Goal: Task Accomplishment & Management: Manage account settings

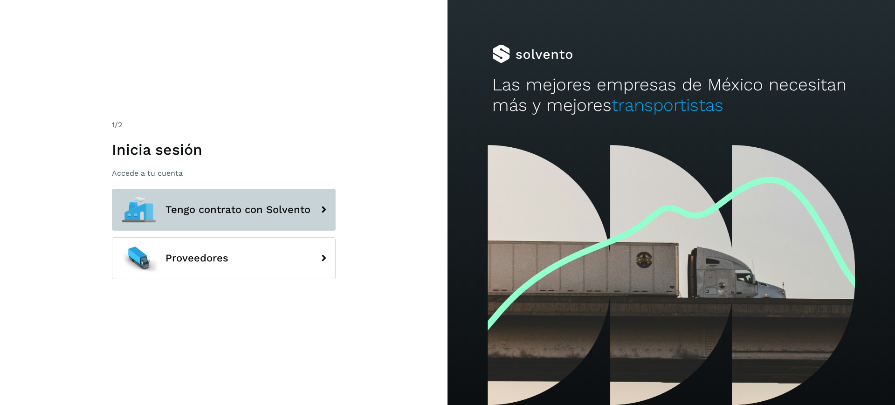
click at [208, 200] on button "Tengo contrato con Solvento" at bounding box center [224, 210] width 224 height 42
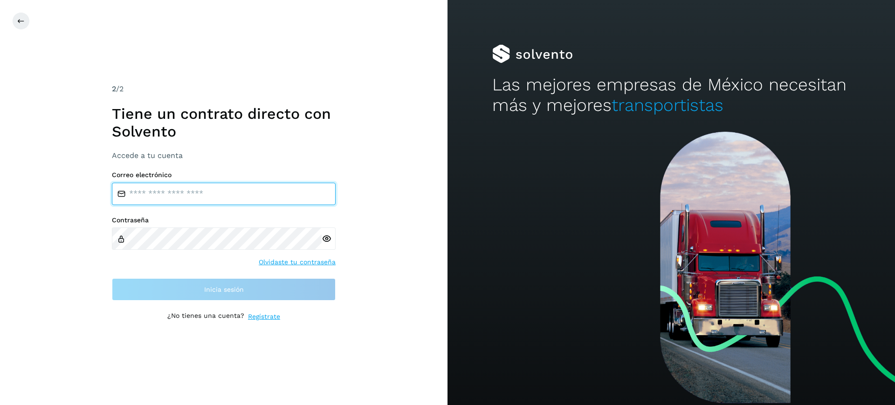
type input "**********"
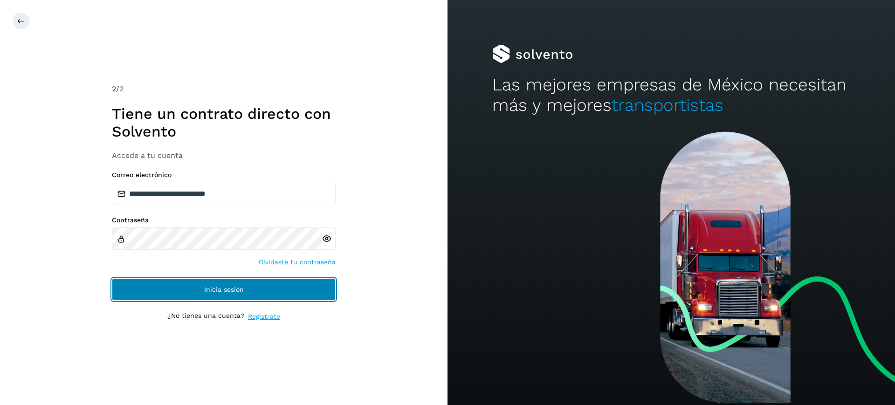
click at [165, 284] on button "Inicia sesión" at bounding box center [224, 289] width 224 height 22
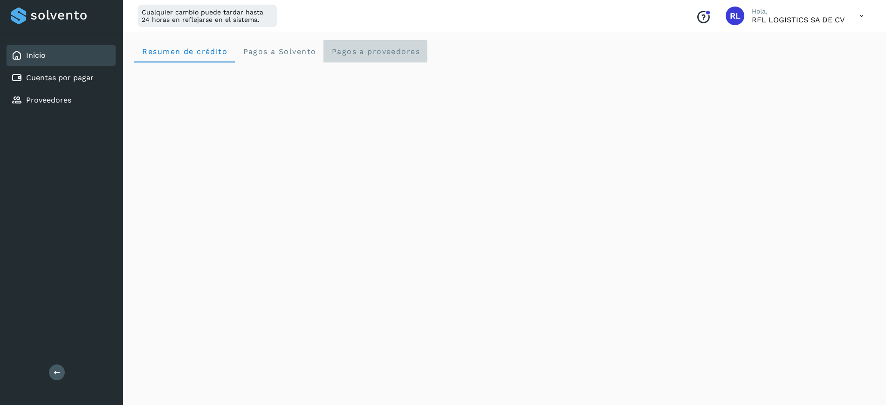
click at [377, 44] on proveedores "Pagos a proveedores" at bounding box center [375, 51] width 104 height 22
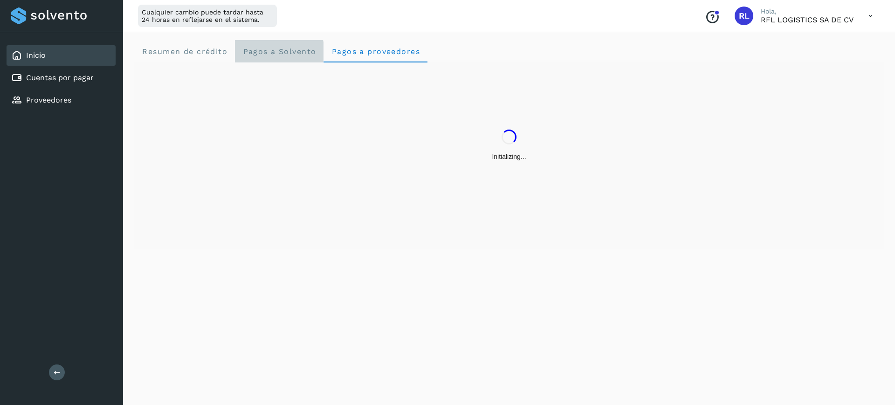
click at [282, 53] on span "Pagos a Solvento" at bounding box center [279, 51] width 74 height 9
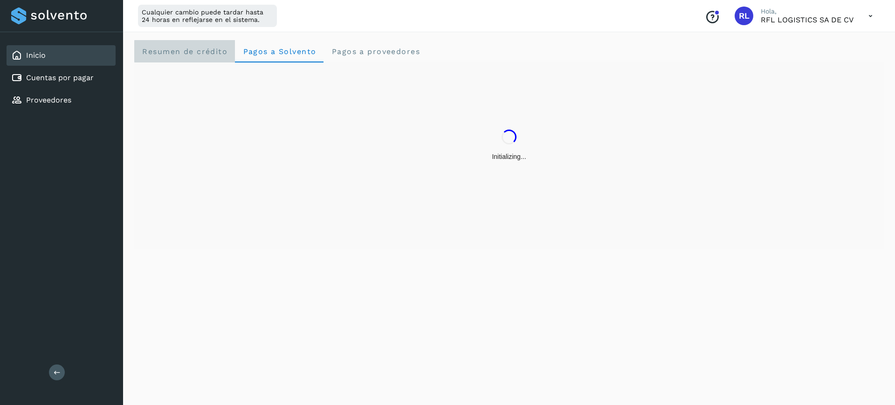
click at [204, 61] on crédito "Resumen de crédito" at bounding box center [184, 51] width 101 height 22
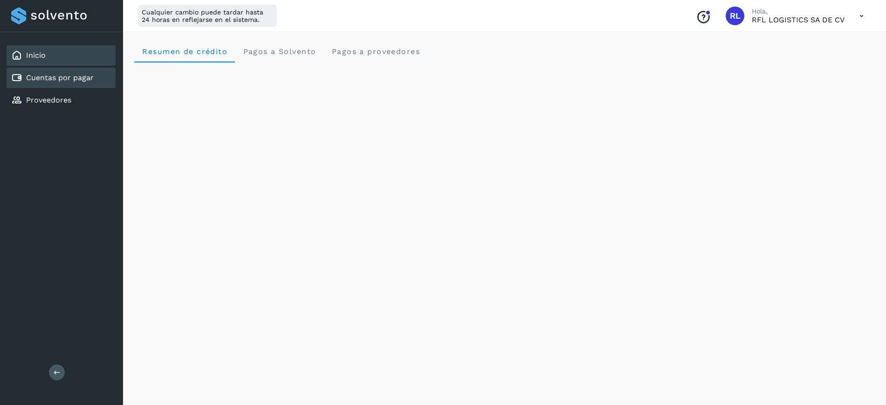
click at [94, 76] on div "Cuentas por pagar" at bounding box center [61, 78] width 109 height 21
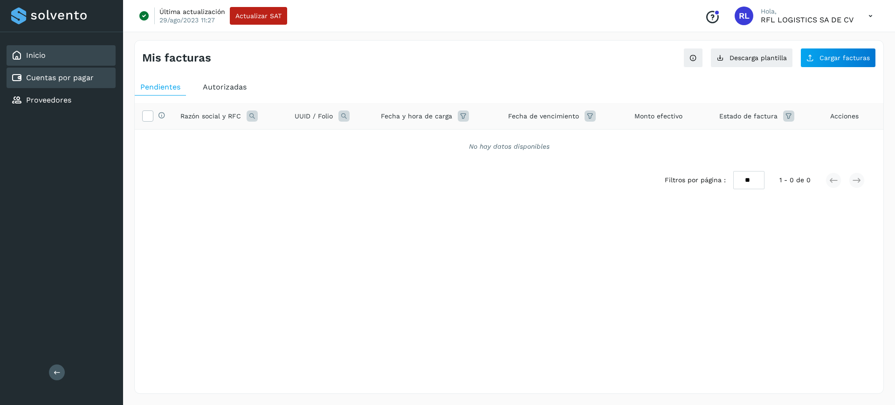
click at [101, 60] on div "Inicio" at bounding box center [61, 55] width 109 height 21
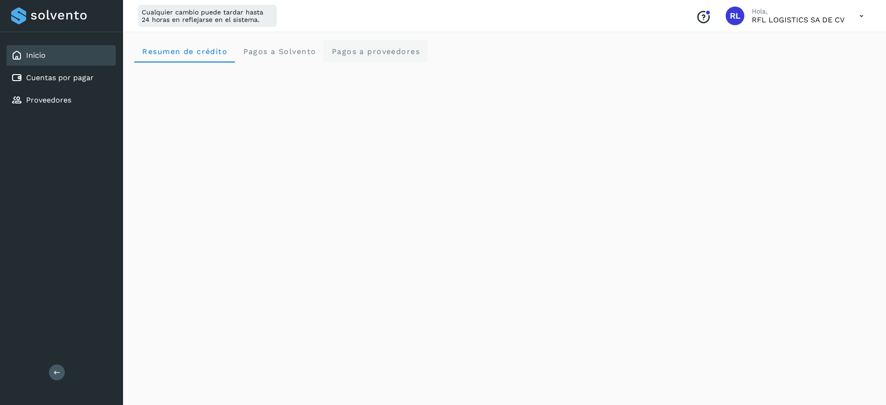
click at [343, 52] on span "Pagos a proveedores" at bounding box center [375, 51] width 89 height 9
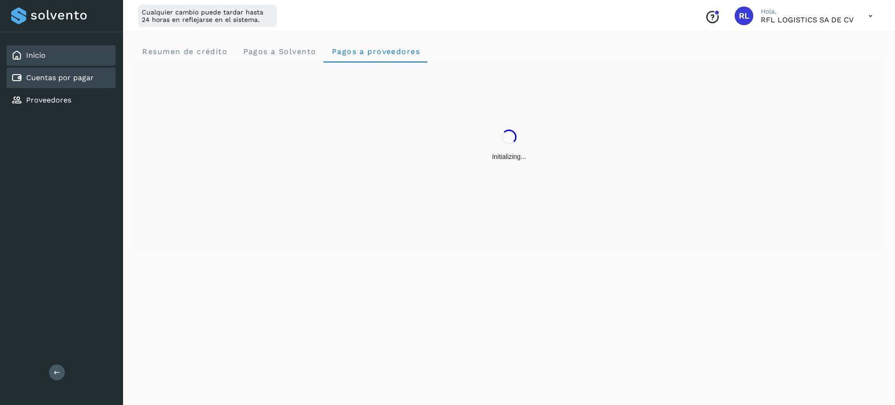
click at [97, 72] on div "Cuentas por pagar" at bounding box center [61, 78] width 109 height 21
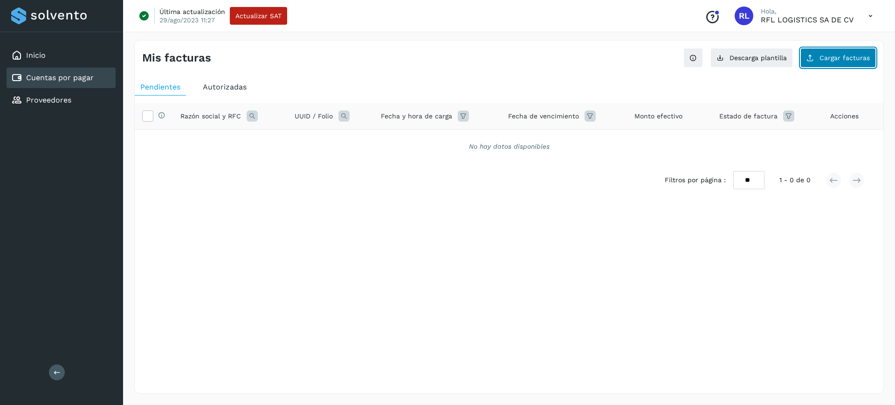
drag, startPoint x: 840, startPoint y: 57, endPoint x: 832, endPoint y: 56, distance: 8.0
click at [832, 56] on span "Cargar facturas" at bounding box center [844, 58] width 50 height 7
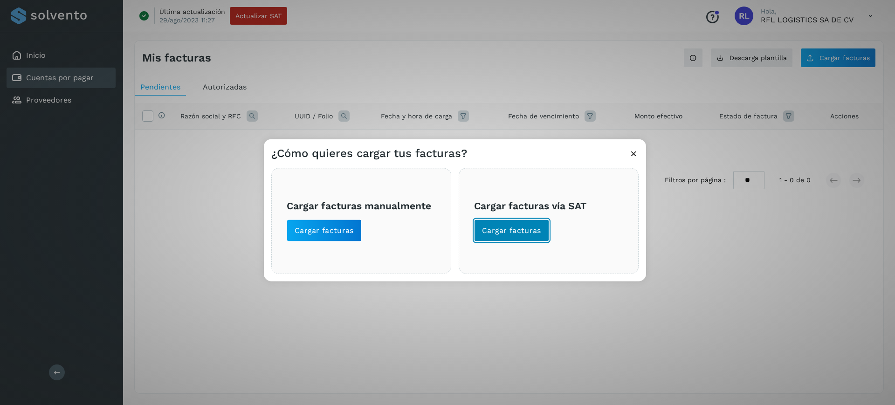
click at [521, 232] on span "Cargar facturas" at bounding box center [511, 230] width 59 height 10
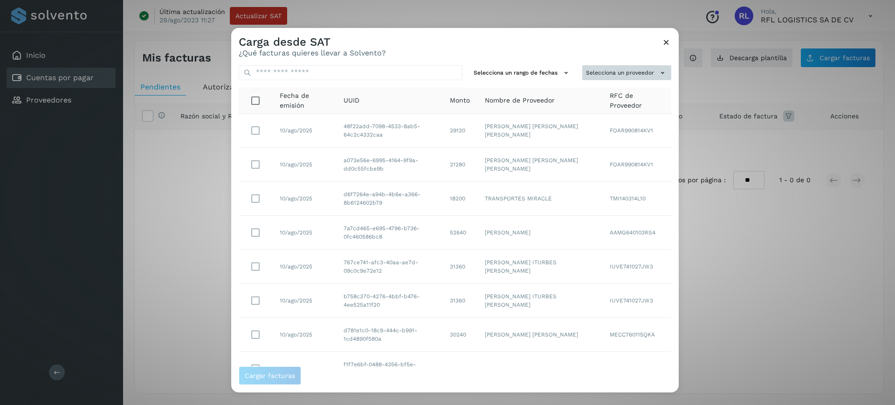
click at [595, 66] on button "Selecciona un proveedor" at bounding box center [626, 72] width 89 height 15
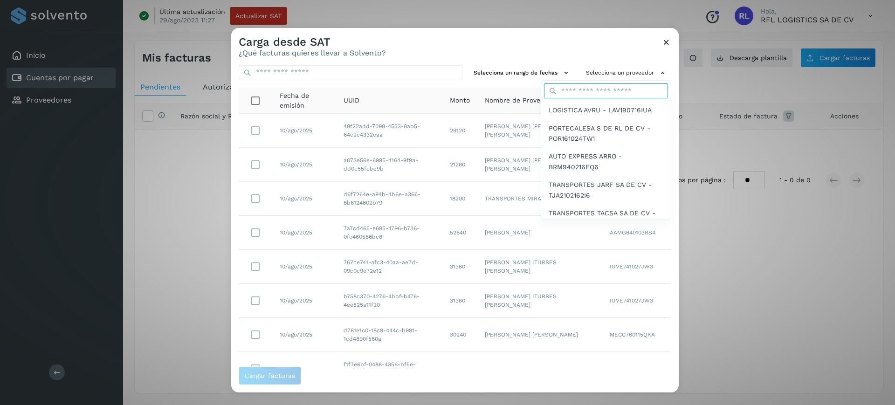
click at [584, 87] on input "text" at bounding box center [606, 90] width 124 height 15
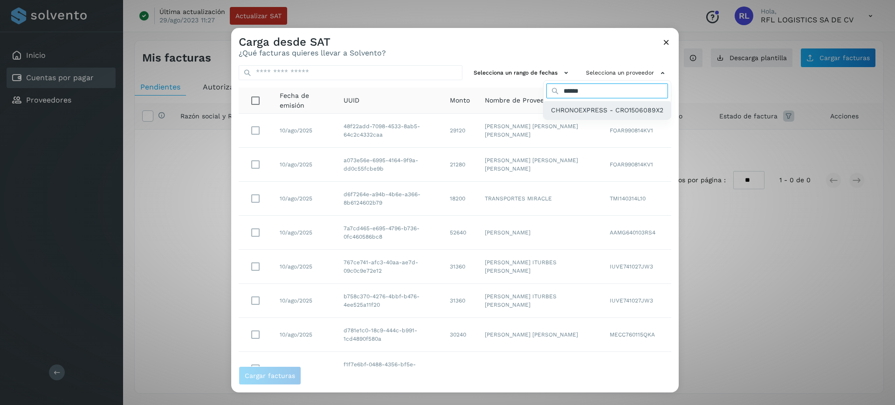
type input "******"
click at [605, 106] on span "CHRONOEXPRESS - CRO1506089X2" at bounding box center [607, 110] width 112 height 10
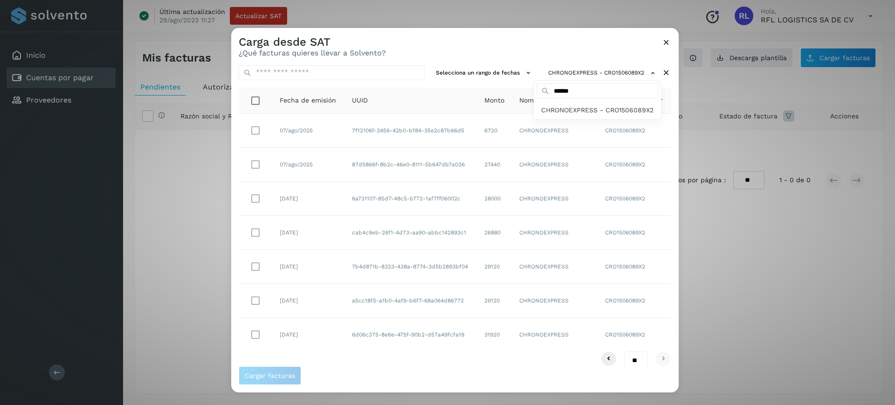
click at [254, 167] on div at bounding box center [678, 229] width 895 height 405
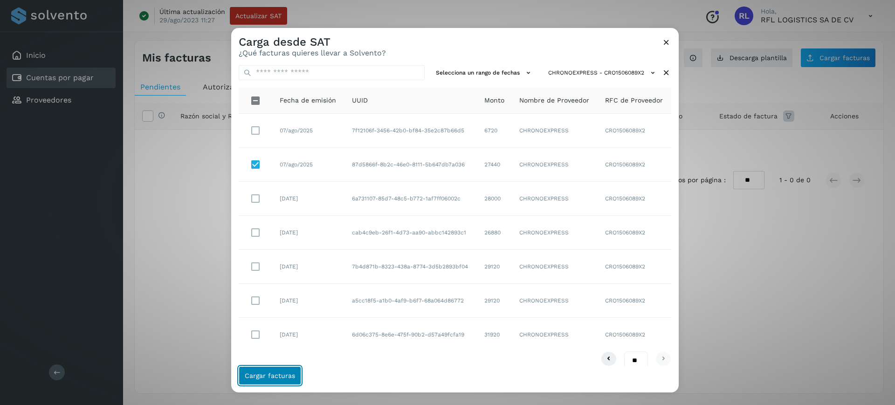
click at [258, 381] on button "Cargar facturas" at bounding box center [270, 375] width 62 height 19
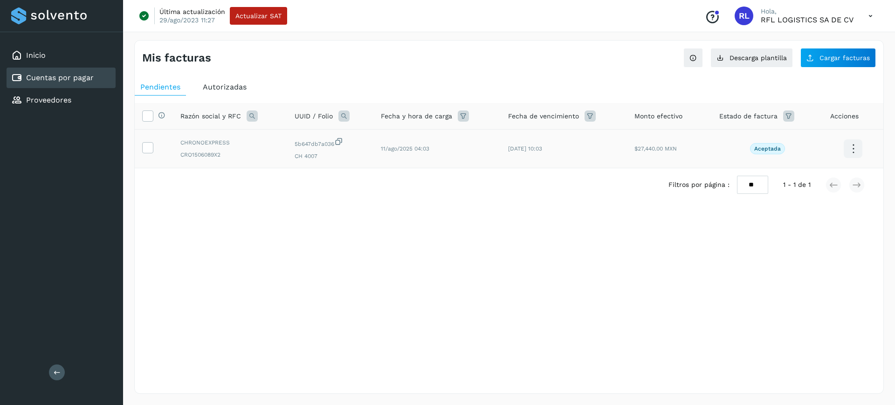
click at [140, 144] on td at bounding box center [154, 149] width 38 height 39
click at [144, 145] on icon at bounding box center [148, 147] width 10 height 10
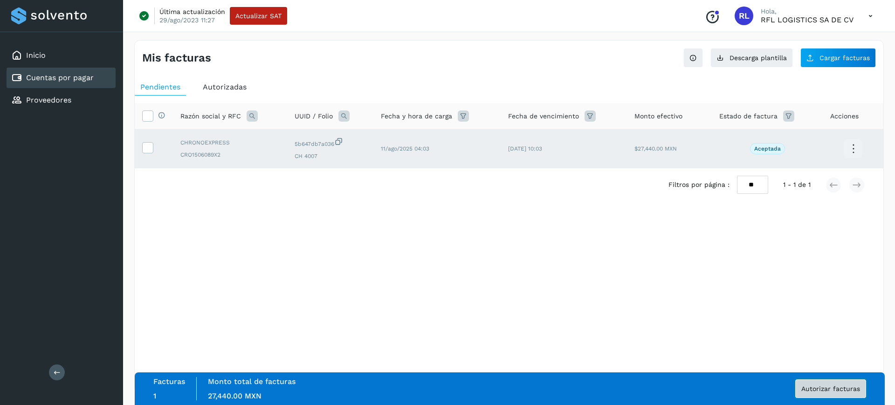
click at [842, 382] on button "Autorizar facturas" at bounding box center [830, 388] width 71 height 19
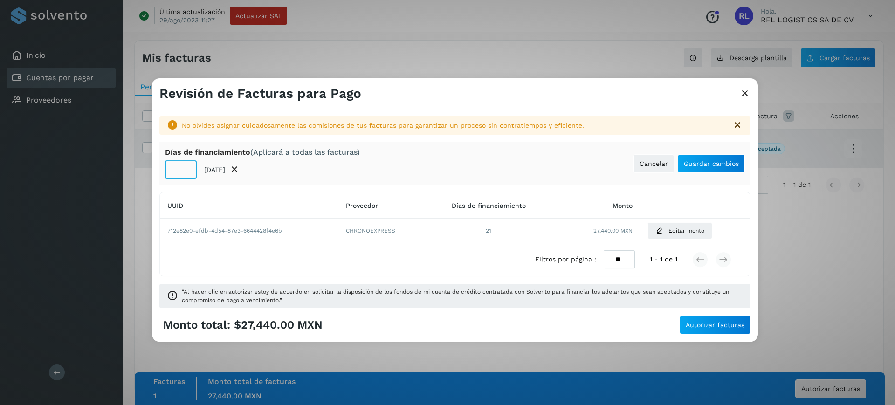
click at [185, 174] on input "**" at bounding box center [181, 169] width 32 height 19
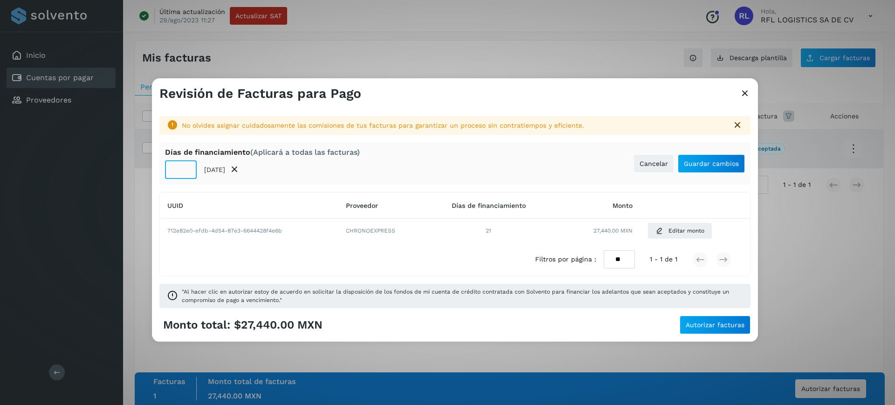
click at [185, 174] on input "**" at bounding box center [181, 169] width 32 height 19
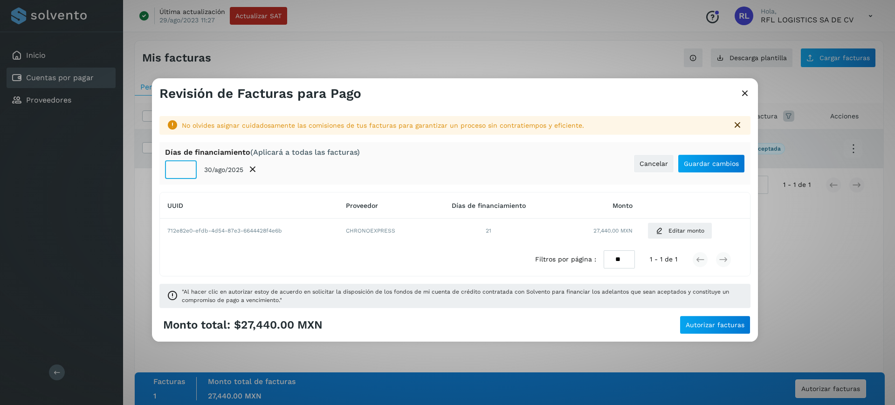
click at [185, 174] on input "**" at bounding box center [181, 169] width 32 height 19
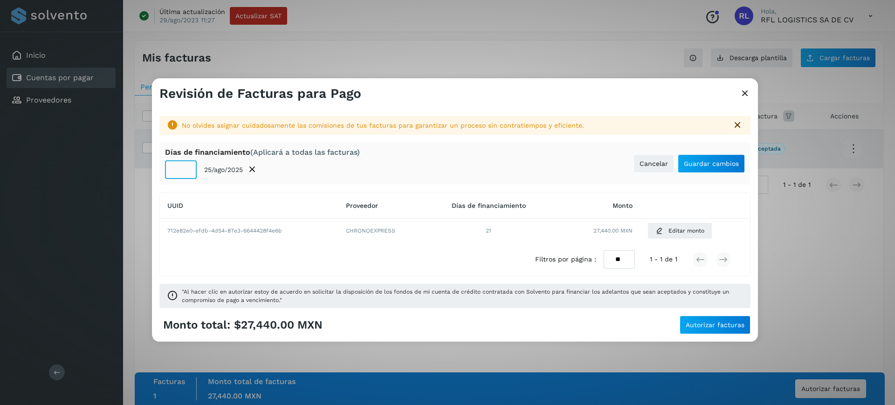
click at [185, 174] on input "**" at bounding box center [181, 169] width 32 height 19
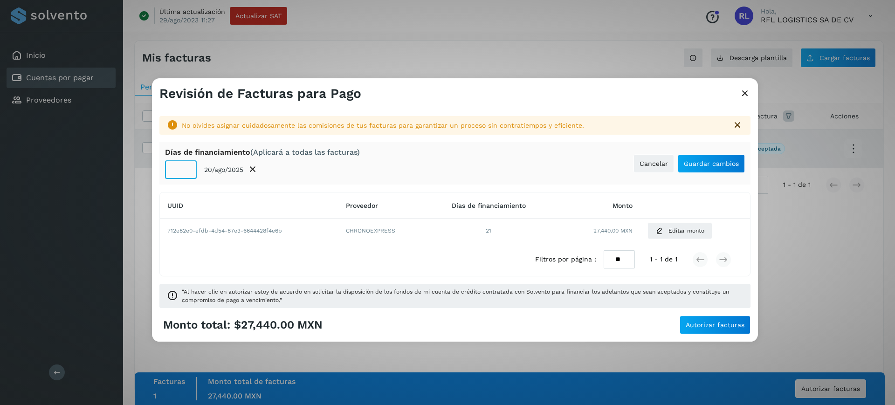
click at [185, 174] on input "*" at bounding box center [181, 169] width 32 height 19
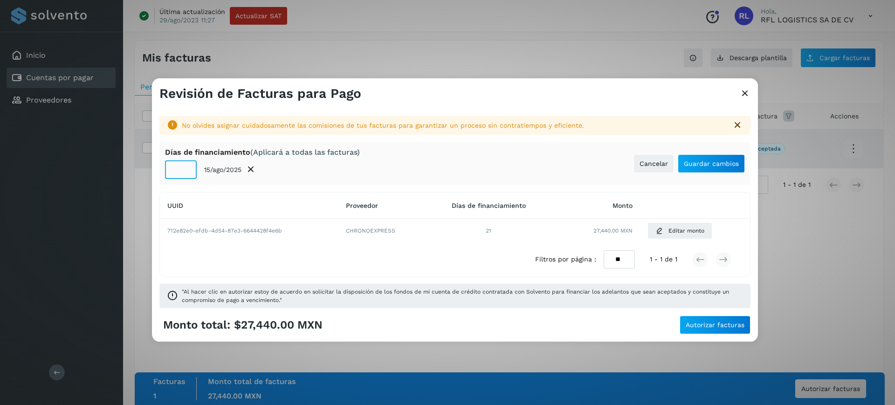
type input "*"
click at [185, 174] on input "*" at bounding box center [181, 169] width 32 height 19
click at [721, 164] on span "Guardar cambios" at bounding box center [711, 163] width 55 height 7
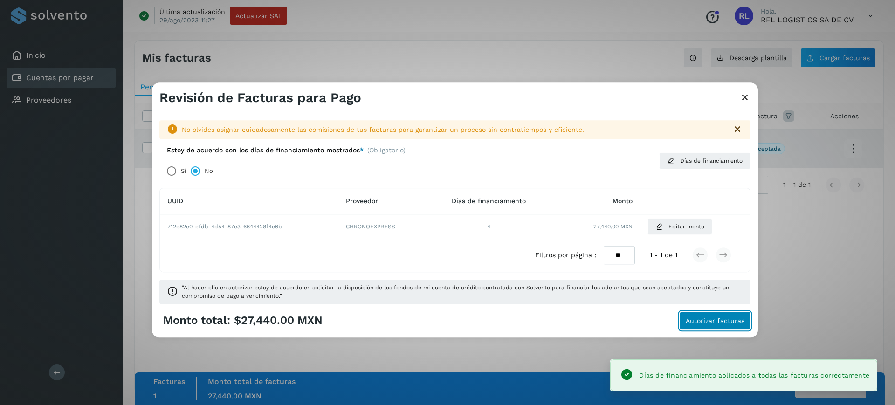
click at [704, 316] on button "Autorizar facturas" at bounding box center [715, 320] width 71 height 19
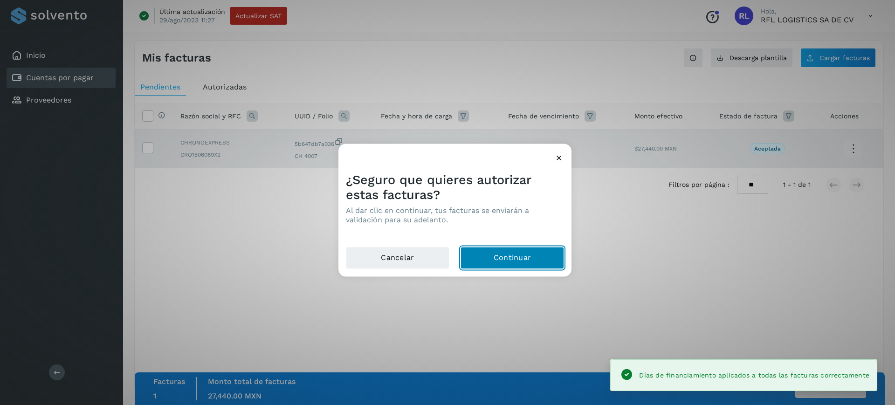
click at [532, 253] on button "Continuar" at bounding box center [511, 258] width 103 height 22
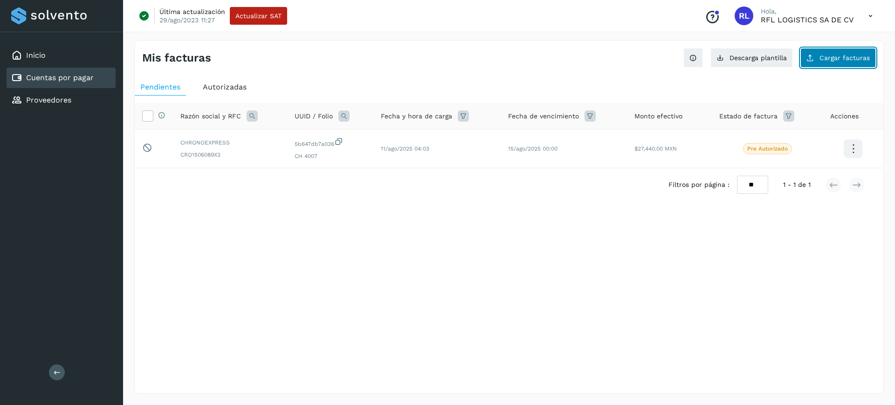
click at [843, 52] on button "Cargar facturas" at bounding box center [838, 58] width 76 height 20
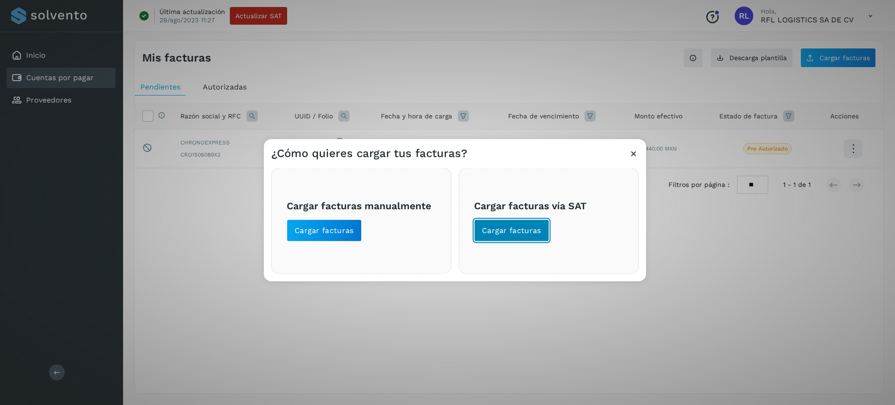
click at [523, 229] on span "Cargar facturas" at bounding box center [511, 230] width 59 height 10
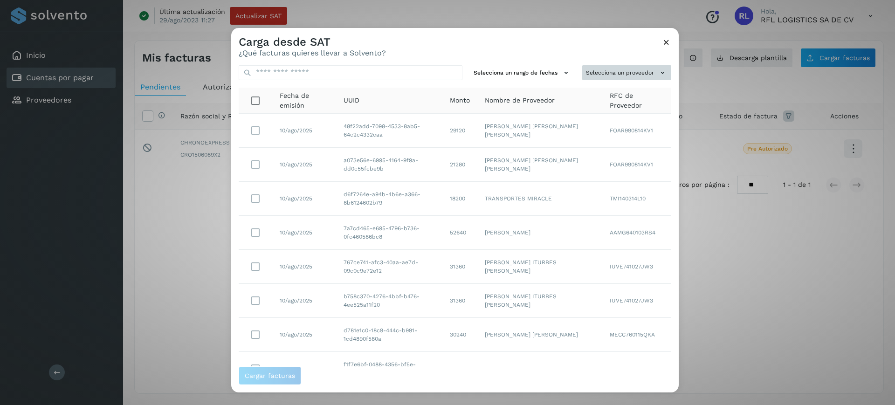
click at [619, 72] on button "Selecciona un proveedor" at bounding box center [626, 72] width 89 height 15
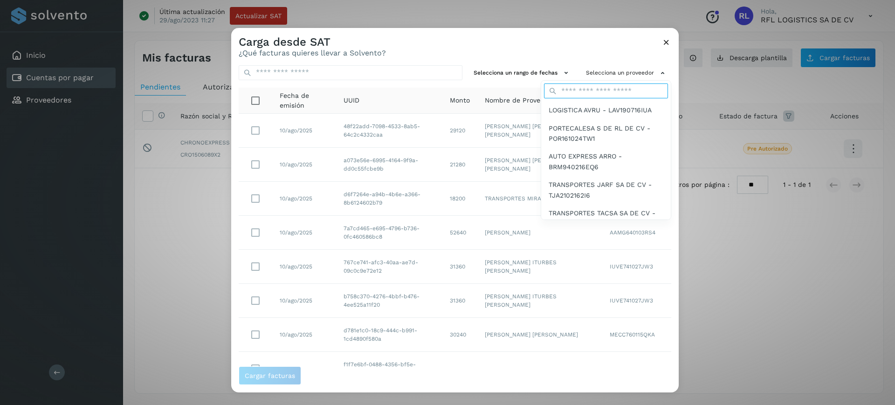
click at [603, 94] on input "text" at bounding box center [606, 90] width 124 height 15
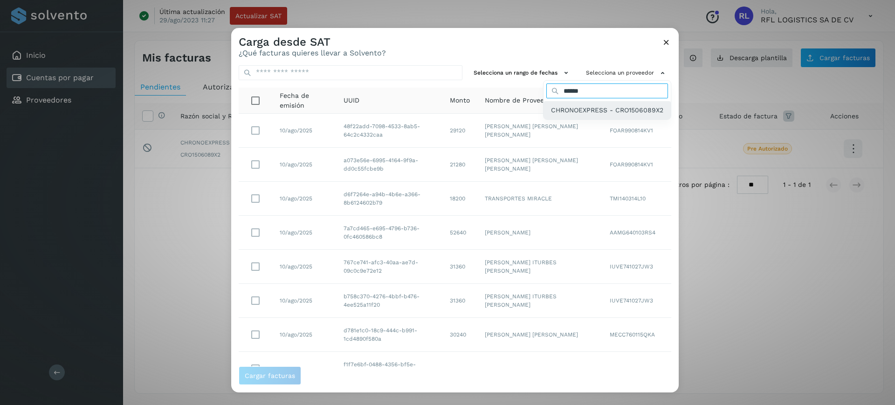
type input "******"
drag, startPoint x: 574, startPoint y: 104, endPoint x: 612, endPoint y: 128, distance: 45.0
click at [574, 104] on div "CHRONOEXPRESS - CRO1506089X2" at bounding box center [606, 110] width 127 height 18
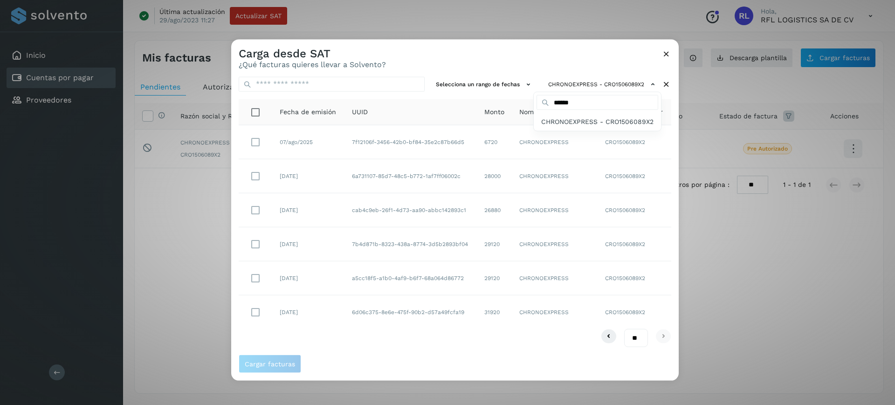
click at [250, 138] on div at bounding box center [678, 241] width 895 height 405
click at [278, 362] on span "Cargar facturas" at bounding box center [270, 364] width 50 height 7
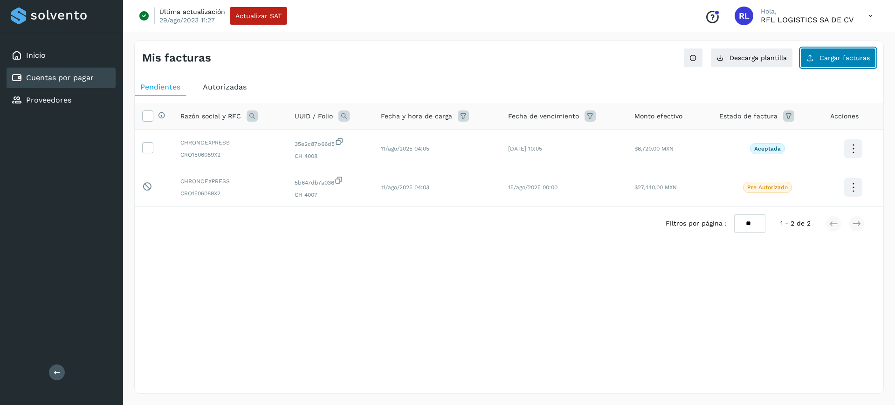
click at [818, 62] on button "Cargar facturas" at bounding box center [838, 58] width 76 height 20
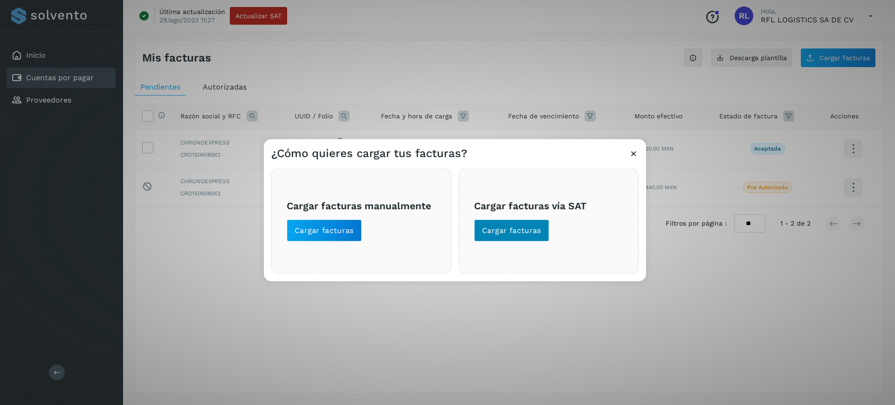
drag, startPoint x: 526, startPoint y: 242, endPoint x: 523, endPoint y: 234, distance: 8.4
click at [525, 242] on div "Cargar facturas vía SAT Cargar facturas" at bounding box center [549, 221] width 180 height 106
click at [524, 233] on span "Cargar facturas" at bounding box center [511, 230] width 59 height 10
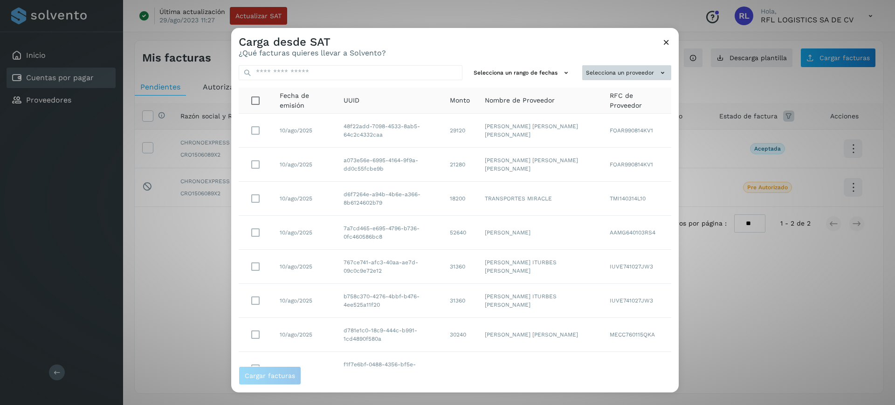
click at [588, 76] on button "Selecciona un proveedor" at bounding box center [626, 72] width 89 height 15
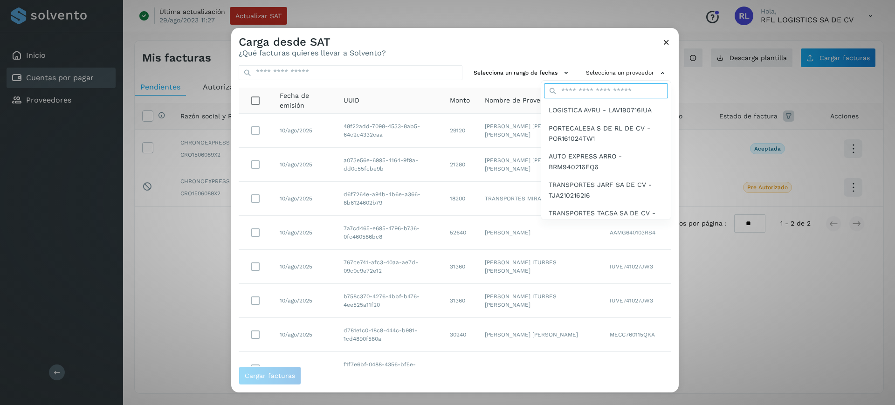
click at [588, 85] on input "text" at bounding box center [606, 90] width 124 height 15
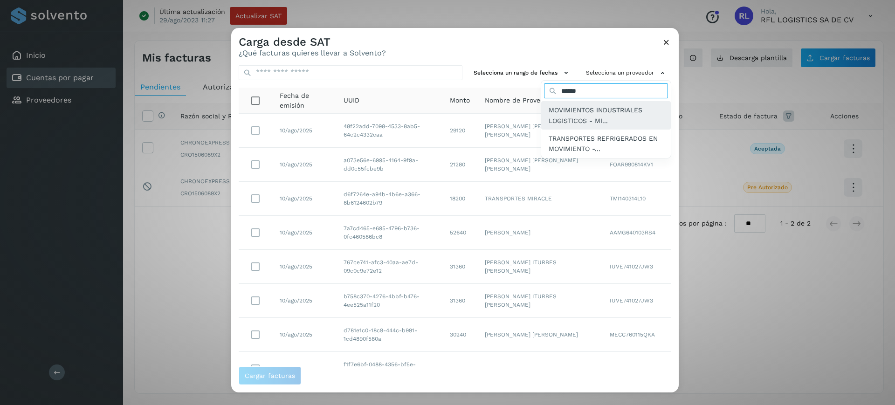
type input "******"
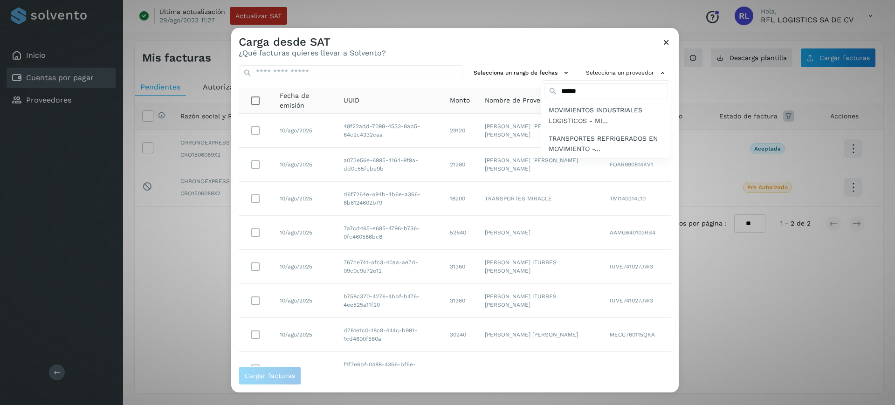
click at [541, 118] on div "MOVIMIENTOS INDUSTRIALES LOGISTICOS - MI..." at bounding box center [606, 115] width 130 height 28
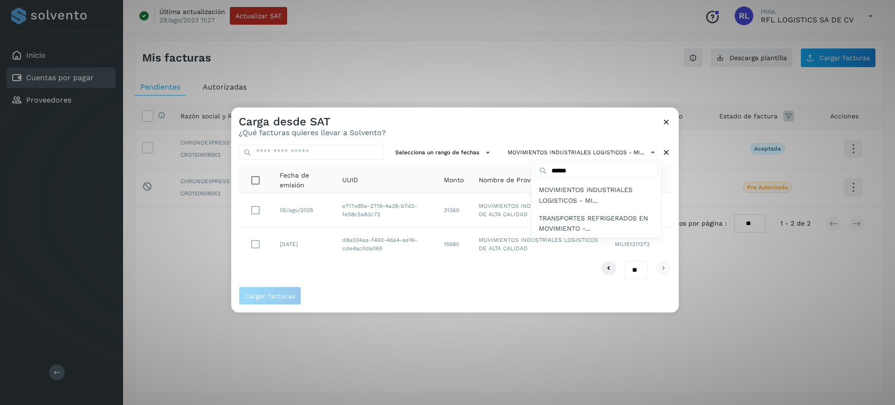
click at [256, 206] on div at bounding box center [678, 309] width 895 height 405
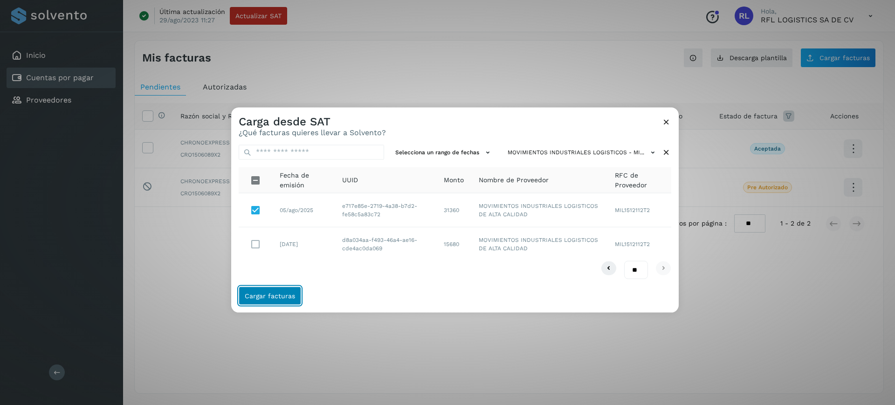
click at [291, 297] on span "Cargar facturas" at bounding box center [270, 296] width 50 height 7
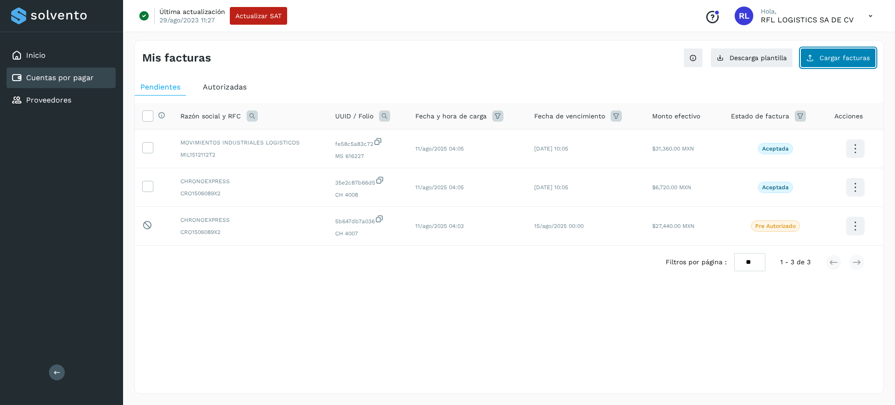
click at [837, 62] on button "Cargar facturas" at bounding box center [838, 58] width 76 height 20
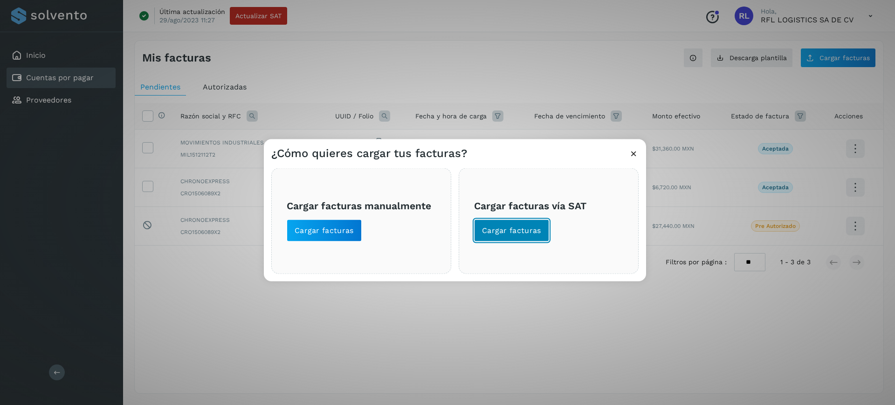
click at [520, 230] on span "Cargar facturas" at bounding box center [511, 230] width 59 height 10
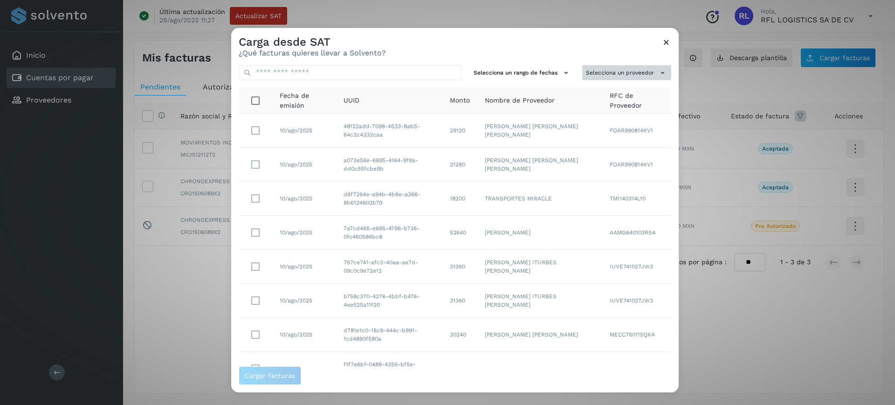
click at [591, 73] on button "Selecciona un proveedor" at bounding box center [626, 72] width 89 height 15
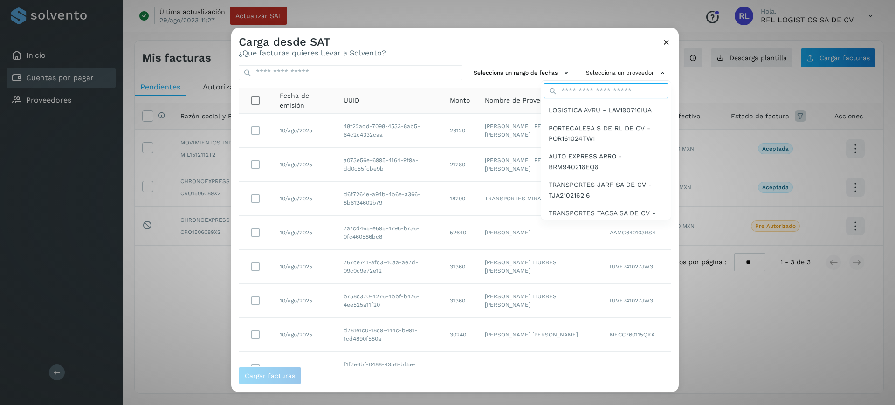
click at [578, 91] on input "text" at bounding box center [606, 90] width 124 height 15
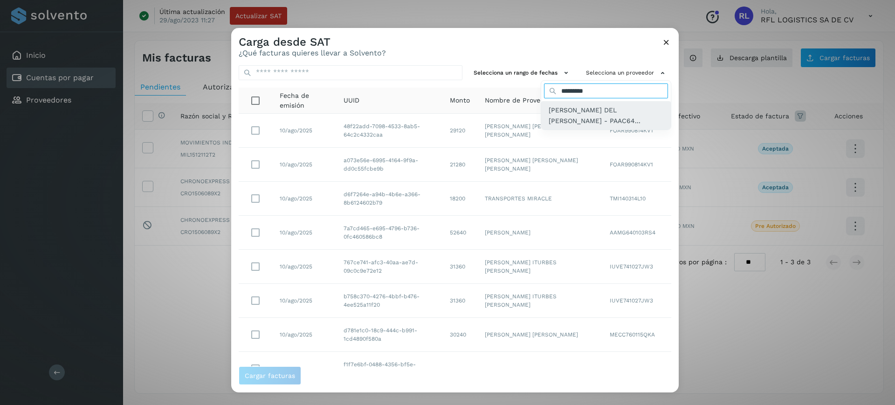
type input "*********"
click at [585, 106] on span "[PERSON_NAME] DEL [PERSON_NAME] - PAAC64..." at bounding box center [606, 115] width 115 height 21
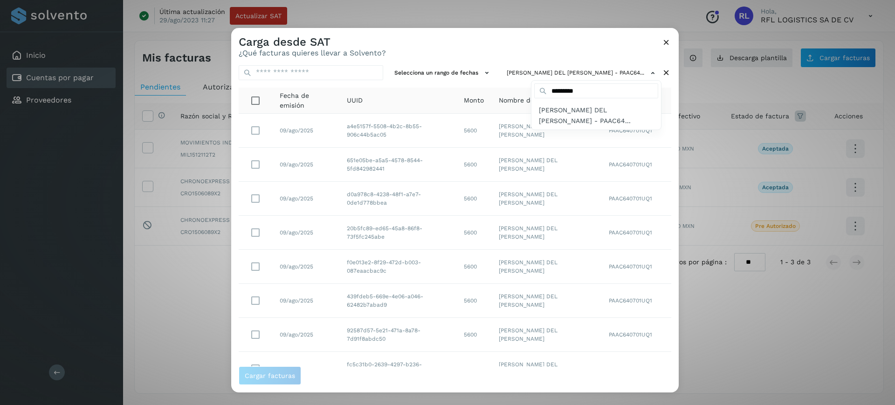
click at [675, 109] on div at bounding box center [678, 229] width 895 height 405
drag, startPoint x: 674, startPoint y: 105, endPoint x: 663, endPoint y: 146, distance: 42.5
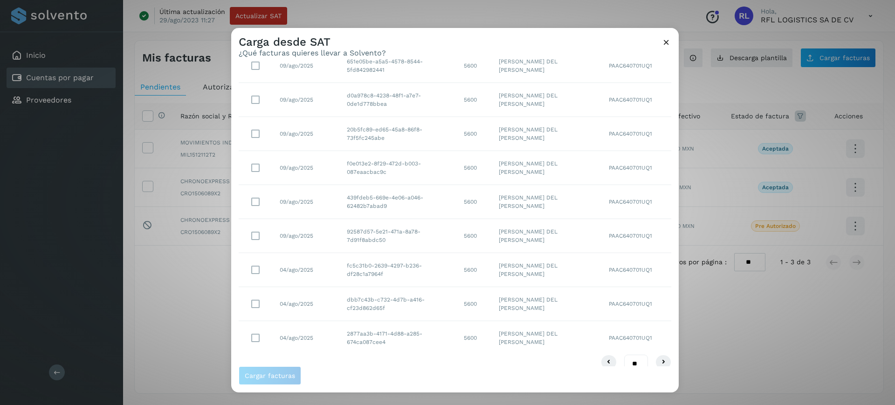
scroll to position [113, 0]
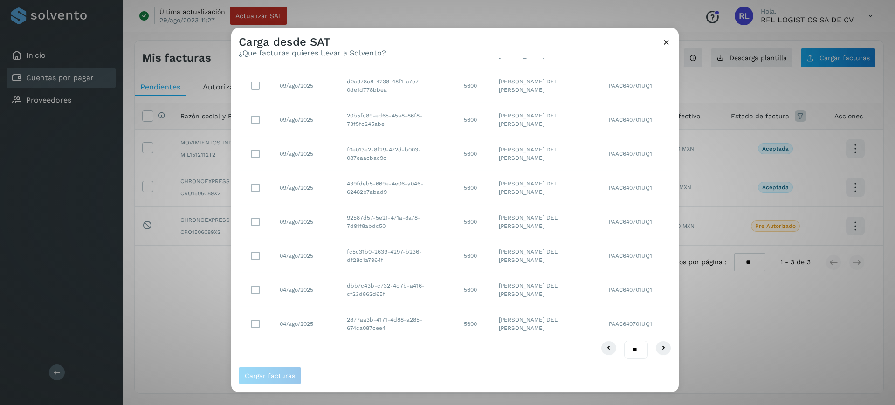
click at [629, 351] on select "** ** **" at bounding box center [636, 350] width 24 height 18
select select "**"
click at [624, 341] on select "** ** **" at bounding box center [636, 350] width 24 height 18
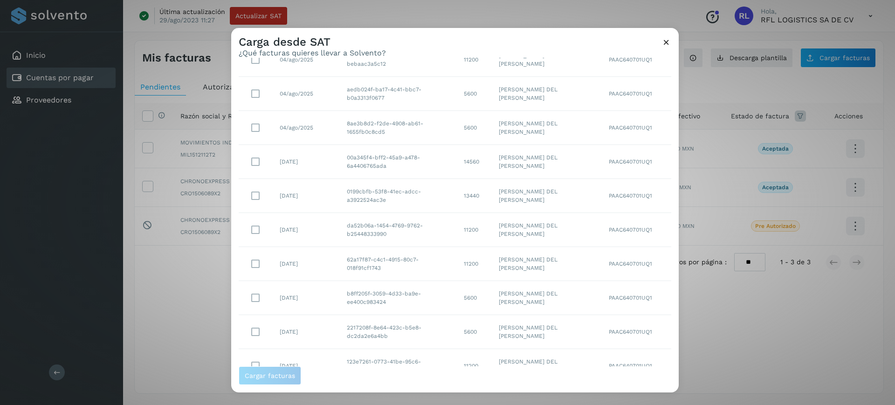
scroll to position [521, 0]
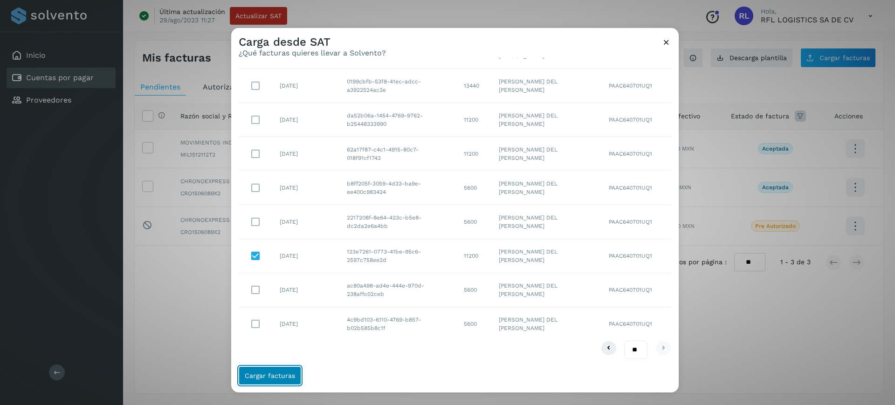
click at [258, 378] on span "Cargar facturas" at bounding box center [270, 375] width 50 height 7
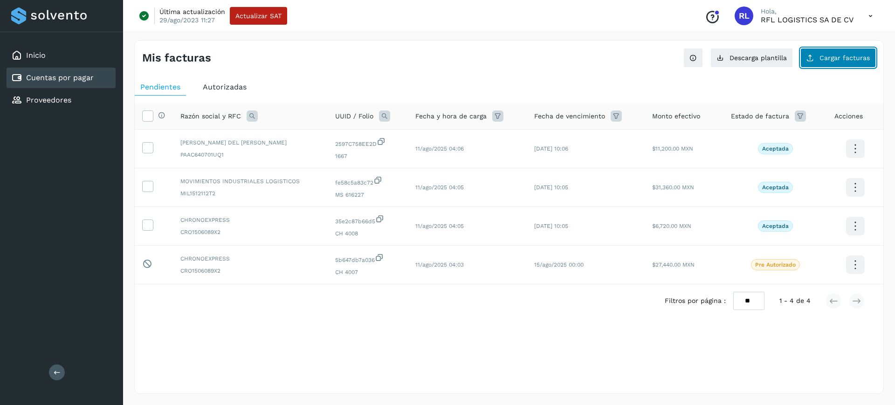
click at [831, 60] on span "Cargar facturas" at bounding box center [844, 58] width 50 height 7
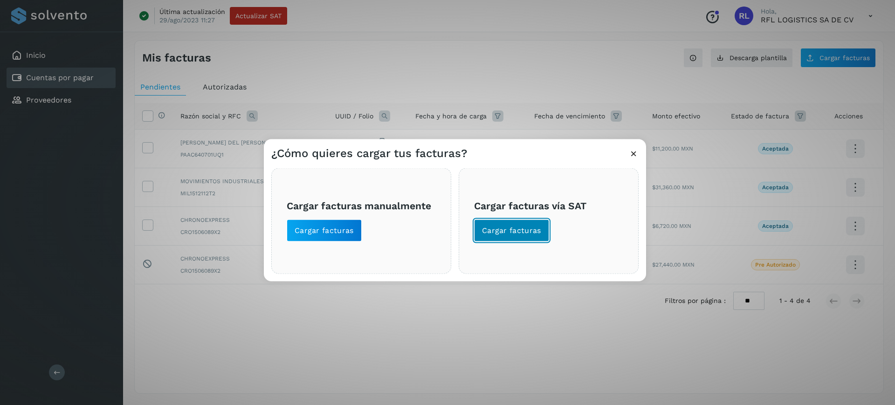
click at [511, 227] on span "Cargar facturas" at bounding box center [511, 230] width 59 height 10
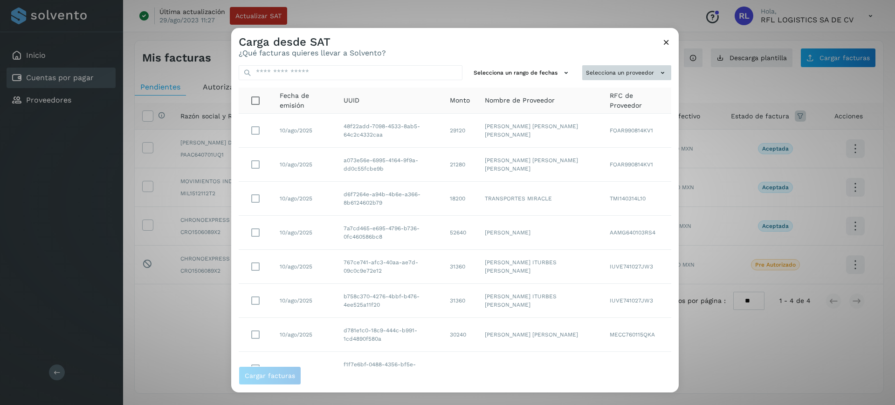
click at [632, 68] on button "Selecciona un proveedor" at bounding box center [626, 72] width 89 height 15
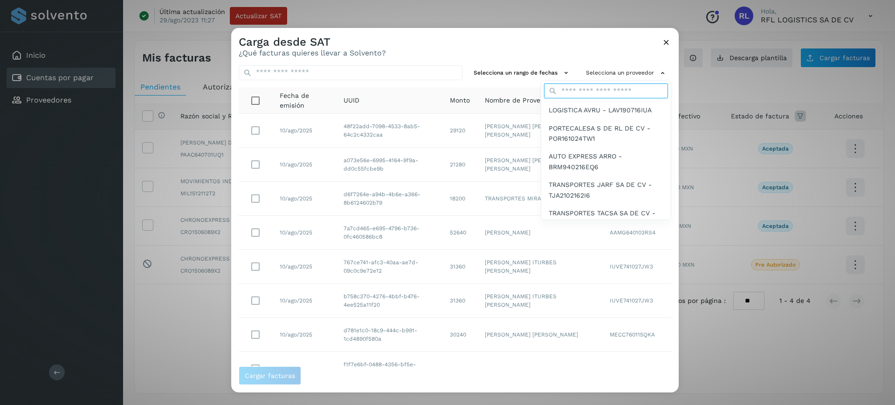
click at [599, 90] on input "text" at bounding box center [606, 90] width 124 height 15
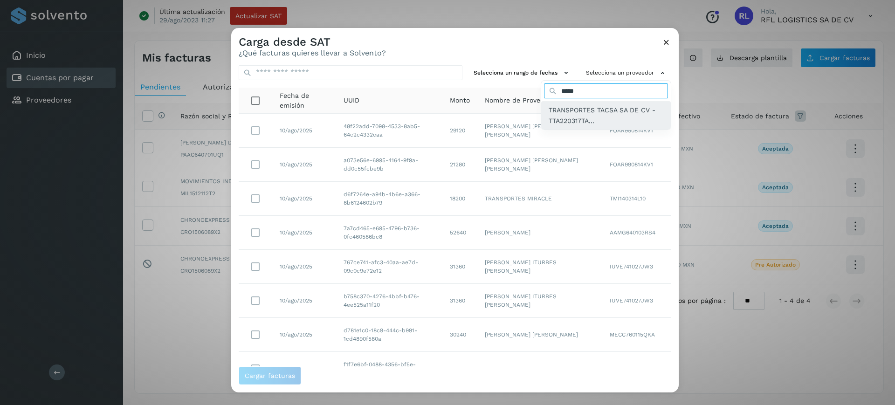
type input "*****"
click at [576, 119] on span "TRANSPORTES TACSA SA DE CV - TTA220317TA..." at bounding box center [606, 115] width 115 height 21
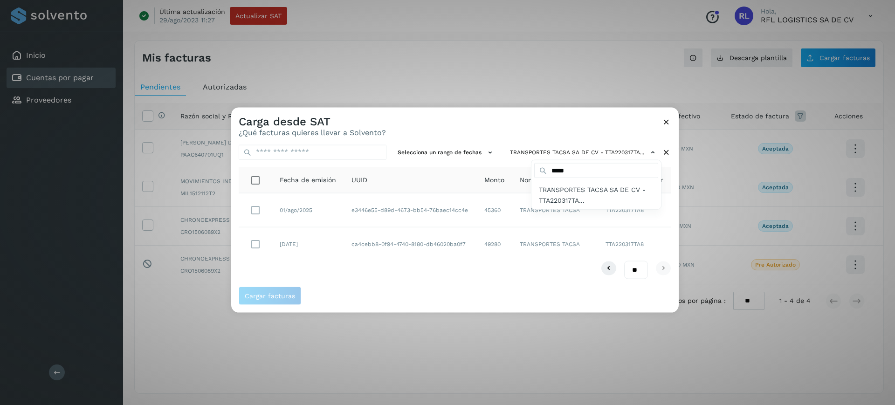
click at [248, 209] on div at bounding box center [678, 309] width 895 height 405
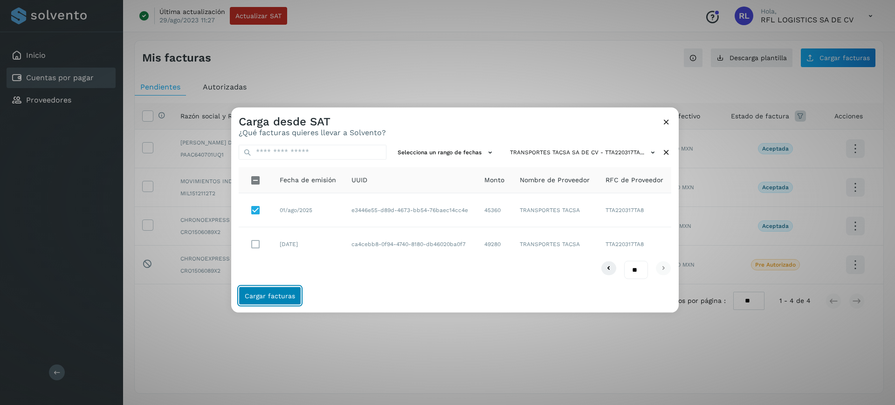
click at [270, 293] on span "Cargar facturas" at bounding box center [270, 296] width 50 height 7
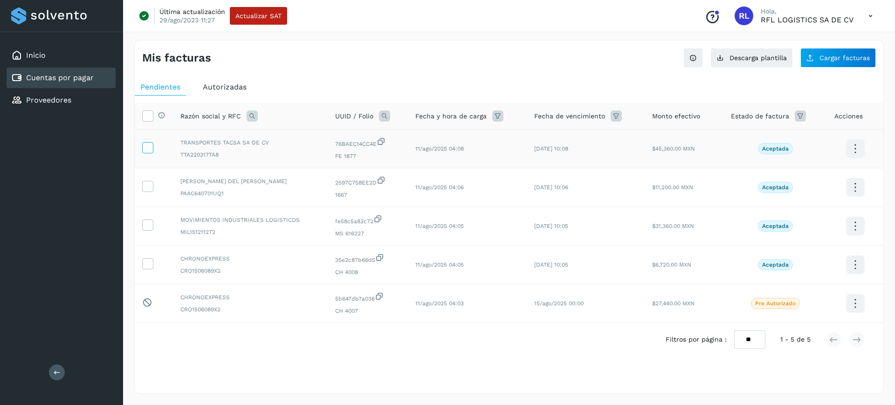
click at [145, 147] on icon at bounding box center [148, 147] width 10 height 10
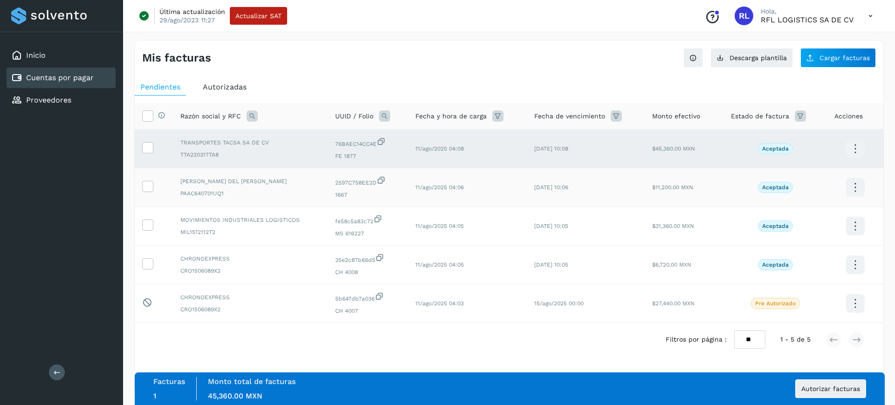
click at [140, 184] on td at bounding box center [154, 187] width 38 height 39
click at [146, 185] on icon at bounding box center [148, 186] width 10 height 10
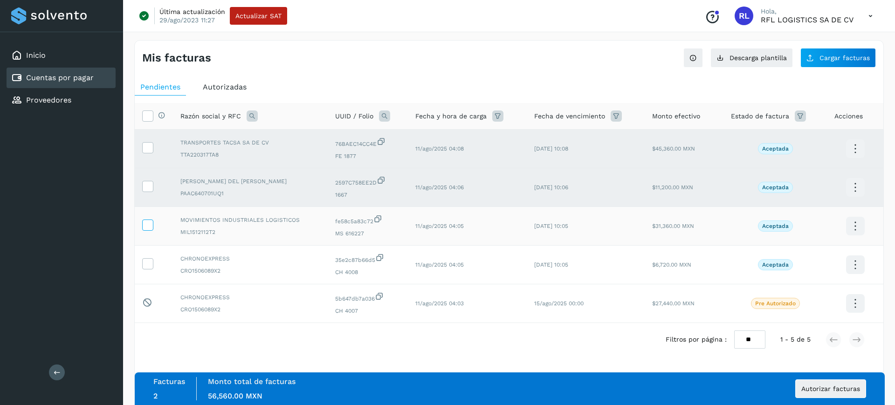
click at [147, 221] on icon at bounding box center [148, 225] width 10 height 10
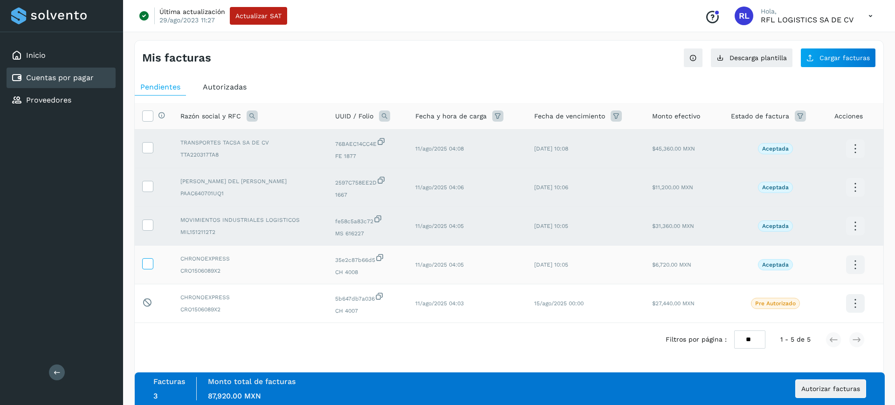
click at [146, 260] on icon at bounding box center [148, 263] width 10 height 10
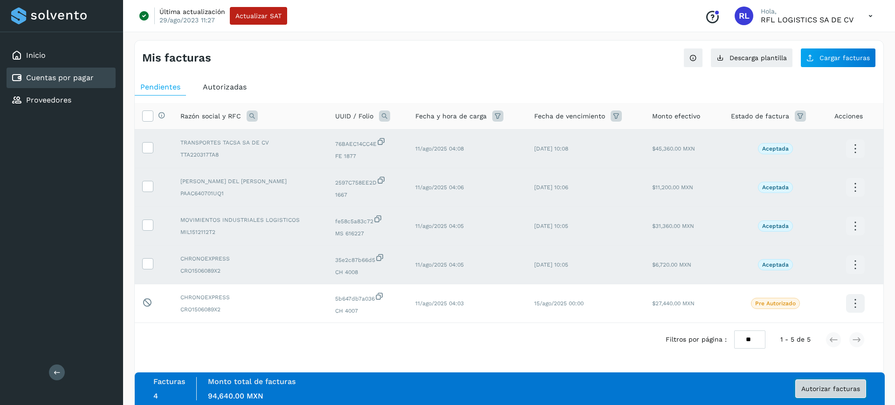
click at [806, 387] on span "Autorizar facturas" at bounding box center [830, 388] width 59 height 7
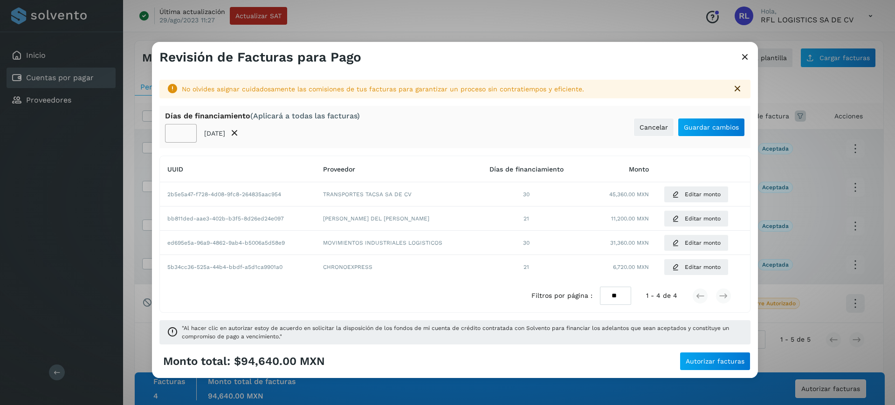
click at [186, 137] on input "**" at bounding box center [181, 133] width 32 height 19
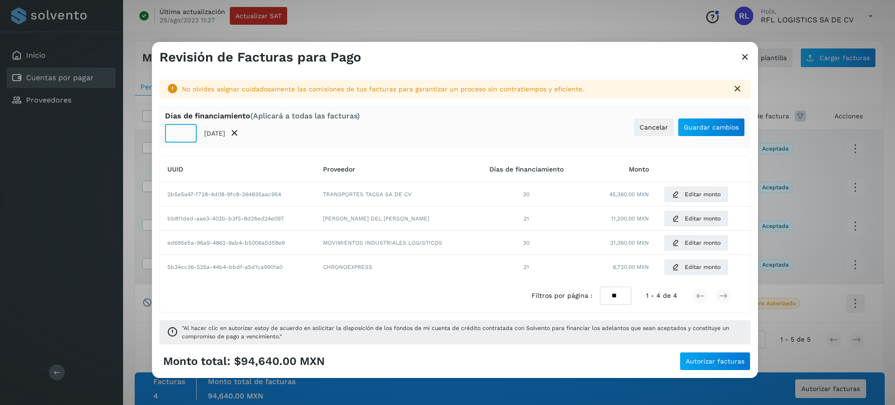
click at [186, 137] on input "**" at bounding box center [181, 133] width 32 height 19
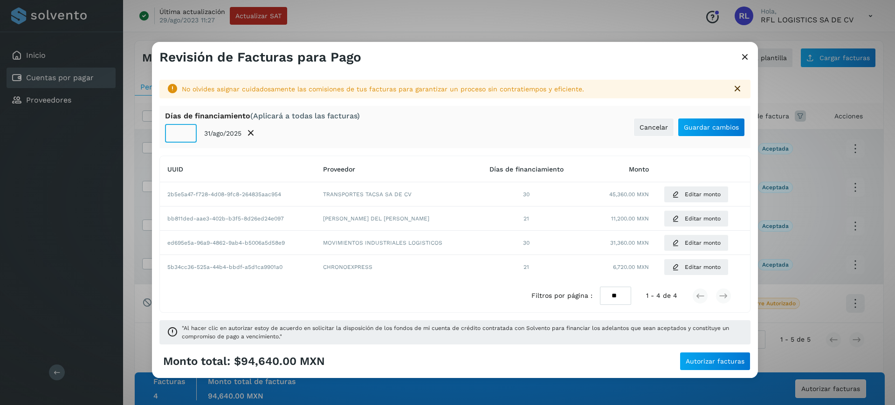
click at [186, 137] on input "**" at bounding box center [181, 133] width 32 height 19
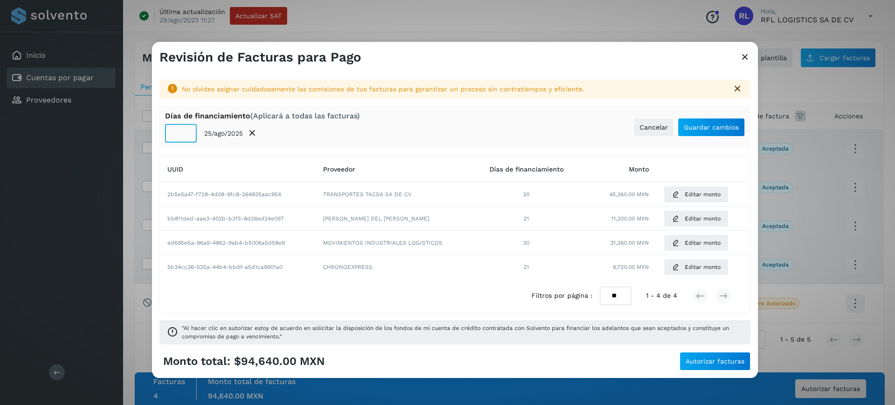
click at [186, 137] on input "**" at bounding box center [181, 133] width 32 height 19
type input "**"
click at [186, 137] on input "**" at bounding box center [181, 133] width 32 height 19
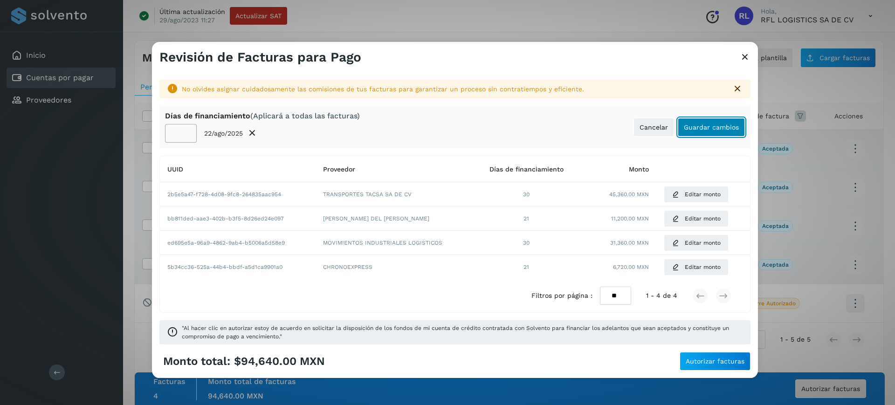
click at [719, 121] on button "Guardar cambios" at bounding box center [711, 127] width 67 height 19
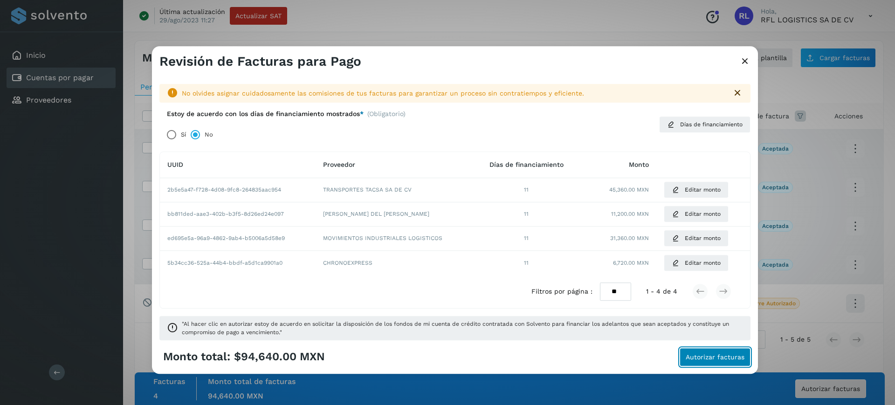
click at [725, 348] on button "Autorizar facturas" at bounding box center [715, 357] width 71 height 19
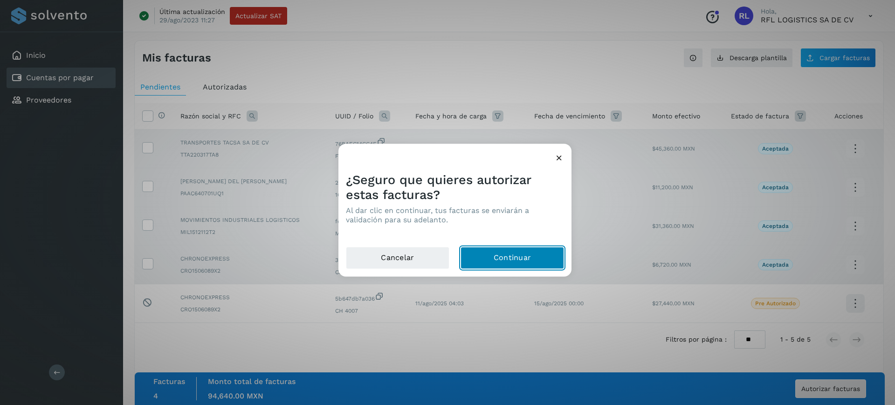
click at [536, 255] on button "Continuar" at bounding box center [511, 258] width 103 height 22
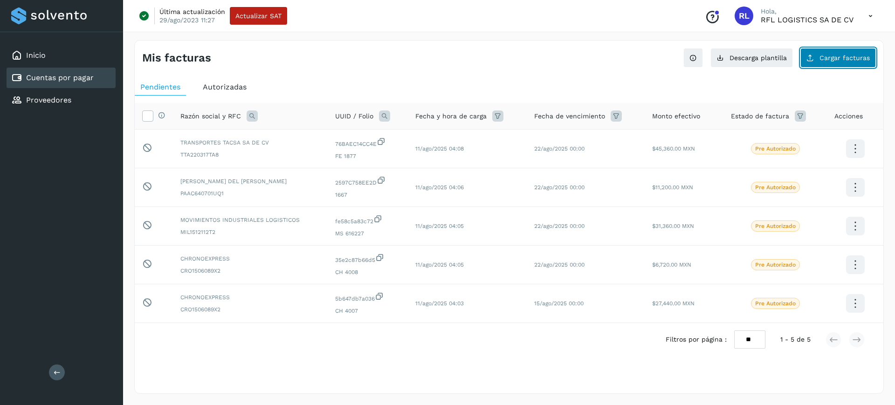
click at [831, 62] on button "Cargar facturas" at bounding box center [838, 58] width 76 height 20
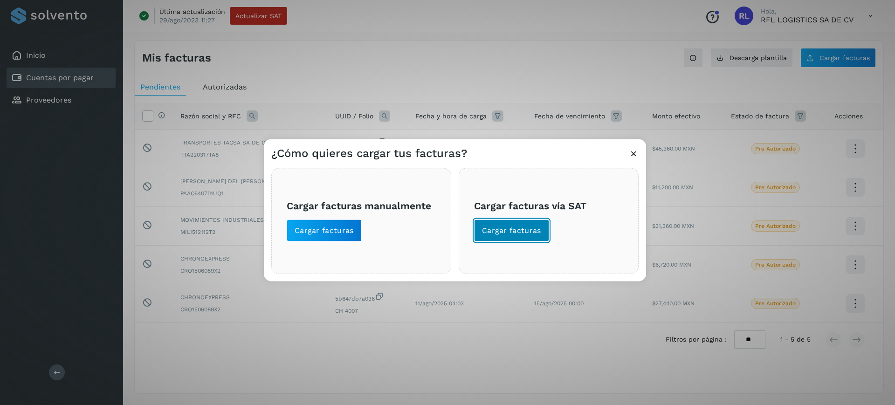
click at [501, 227] on span "Cargar facturas" at bounding box center [511, 230] width 59 height 10
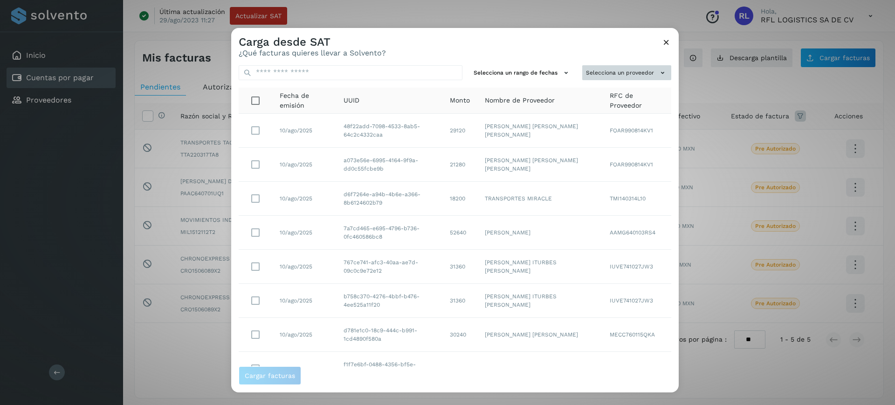
click at [589, 65] on button "Selecciona un proveedor" at bounding box center [626, 72] width 89 height 15
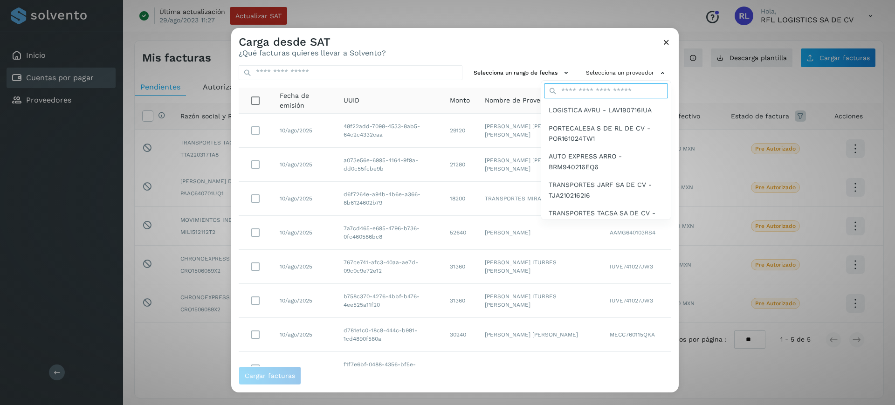
click at [582, 89] on input "text" at bounding box center [606, 90] width 124 height 15
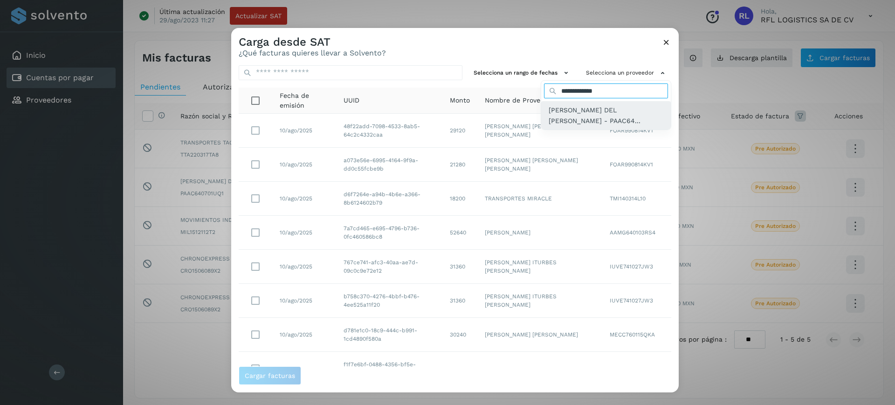
type input "**********"
click at [585, 112] on span "[PERSON_NAME] DEL [PERSON_NAME] - PAAC64..." at bounding box center [606, 115] width 115 height 21
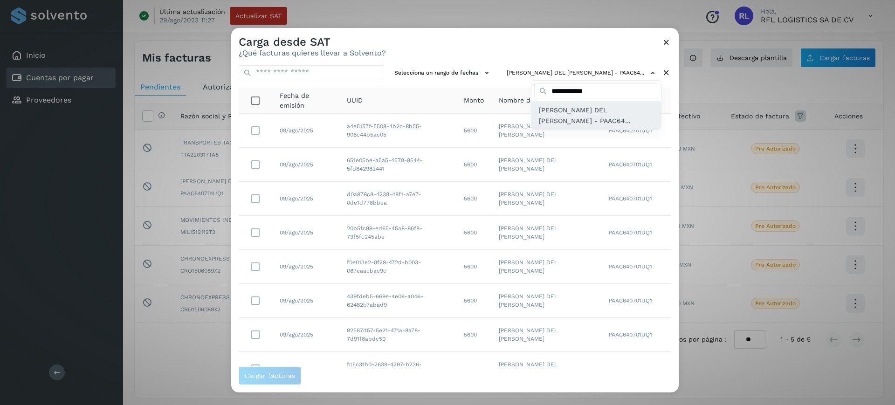
click at [598, 108] on span "[PERSON_NAME] DEL [PERSON_NAME] - PAAC64..." at bounding box center [596, 115] width 115 height 21
drag, startPoint x: 670, startPoint y: 162, endPoint x: 674, endPoint y: 169, distance: 7.5
click at [671, 170] on div at bounding box center [678, 229] width 895 height 405
drag, startPoint x: 674, startPoint y: 169, endPoint x: 678, endPoint y: 241, distance: 72.4
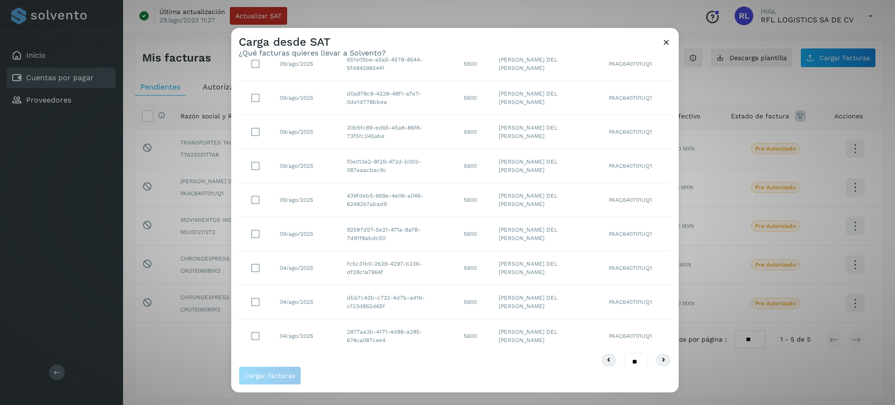
scroll to position [110, 0]
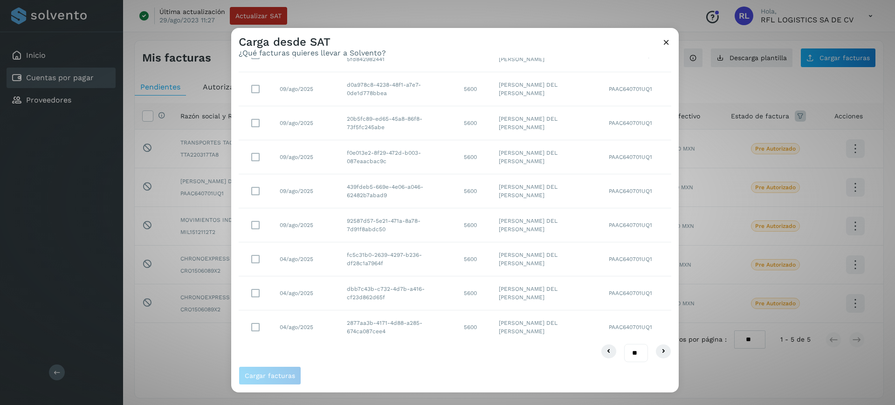
click at [627, 350] on select "** ** **" at bounding box center [636, 353] width 24 height 18
click at [631, 357] on select "** ** **" at bounding box center [636, 353] width 24 height 18
click at [630, 353] on select "** ** **" at bounding box center [636, 353] width 24 height 18
select select "**"
click at [624, 344] on select "** ** **" at bounding box center [636, 353] width 24 height 18
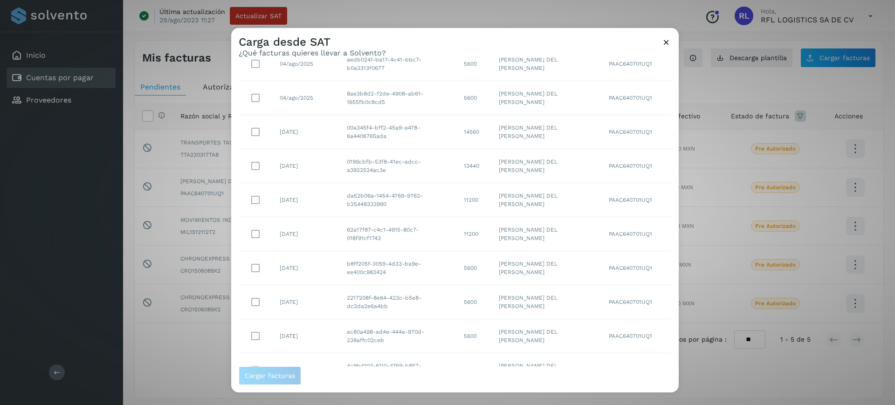
scroll to position [442, 0]
click at [378, 112] on td "8ae3b8d2-f2de-4908-ab61-1655fb0c8cd5" at bounding box center [397, 97] width 117 height 34
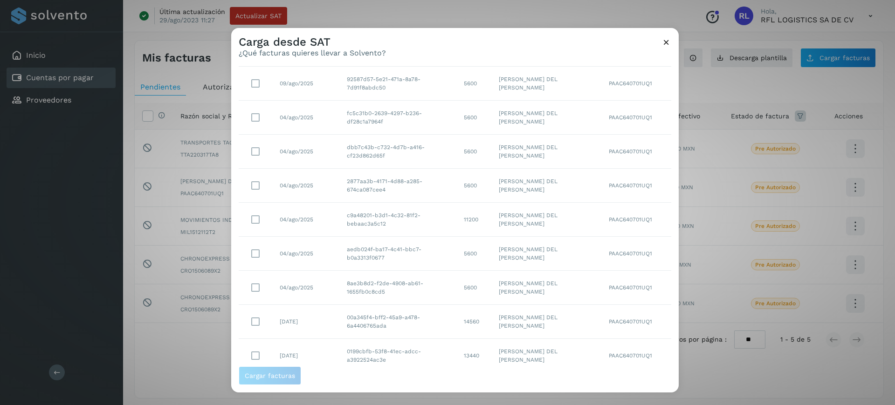
scroll to position [244, 0]
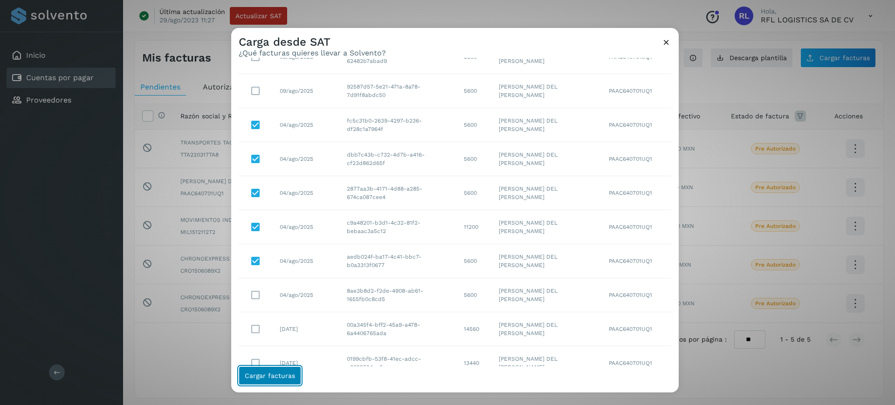
click at [276, 379] on button "Cargar facturas" at bounding box center [270, 375] width 62 height 19
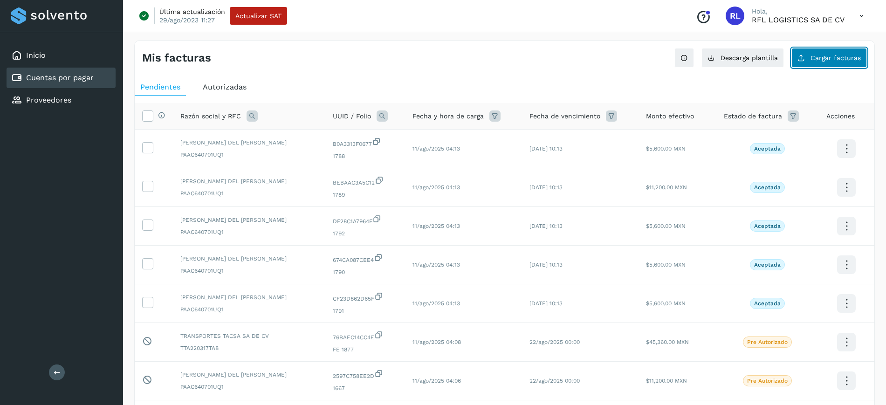
click at [836, 64] on button "Cargar facturas" at bounding box center [829, 58] width 76 height 20
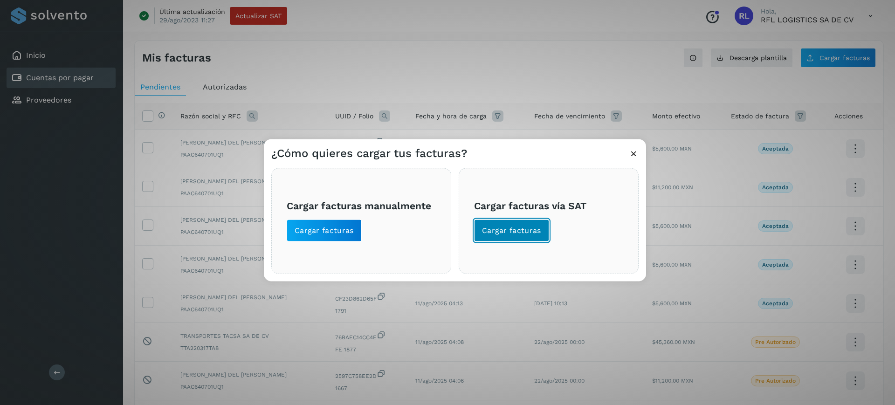
click at [518, 224] on button "Cargar facturas" at bounding box center [511, 230] width 75 height 22
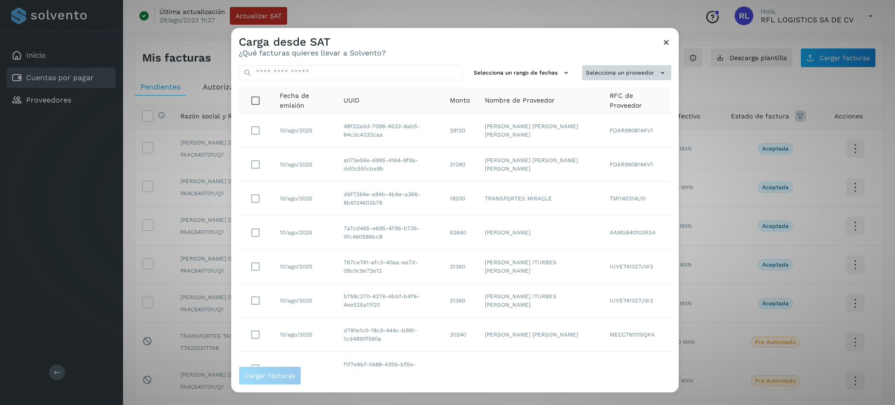
click at [585, 73] on button "Selecciona un proveedor" at bounding box center [626, 72] width 89 height 15
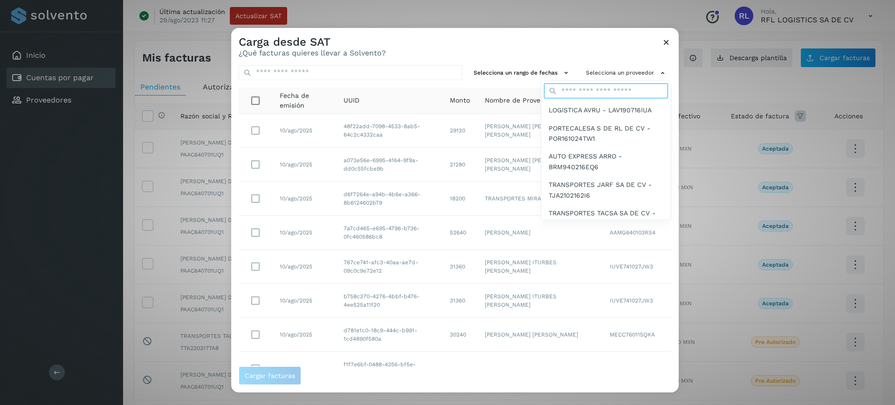
click at [568, 94] on input "text" at bounding box center [606, 90] width 124 height 15
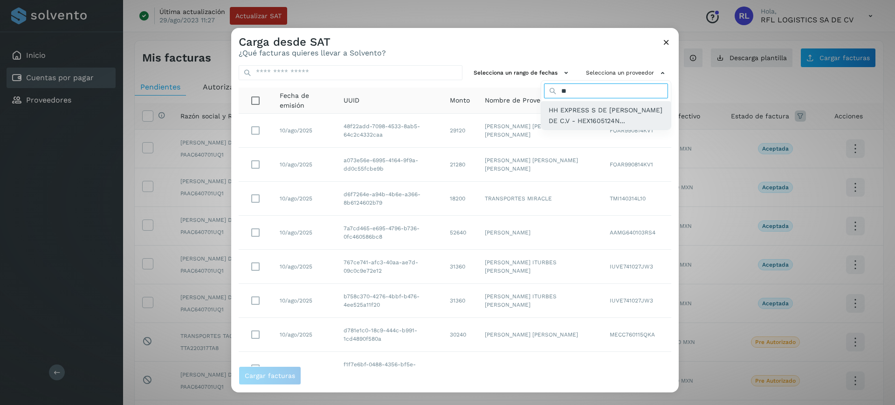
type input "**"
click at [557, 123] on span "HH EXPRESS S DE [PERSON_NAME] DE C.V - HEX1605124N..." at bounding box center [606, 115] width 115 height 21
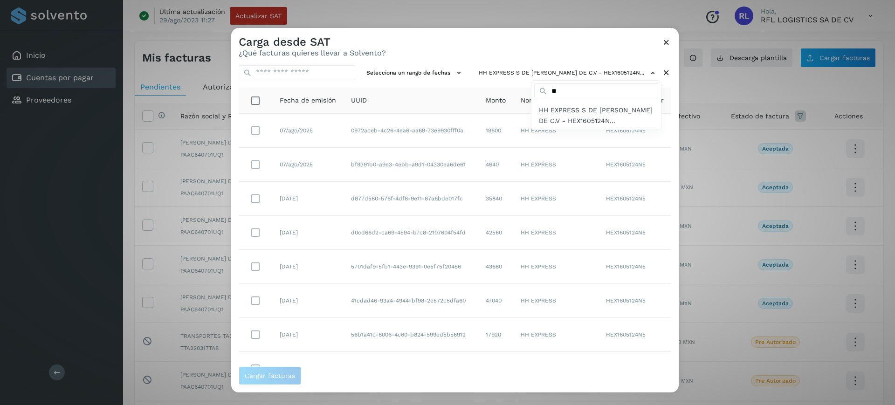
click at [250, 135] on div at bounding box center [678, 229] width 895 height 405
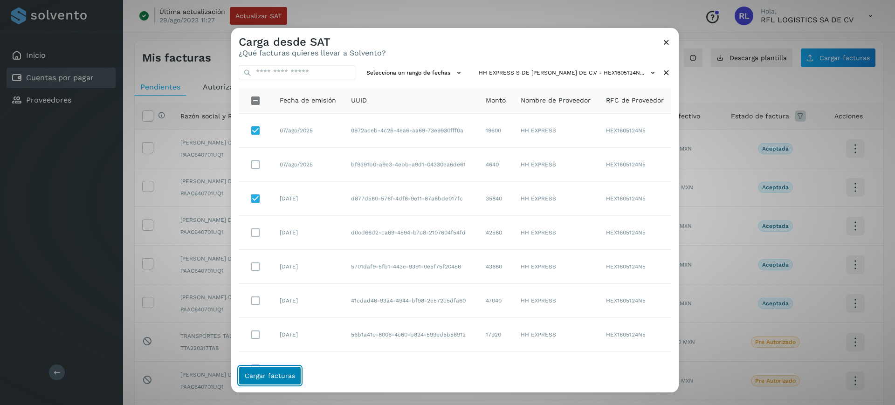
click at [247, 376] on span "Cargar facturas" at bounding box center [270, 375] width 50 height 7
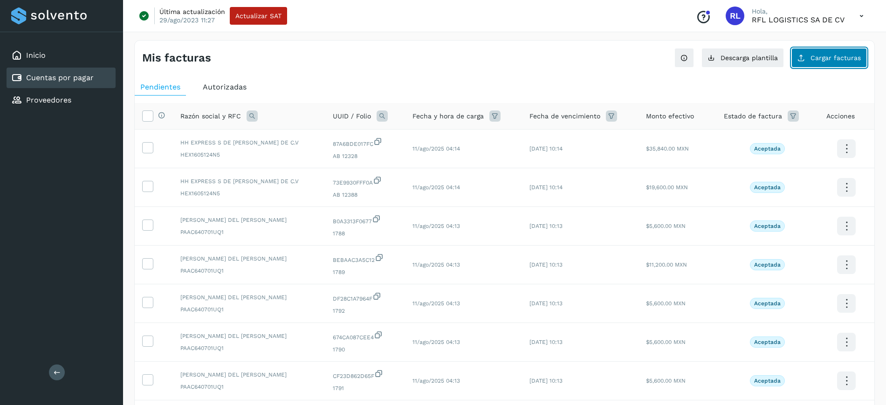
click at [827, 53] on button "Cargar facturas" at bounding box center [829, 58] width 76 height 20
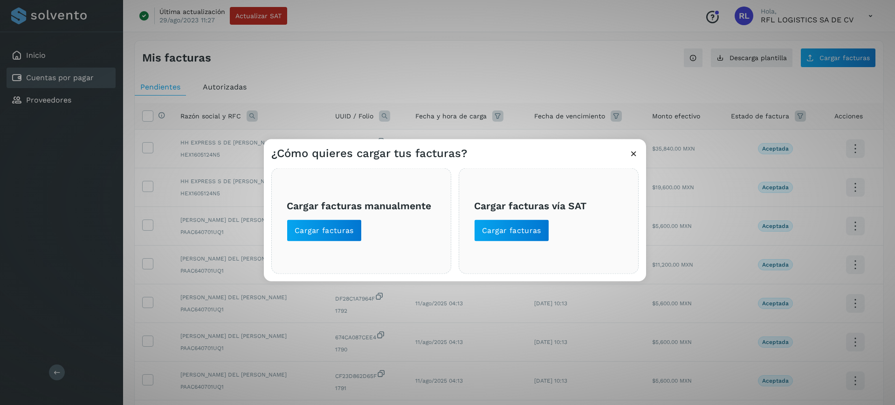
click at [516, 218] on span "Cargar facturas vía SAT Cargar facturas" at bounding box center [548, 220] width 149 height 41
click at [513, 231] on span "Cargar facturas" at bounding box center [511, 230] width 59 height 10
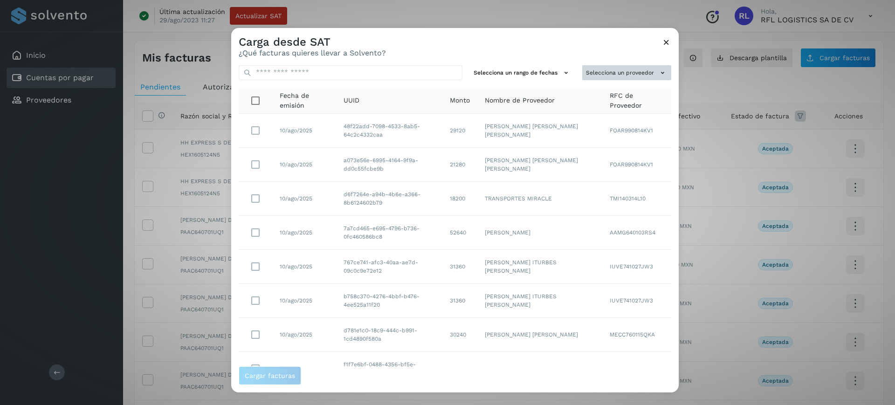
click at [598, 71] on button "Selecciona un proveedor" at bounding box center [626, 72] width 89 height 15
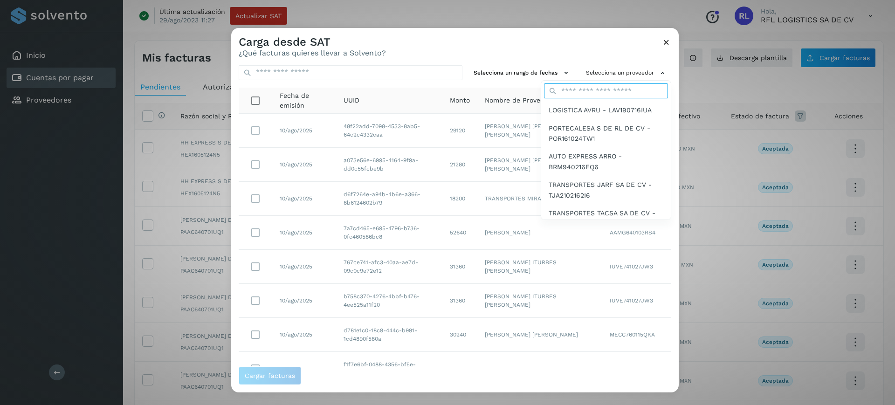
drag, startPoint x: 597, startPoint y: 74, endPoint x: 583, endPoint y: 88, distance: 19.8
click at [585, 86] on input "text" at bounding box center [606, 90] width 124 height 15
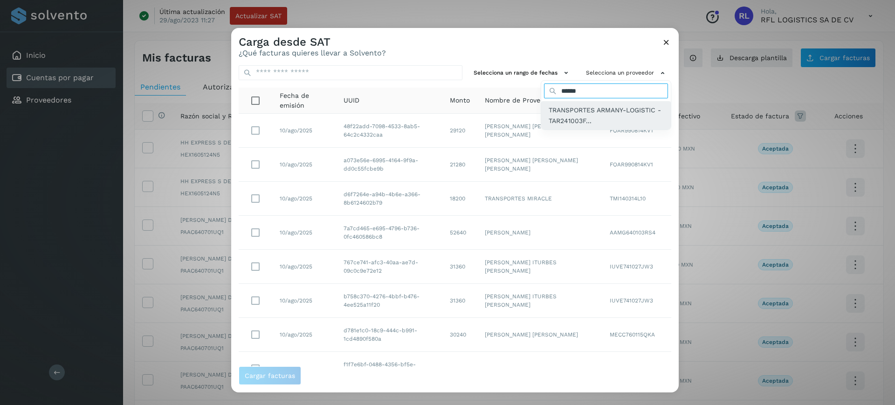
type input "******"
click at [588, 111] on span "TRANSPORTES ARMANY-LOGISTIC - TAR241003F..." at bounding box center [606, 115] width 115 height 21
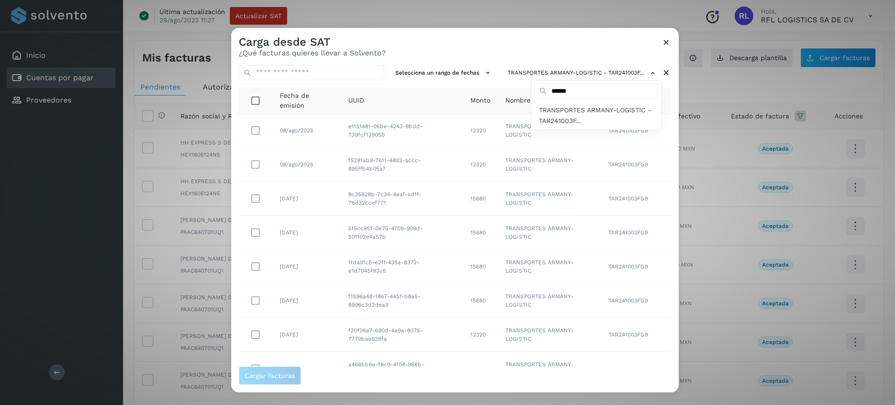
click at [255, 127] on div at bounding box center [678, 229] width 895 height 405
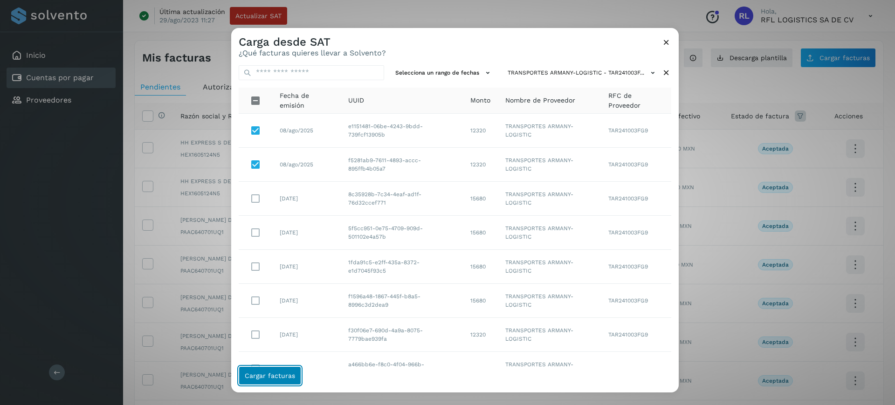
click at [249, 372] on span "Cargar facturas" at bounding box center [270, 375] width 50 height 7
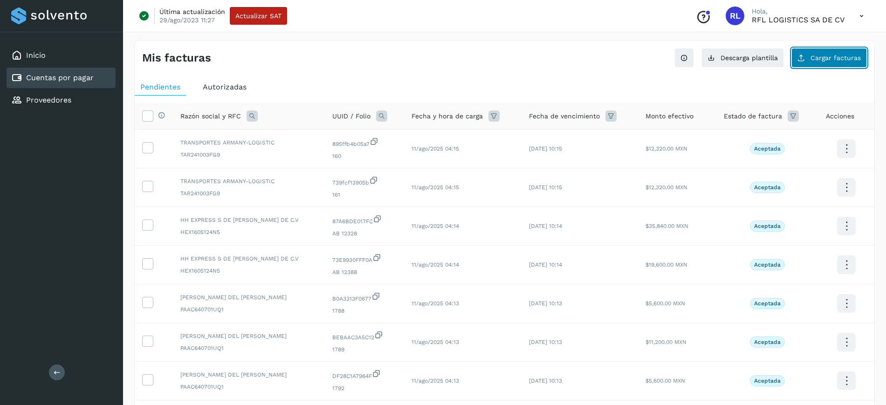
click at [817, 56] on span "Cargar facturas" at bounding box center [836, 58] width 50 height 7
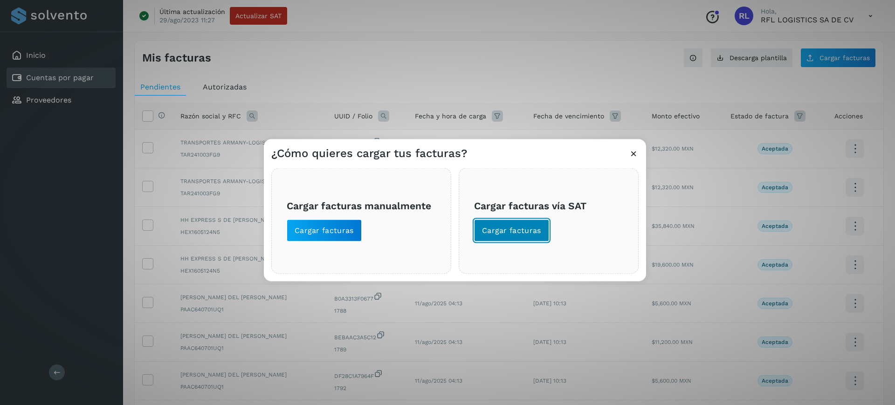
click at [514, 235] on span "Cargar facturas" at bounding box center [511, 230] width 59 height 10
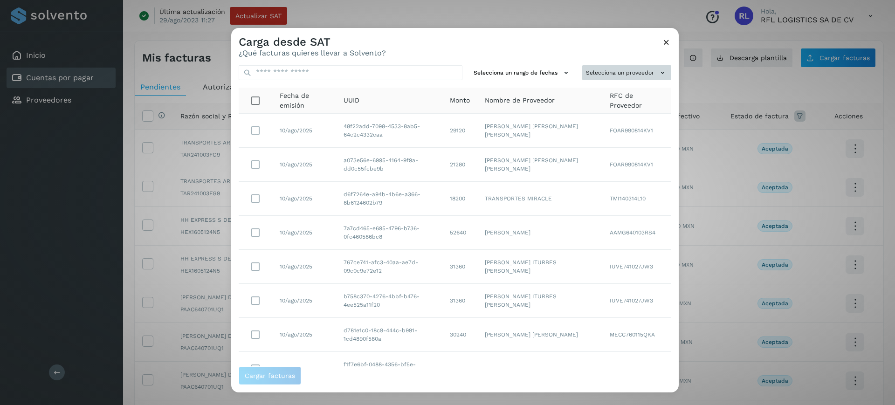
click at [609, 70] on button "Selecciona un proveedor" at bounding box center [626, 72] width 89 height 15
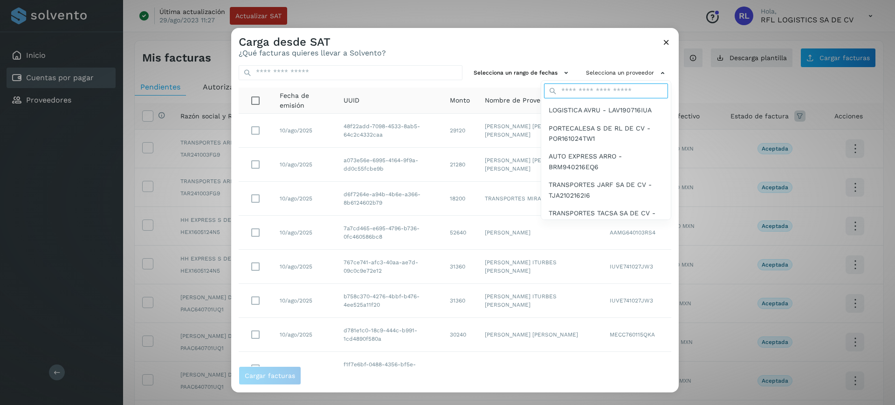
click at [591, 94] on input "text" at bounding box center [606, 90] width 124 height 15
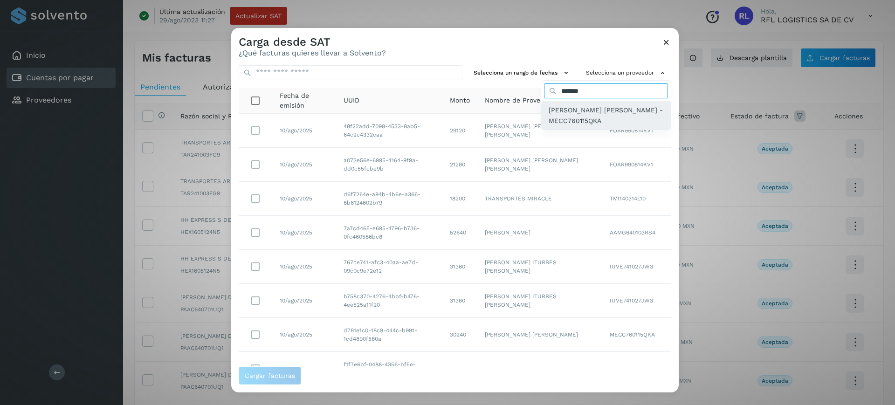
type input "*******"
click at [563, 122] on span "[PERSON_NAME] [PERSON_NAME] - MECC760115QKA" at bounding box center [606, 115] width 115 height 21
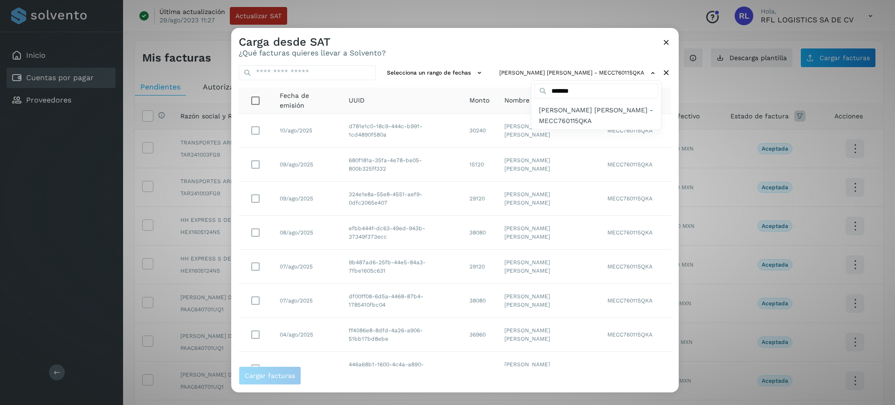
drag, startPoint x: 675, startPoint y: 219, endPoint x: 674, endPoint y: 235, distance: 16.3
click at [674, 235] on div at bounding box center [678, 229] width 895 height 405
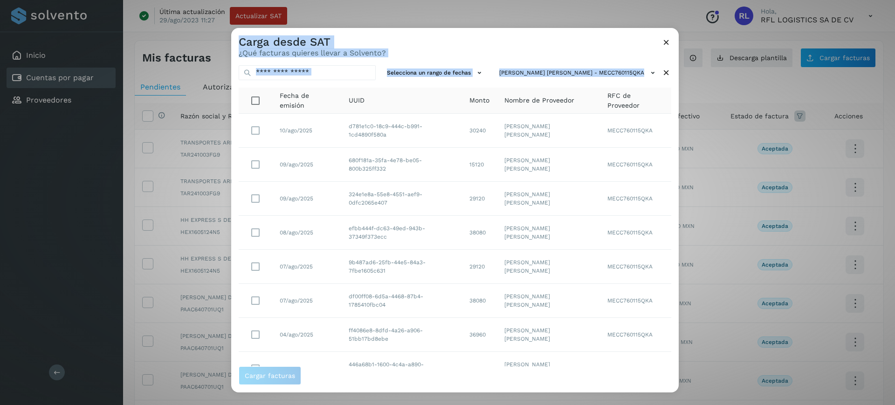
drag, startPoint x: 674, startPoint y: 235, endPoint x: 680, endPoint y: 270, distance: 34.9
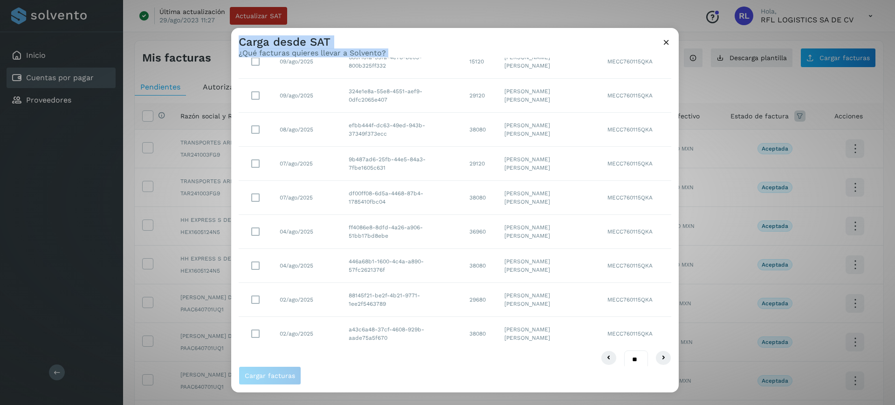
scroll to position [113, 0]
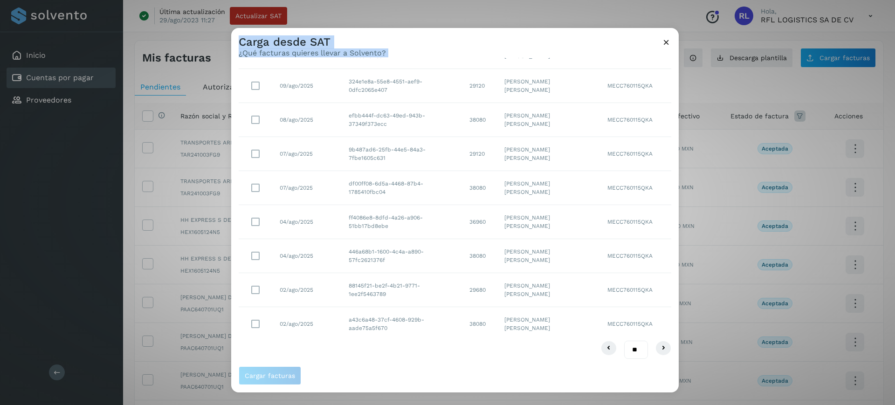
drag, startPoint x: 630, startPoint y: 347, endPoint x: 634, endPoint y: 358, distance: 11.5
click at [629, 348] on select "** ** **" at bounding box center [636, 350] width 24 height 18
select select "**"
click at [624, 341] on select "** ** **" at bounding box center [636, 350] width 24 height 18
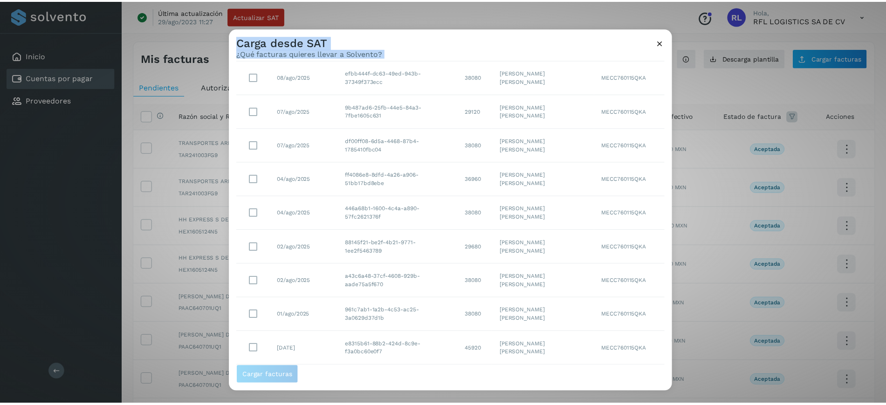
scroll to position [215, 0]
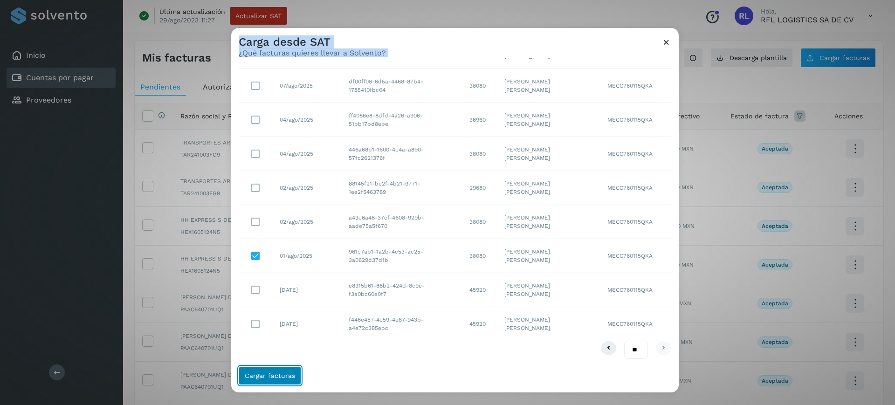
click at [279, 372] on span "Cargar facturas" at bounding box center [270, 375] width 50 height 7
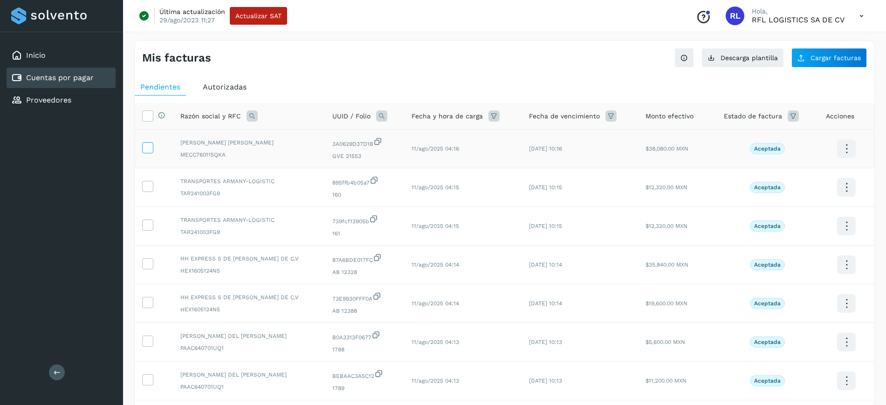
click at [149, 149] on icon at bounding box center [148, 147] width 10 height 10
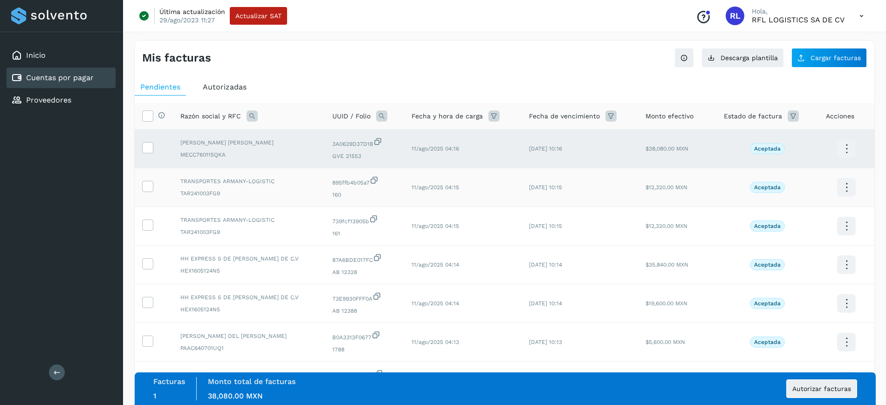
drag, startPoint x: 149, startPoint y: 181, endPoint x: 144, endPoint y: 206, distance: 25.1
click at [150, 185] on icon at bounding box center [148, 186] width 10 height 10
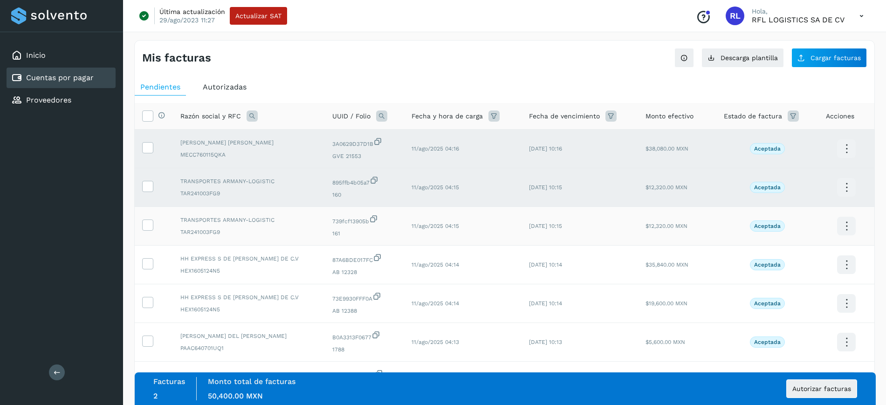
click at [146, 234] on td at bounding box center [154, 226] width 38 height 39
click at [150, 223] on icon at bounding box center [148, 225] width 10 height 10
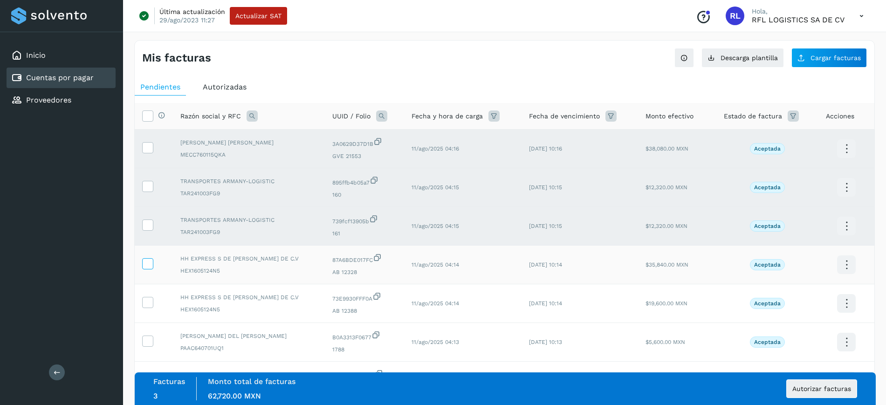
click at [149, 261] on icon at bounding box center [148, 263] width 10 height 10
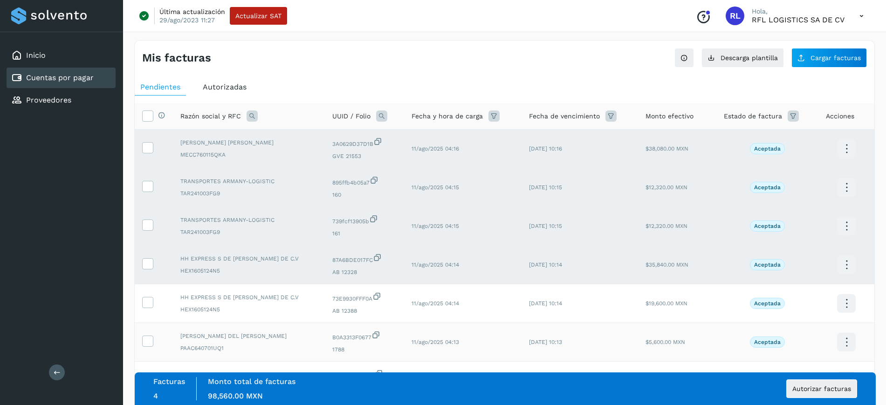
drag, startPoint x: 150, startPoint y: 302, endPoint x: 138, endPoint y: 360, distance: 58.9
click at [149, 304] on icon at bounding box center [148, 302] width 10 height 10
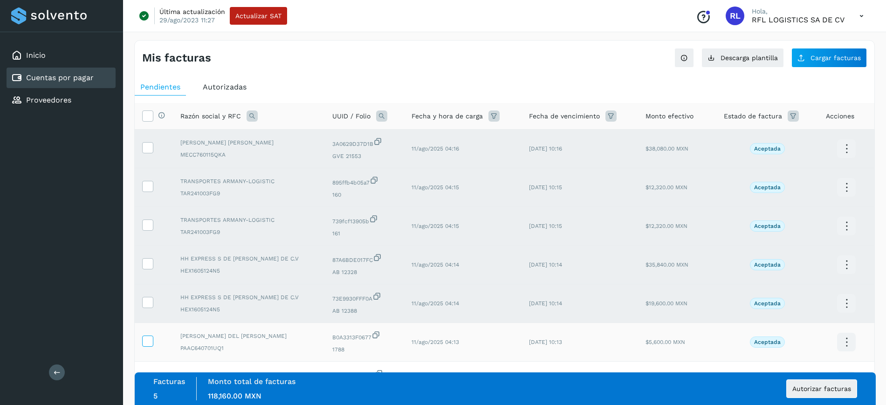
drag, startPoint x: 146, startPoint y: 343, endPoint x: 147, endPoint y: 338, distance: 4.9
click at [146, 342] on icon at bounding box center [148, 341] width 10 height 10
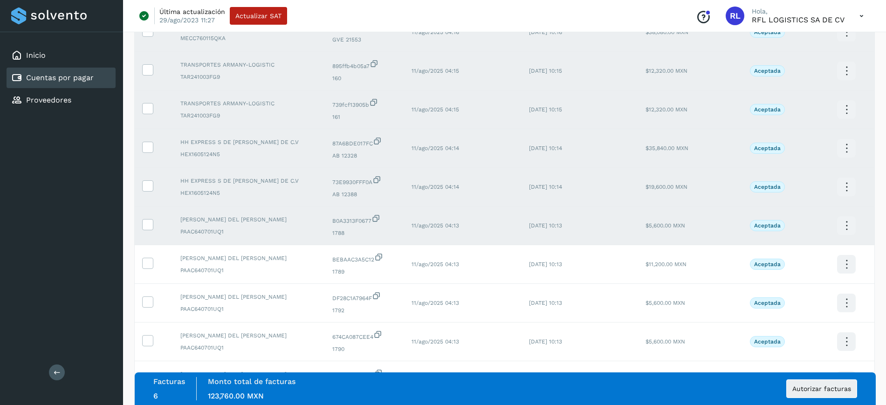
scroll to position [124, 0]
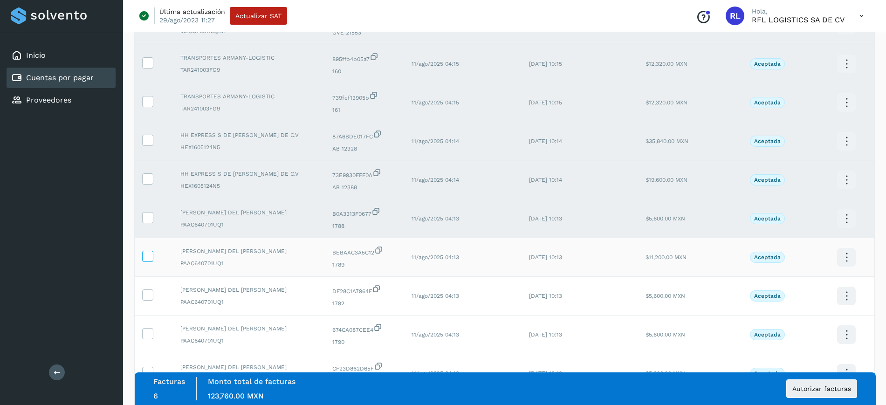
click at [147, 260] on icon at bounding box center [148, 256] width 10 height 10
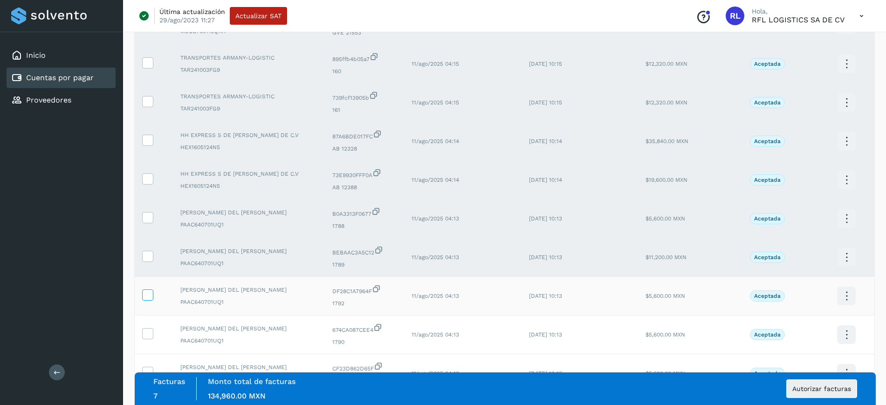
click at [146, 300] on td at bounding box center [154, 296] width 38 height 39
click at [146, 295] on icon at bounding box center [148, 294] width 10 height 10
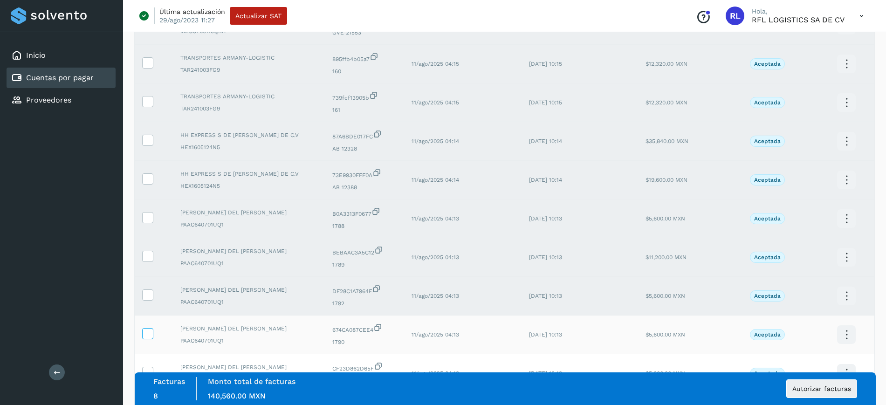
click at [146, 336] on icon at bounding box center [148, 333] width 10 height 10
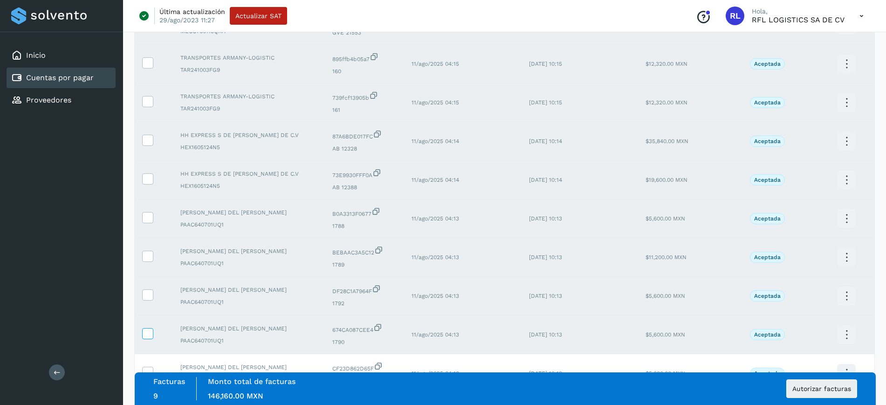
scroll to position [191, 0]
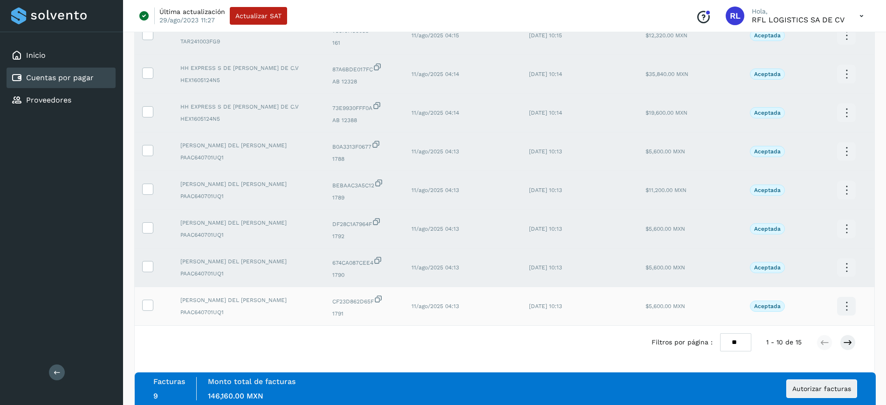
drag, startPoint x: 143, startPoint y: 306, endPoint x: 252, endPoint y: 310, distance: 108.7
click at [143, 306] on icon at bounding box center [148, 305] width 10 height 10
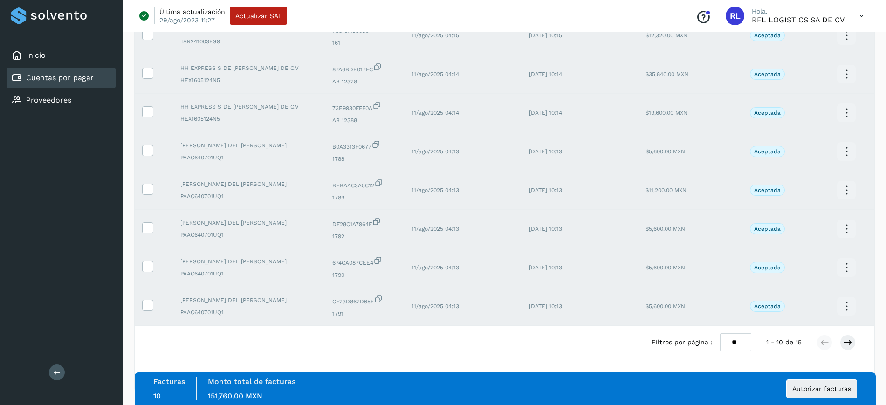
click at [741, 343] on select "** ** **" at bounding box center [735, 342] width 31 height 18
select select "**"
click at [720, 333] on select "** ** **" at bounding box center [735, 342] width 31 height 18
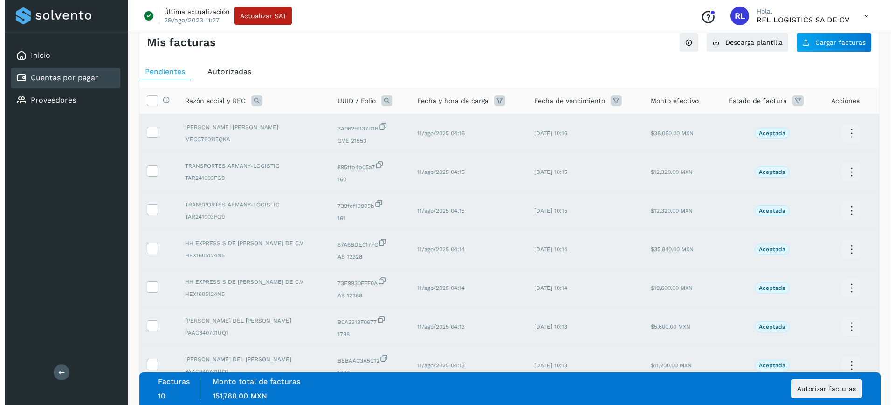
scroll to position [0, 0]
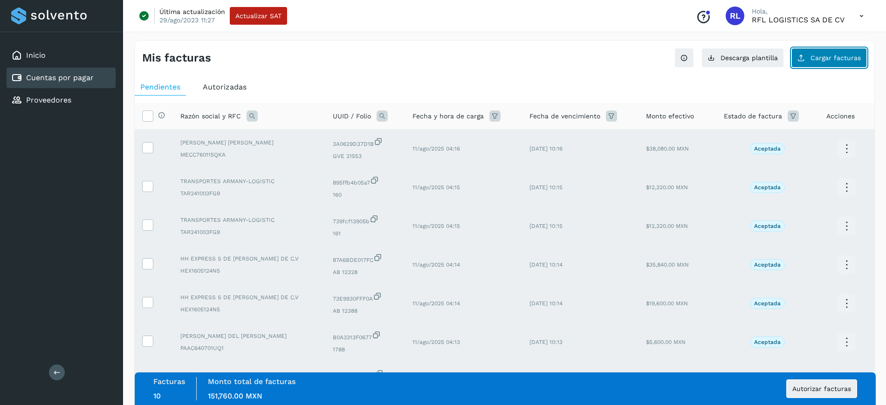
click at [831, 55] on span "Cargar facturas" at bounding box center [836, 58] width 50 height 7
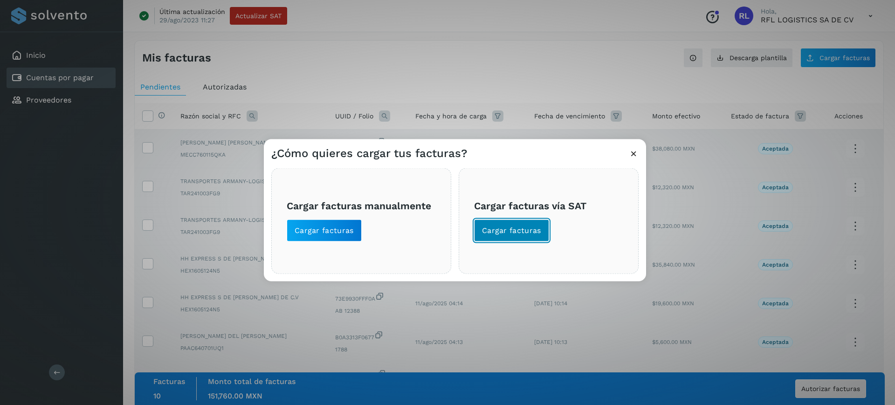
click at [522, 226] on span "Cargar facturas" at bounding box center [511, 230] width 59 height 10
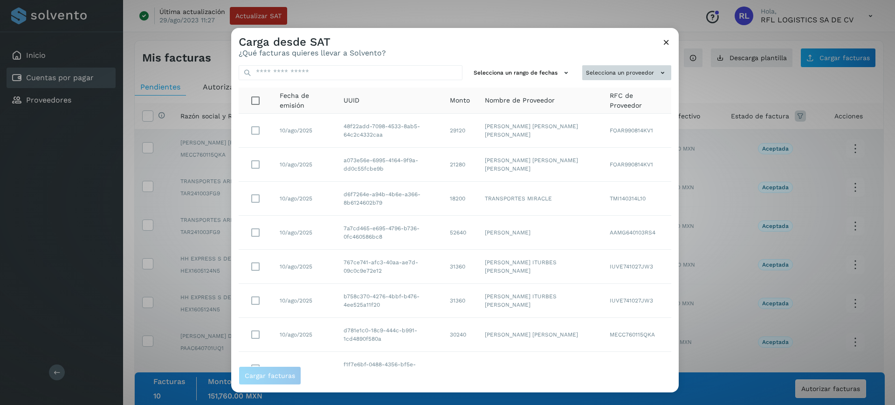
click at [620, 76] on button "Selecciona un proveedor" at bounding box center [626, 72] width 89 height 15
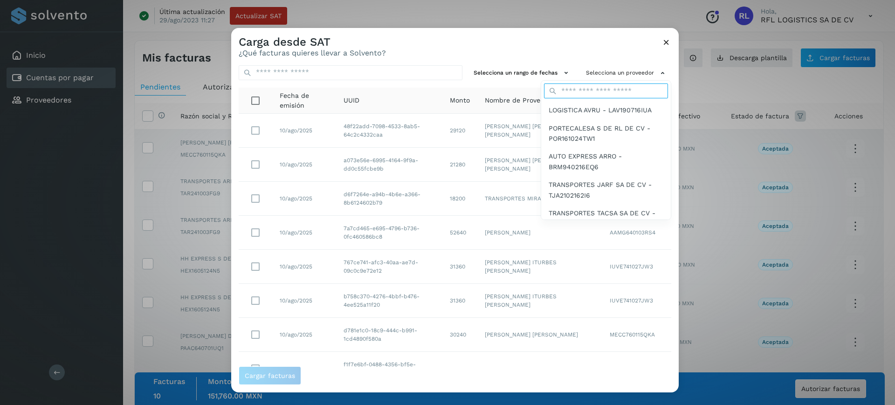
click at [605, 91] on input "text" at bounding box center [606, 90] width 124 height 15
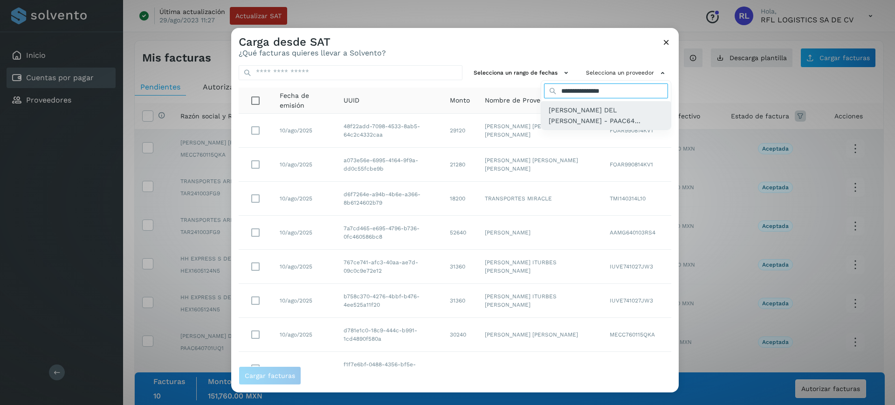
type input "**********"
click at [621, 103] on div "[PERSON_NAME] DEL [PERSON_NAME] - PAAC64..." at bounding box center [606, 115] width 130 height 28
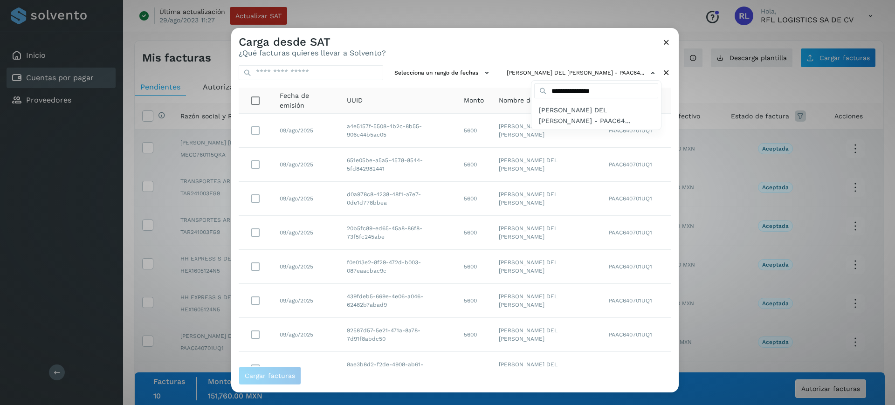
click at [672, 194] on div at bounding box center [678, 229] width 895 height 405
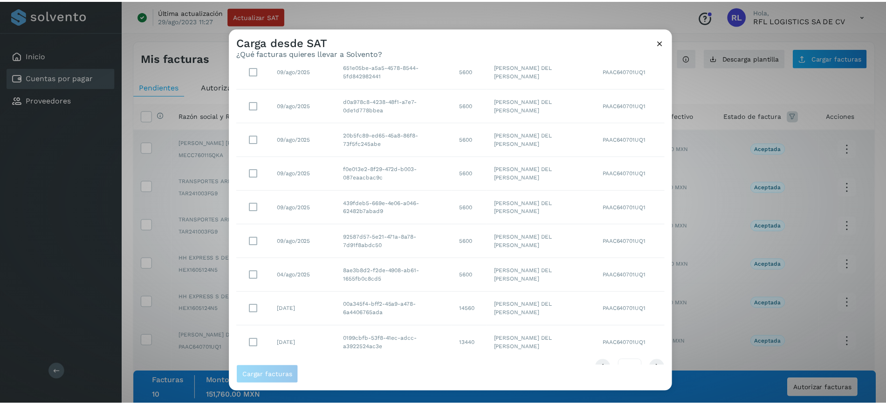
scroll to position [96, 0]
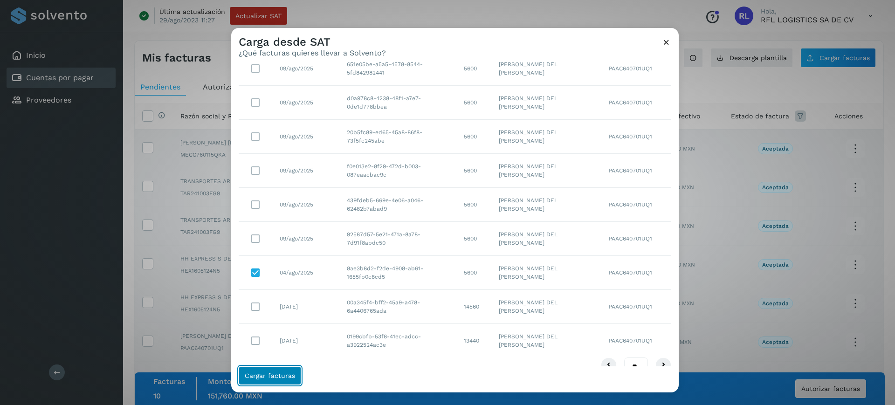
click at [261, 375] on span "Cargar facturas" at bounding box center [270, 375] width 50 height 7
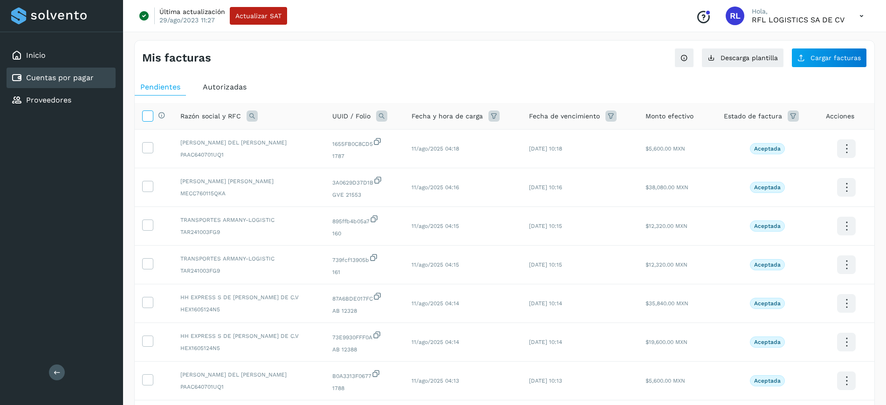
click at [144, 110] on icon at bounding box center [148, 115] width 10 height 10
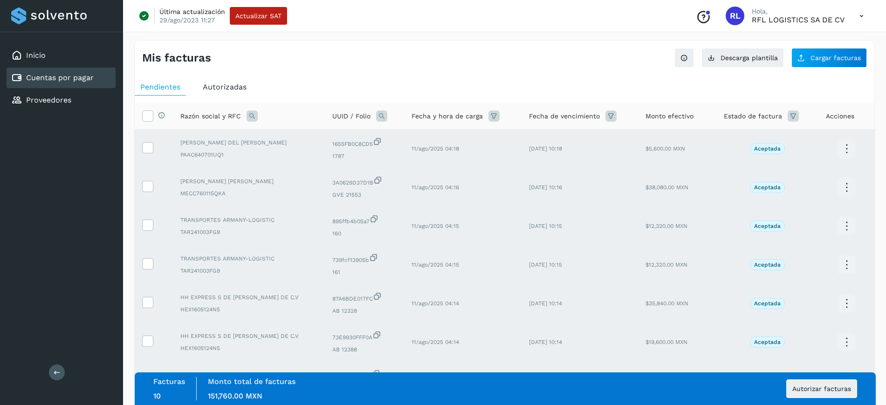
scroll to position [191, 0]
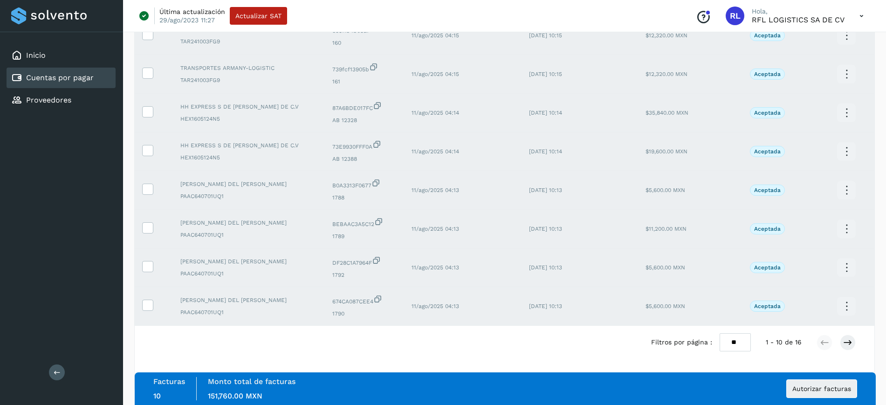
click at [729, 349] on select "** ** **" at bounding box center [735, 342] width 31 height 18
select select "**"
click at [720, 333] on select "** ** **" at bounding box center [735, 342] width 31 height 18
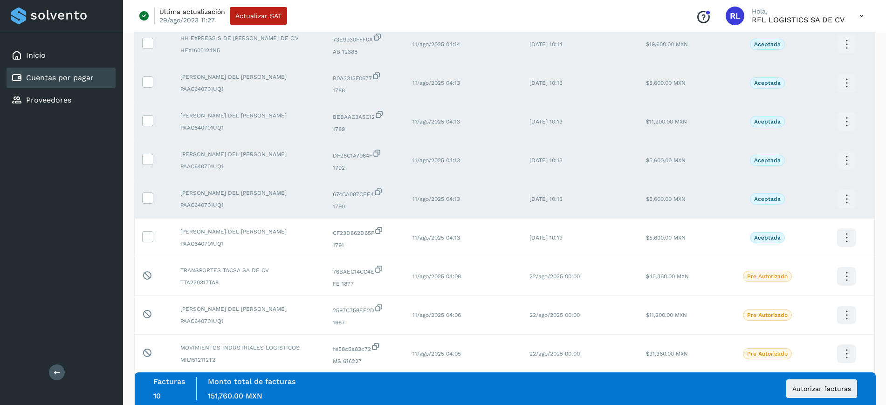
scroll to position [298, 0]
click at [144, 235] on icon at bounding box center [148, 236] width 10 height 10
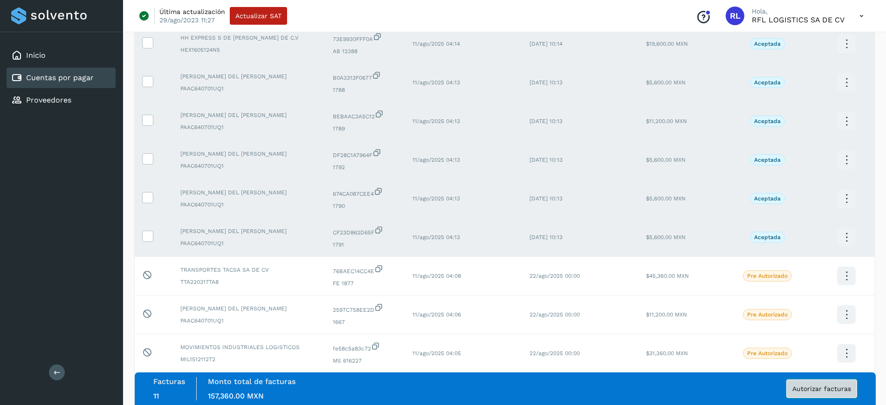
click at [806, 394] on button "Autorizar facturas" at bounding box center [821, 388] width 71 height 19
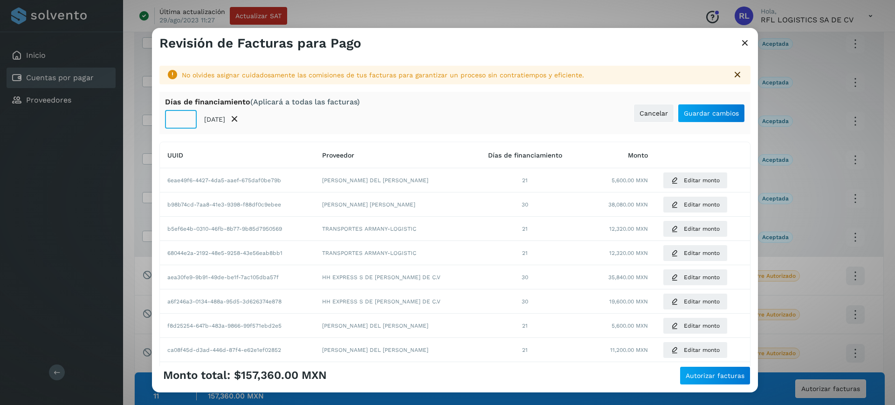
click at [186, 118] on input "**" at bounding box center [181, 119] width 32 height 19
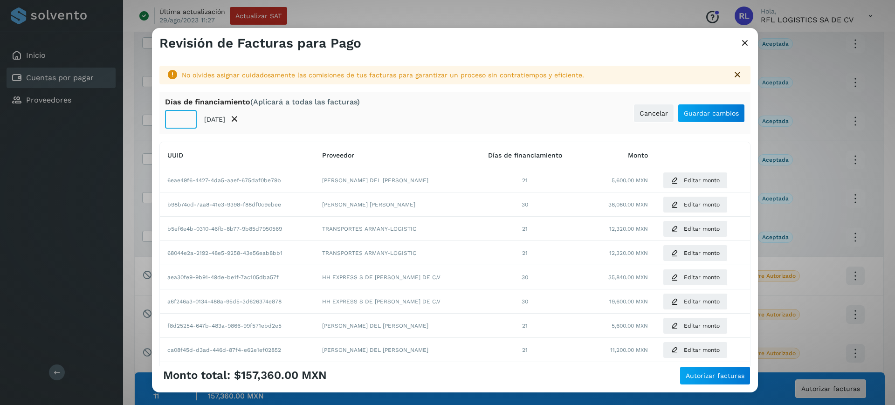
click at [186, 118] on input "**" at bounding box center [181, 119] width 32 height 19
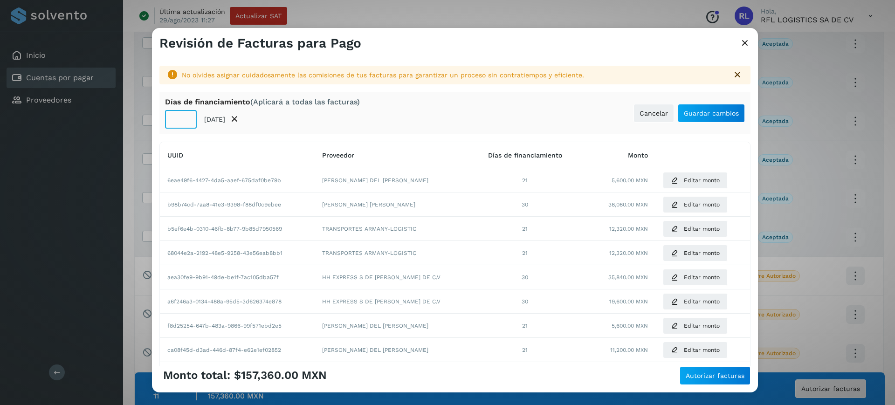
click at [186, 118] on input "**" at bounding box center [181, 119] width 32 height 19
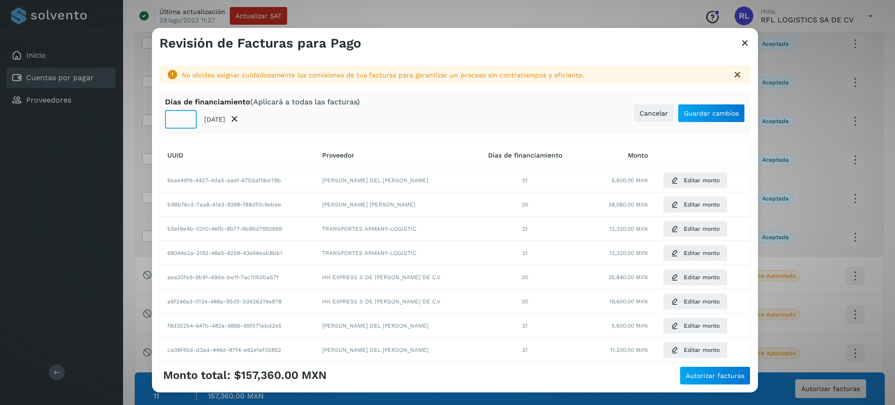
click at [186, 118] on input "**" at bounding box center [181, 119] width 32 height 19
click at [185, 115] on input "**" at bounding box center [181, 119] width 32 height 19
click at [186, 120] on input "**" at bounding box center [181, 119] width 32 height 19
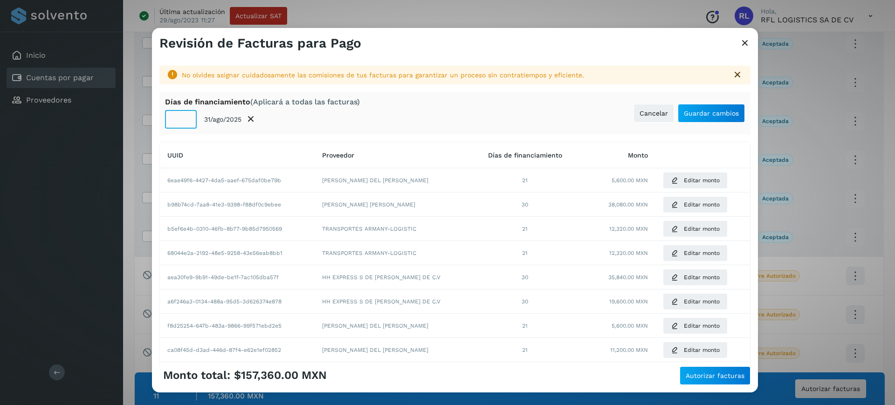
click at [186, 120] on input "**" at bounding box center [181, 119] width 32 height 19
type input "**"
click at [186, 120] on input "**" at bounding box center [181, 119] width 32 height 19
click at [695, 117] on button "Guardar cambios" at bounding box center [711, 113] width 67 height 19
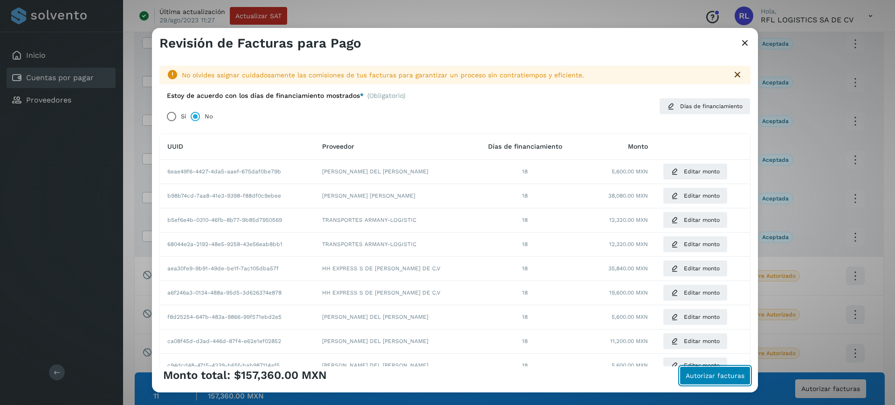
click at [693, 378] on span "Autorizar facturas" at bounding box center [715, 375] width 59 height 7
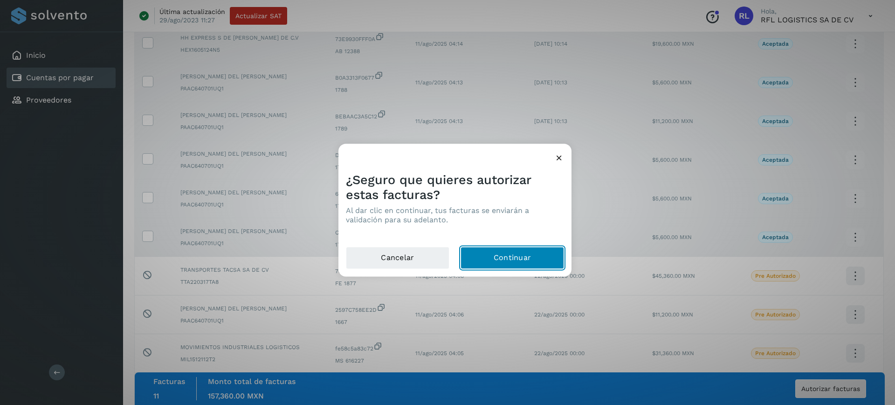
click at [530, 256] on button "Continuar" at bounding box center [511, 258] width 103 height 22
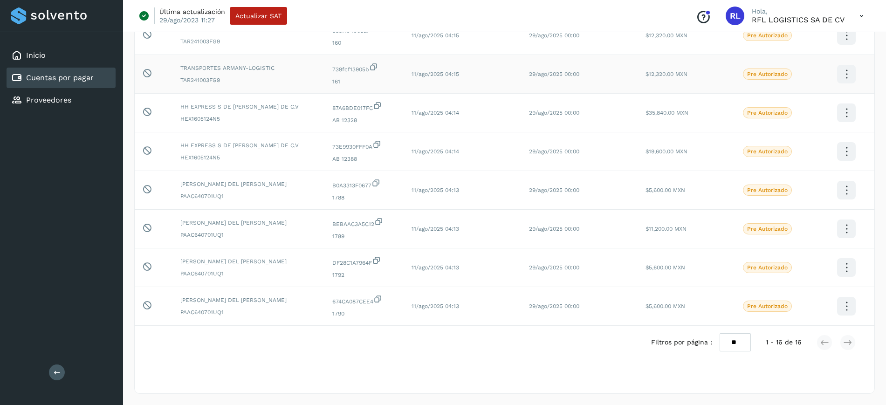
scroll to position [0, 0]
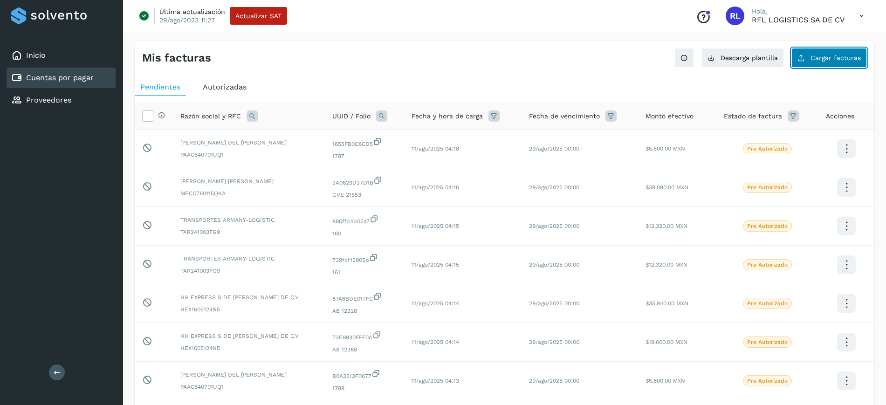
click at [822, 53] on button "Cargar facturas" at bounding box center [829, 58] width 76 height 20
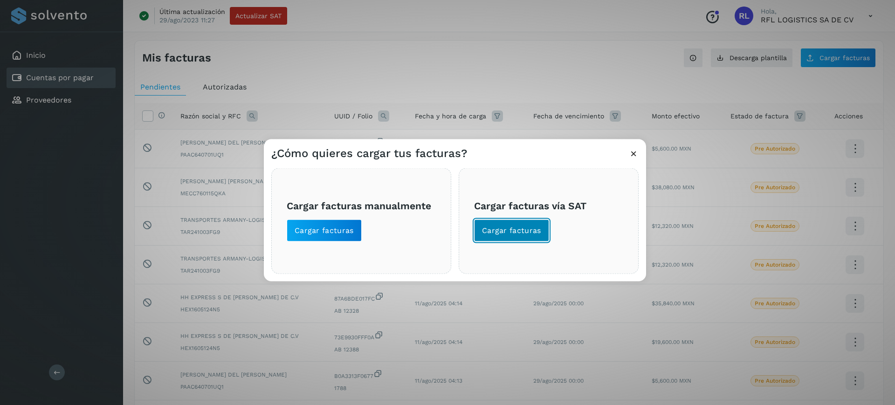
click at [501, 223] on button "Cargar facturas" at bounding box center [511, 230] width 75 height 22
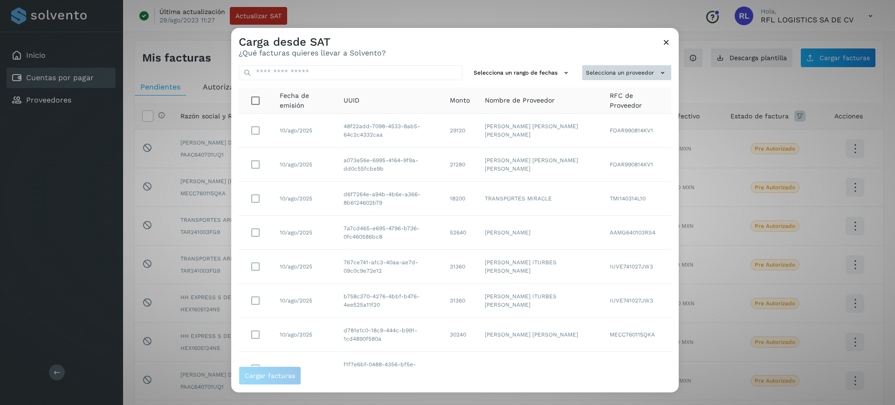
click at [592, 76] on button "Selecciona un proveedor" at bounding box center [626, 72] width 89 height 15
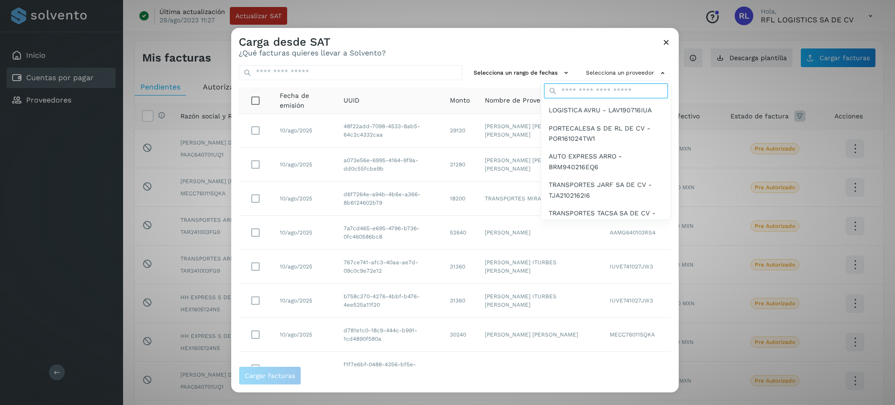
drag, startPoint x: 591, startPoint y: 76, endPoint x: 584, endPoint y: 89, distance: 14.0
click at [584, 89] on input "text" at bounding box center [606, 90] width 124 height 15
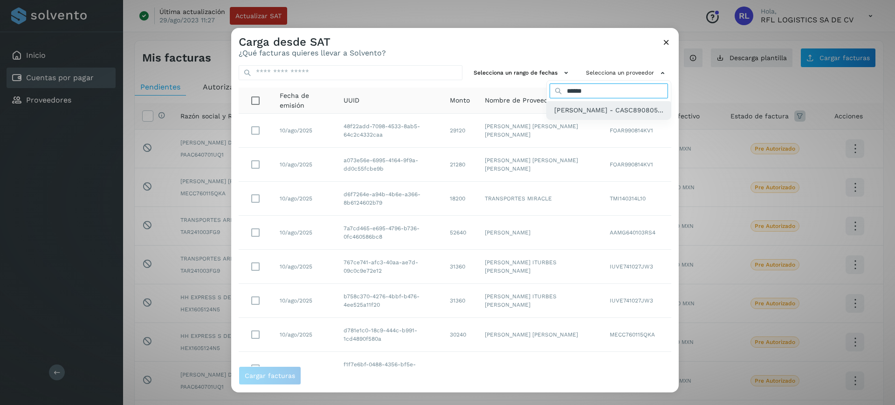
type input "******"
click at [582, 105] on span "[PERSON_NAME] - CASC890805..." at bounding box center [608, 110] width 109 height 10
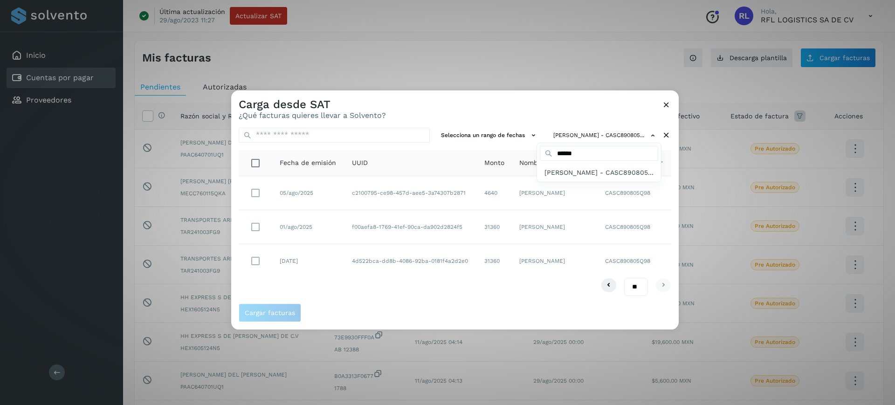
click at [261, 192] on div at bounding box center [678, 292] width 895 height 405
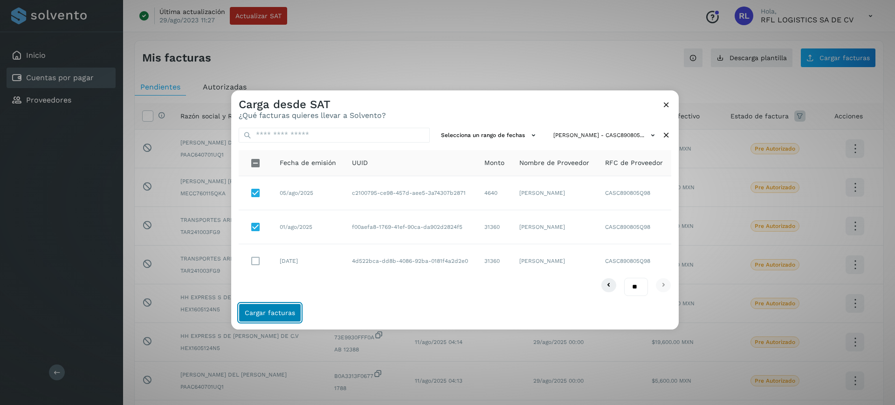
click at [265, 316] on span "Cargar facturas" at bounding box center [270, 312] width 50 height 7
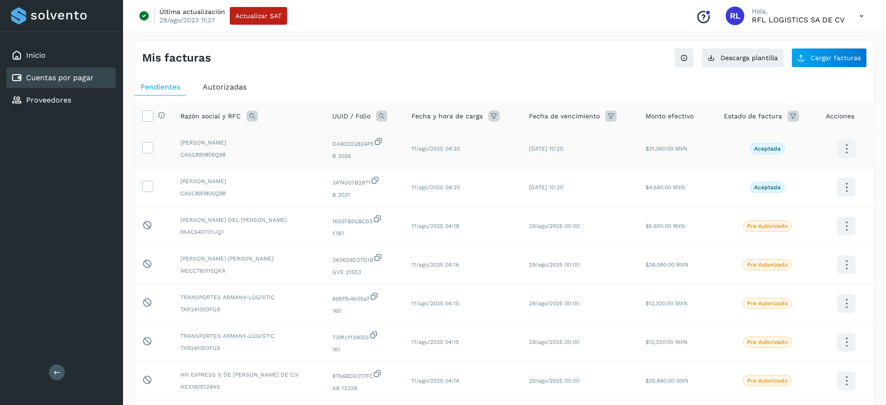
drag, startPoint x: 147, startPoint y: 146, endPoint x: 148, endPoint y: 159, distance: 12.6
click at [147, 150] on icon at bounding box center [148, 147] width 10 height 10
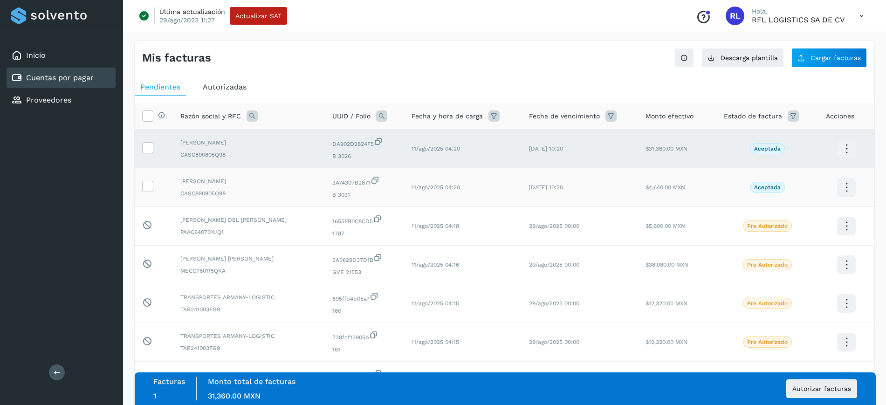
click at [151, 179] on td at bounding box center [154, 187] width 38 height 39
click at [151, 184] on icon at bounding box center [148, 186] width 10 height 10
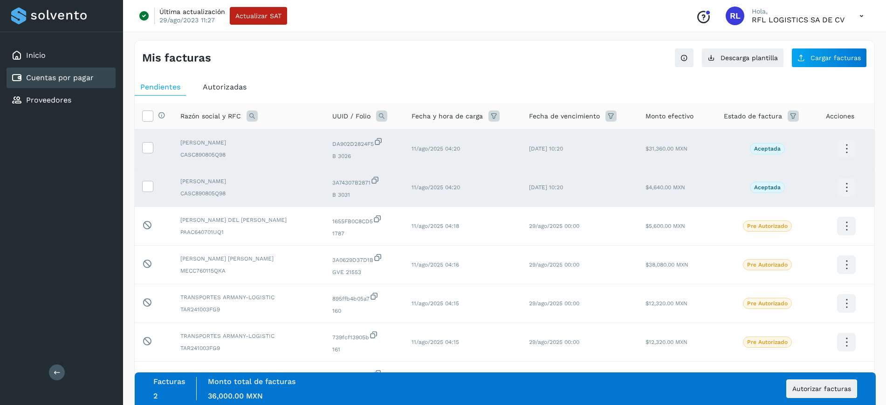
click at [823, 377] on div "Facturas 2 Monto total de facturas Monto total 36,000.00 MXN Autorizar facturas" at bounding box center [505, 388] width 704 height 23
click at [816, 386] on span "Autorizar facturas" at bounding box center [821, 388] width 59 height 7
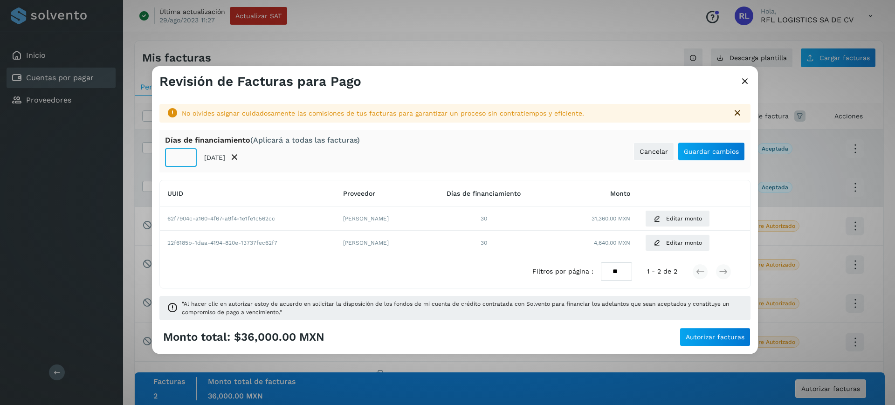
click at [182, 158] on input "**" at bounding box center [181, 157] width 32 height 19
click at [183, 158] on input "**" at bounding box center [181, 157] width 32 height 19
click at [185, 160] on input "**" at bounding box center [181, 157] width 32 height 19
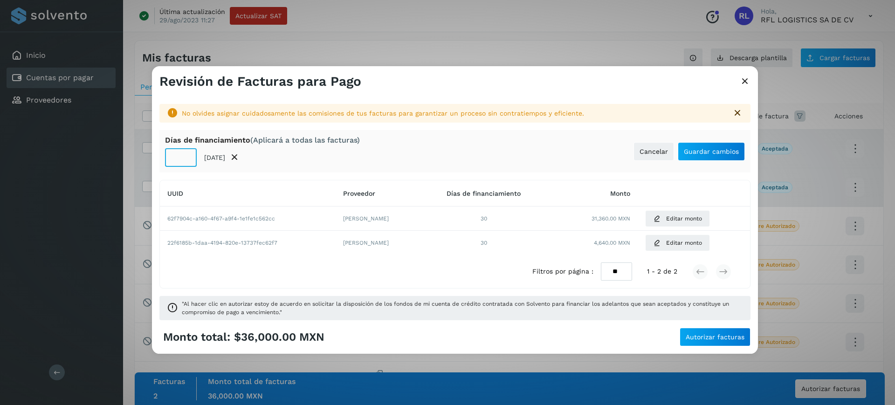
type input "**"
click at [185, 160] on input "**" at bounding box center [181, 157] width 32 height 19
click at [721, 152] on span "Guardar cambios" at bounding box center [711, 151] width 55 height 7
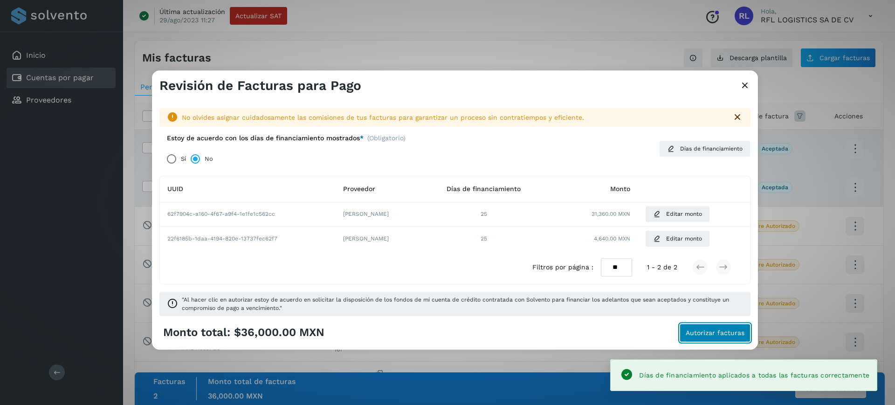
click at [718, 335] on span "Autorizar facturas" at bounding box center [715, 333] width 59 height 7
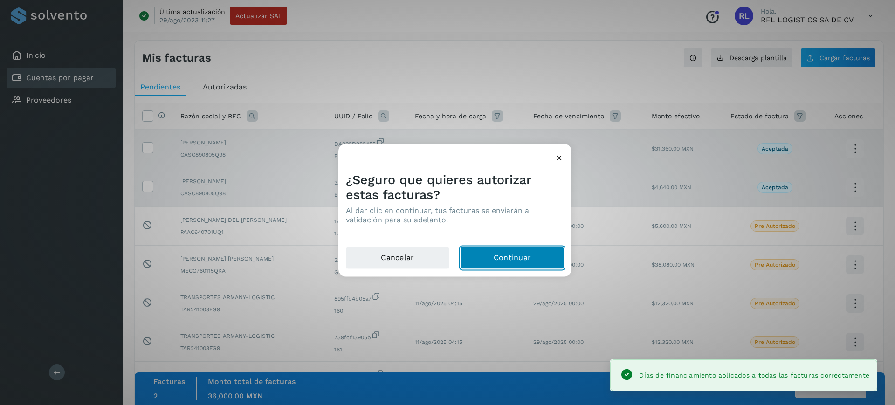
click at [550, 267] on button "Continuar" at bounding box center [511, 258] width 103 height 22
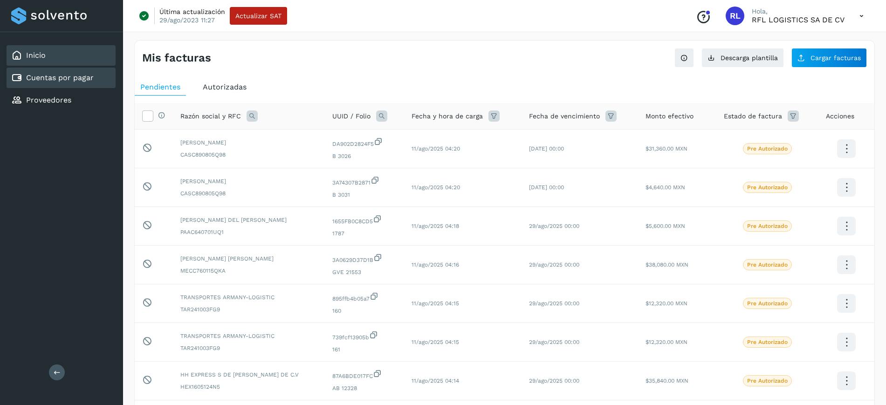
click at [33, 61] on div "Inicio" at bounding box center [28, 55] width 34 height 11
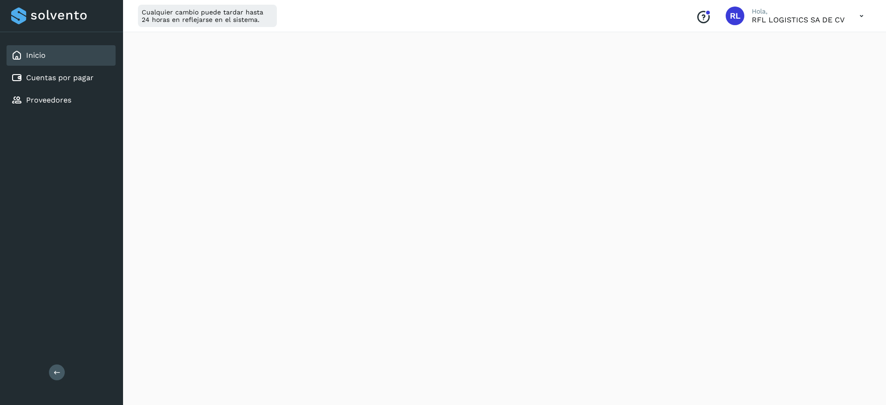
scroll to position [471, 0]
click at [93, 74] on link "Cuentas por pagar" at bounding box center [60, 77] width 68 height 9
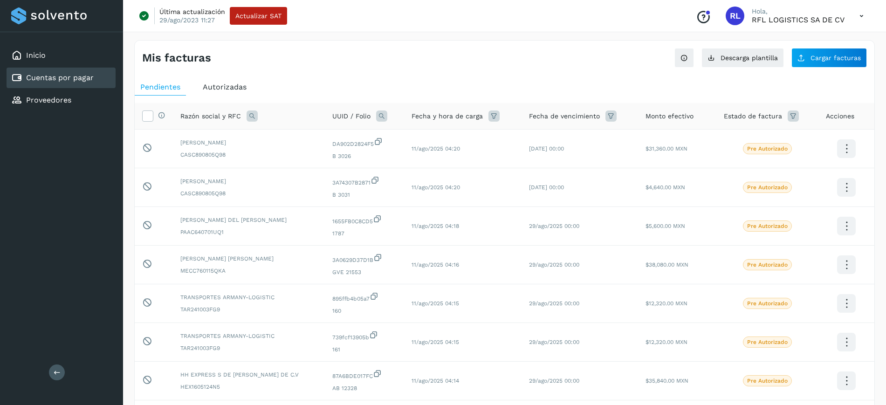
click at [239, 86] on span "Autorizadas" at bounding box center [225, 86] width 44 height 9
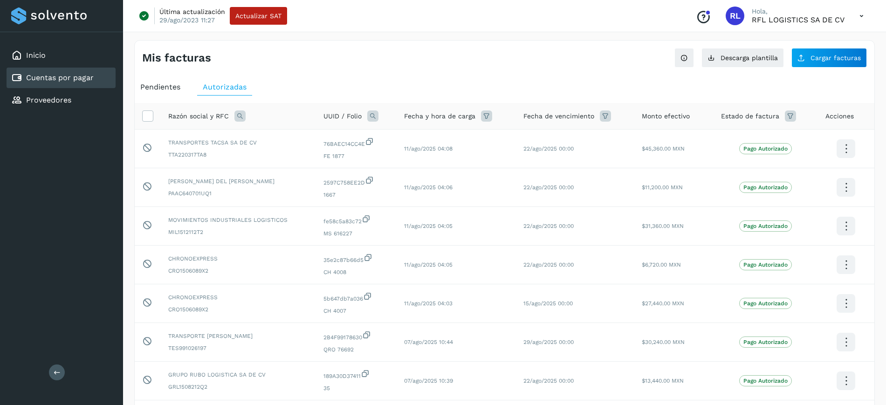
click at [372, 117] on icon at bounding box center [372, 115] width 11 height 11
click at [243, 117] on icon at bounding box center [239, 115] width 11 height 11
click at [242, 117] on icon at bounding box center [239, 115] width 11 height 11
click at [241, 112] on icon at bounding box center [239, 115] width 11 height 11
click at [251, 136] on span at bounding box center [249, 137] width 5 height 5
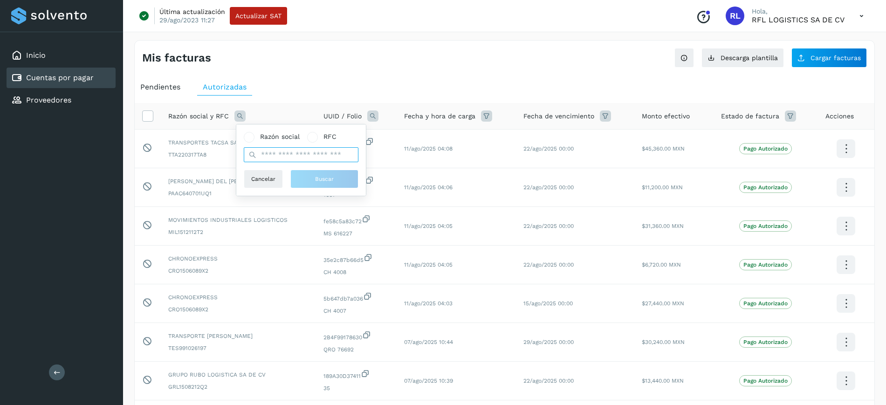
click at [267, 152] on input "text" at bounding box center [301, 154] width 115 height 15
type input "*"
type input "**********"
click at [344, 175] on button "Buscar" at bounding box center [324, 179] width 68 height 19
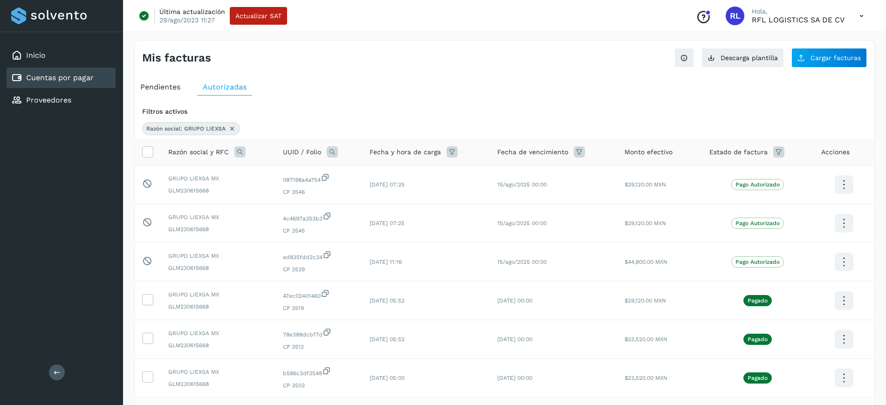
click at [330, 152] on icon at bounding box center [332, 151] width 11 height 11
click at [387, 170] on label "Folio" at bounding box center [392, 173] width 31 height 10
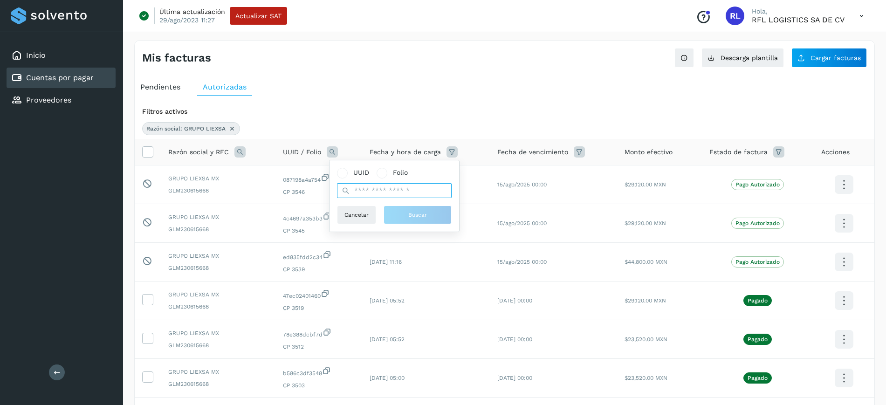
click at [386, 193] on input "text" at bounding box center [394, 190] width 115 height 15
type input "****"
click at [442, 206] on button "Buscar" at bounding box center [418, 215] width 68 height 19
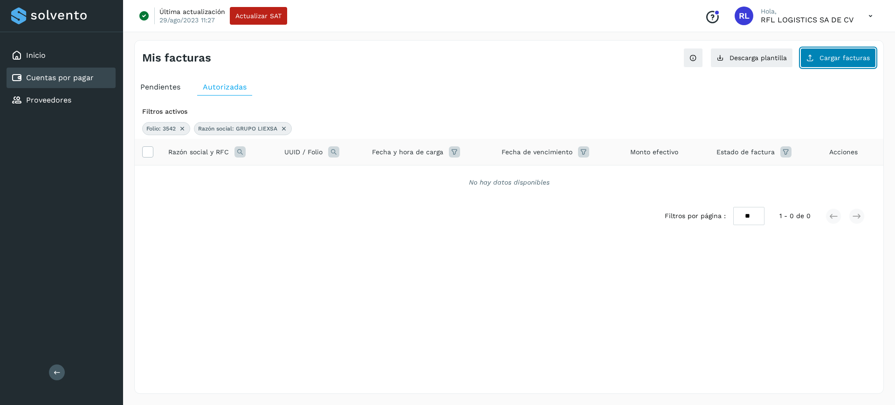
click at [847, 59] on span "Cargar facturas" at bounding box center [844, 58] width 50 height 7
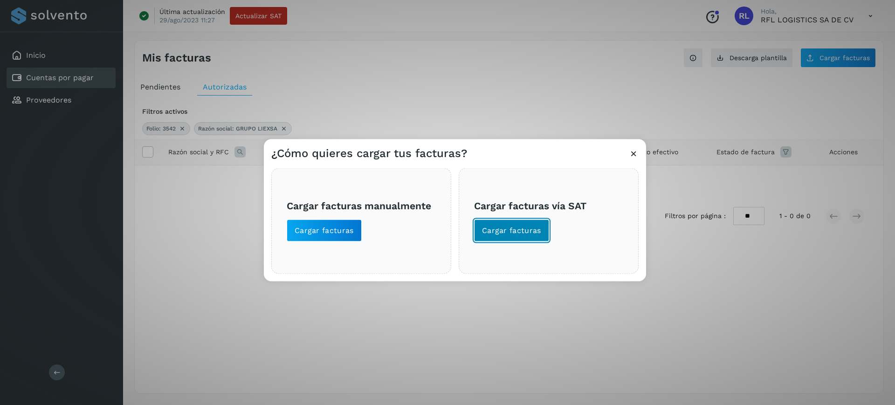
click at [518, 225] on span "Cargar facturas" at bounding box center [511, 230] width 59 height 10
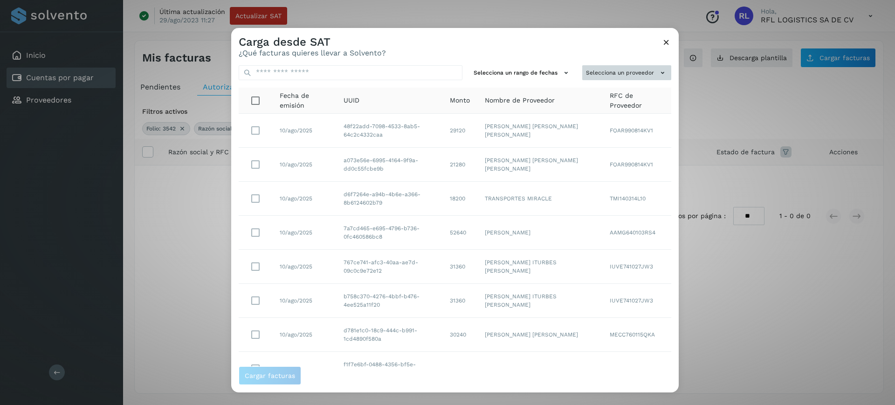
click at [615, 68] on button "Selecciona un proveedor" at bounding box center [626, 72] width 89 height 15
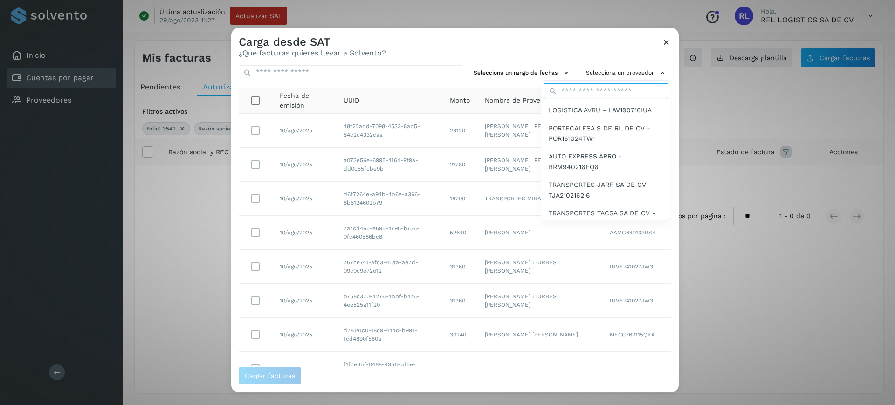
click at [606, 86] on input "text" at bounding box center [606, 90] width 124 height 15
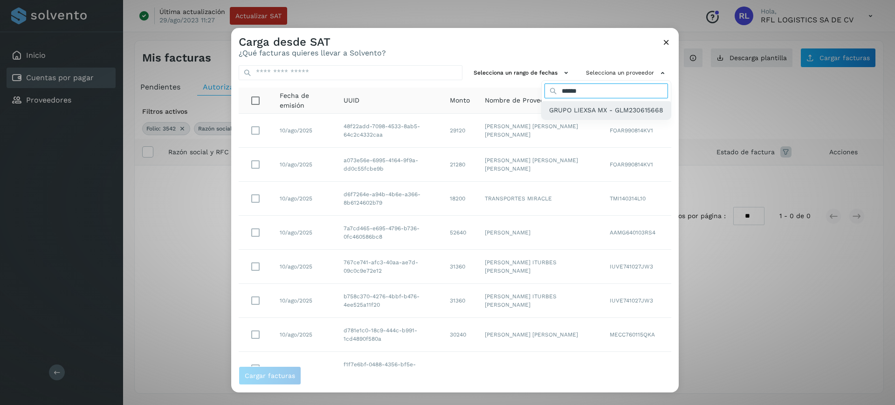
type input "******"
click at [636, 113] on span "GRUPO LIEXSA MX - GLM230615668" at bounding box center [606, 110] width 114 height 10
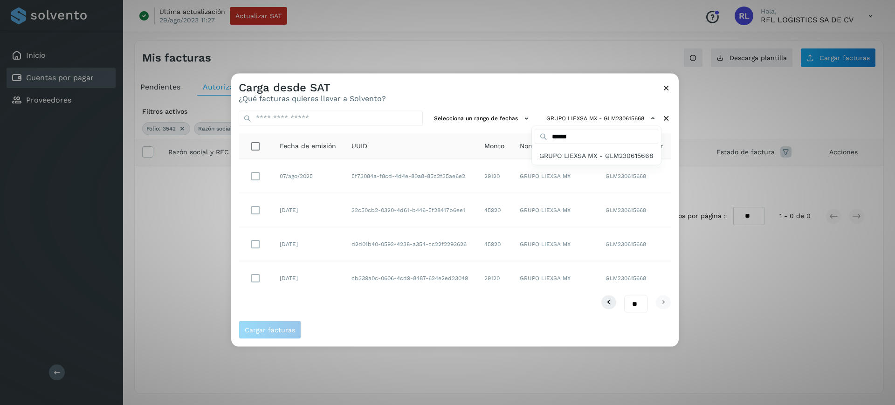
click at [248, 278] on div at bounding box center [678, 275] width 895 height 405
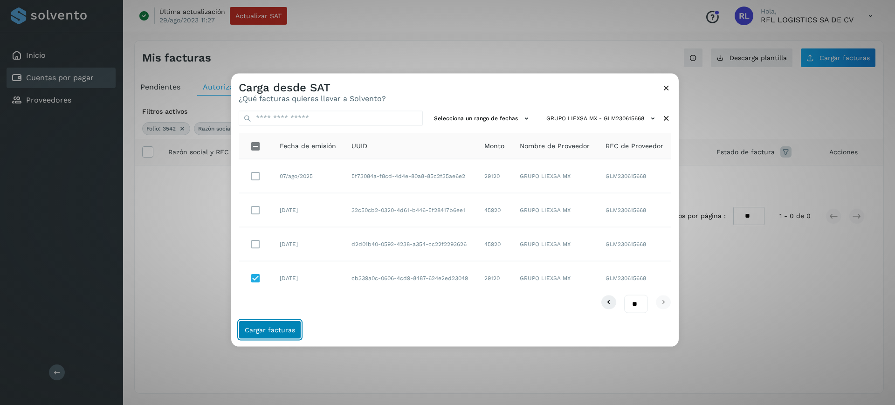
click at [259, 331] on span "Cargar facturas" at bounding box center [270, 330] width 50 height 7
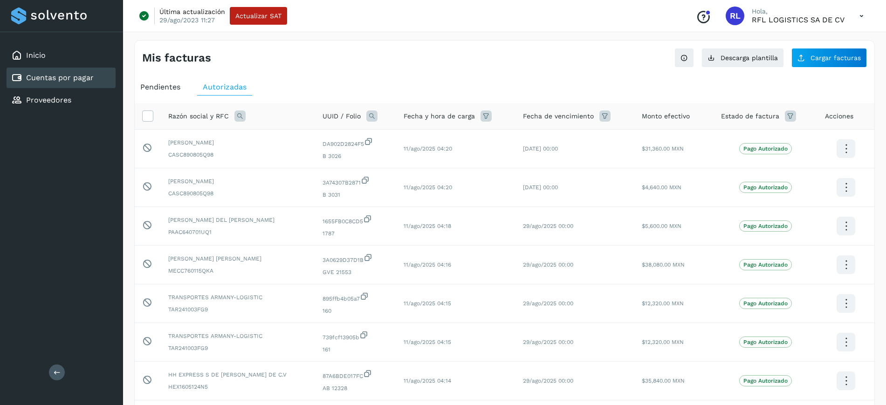
click at [166, 81] on div "Pendientes" at bounding box center [160, 87] width 51 height 17
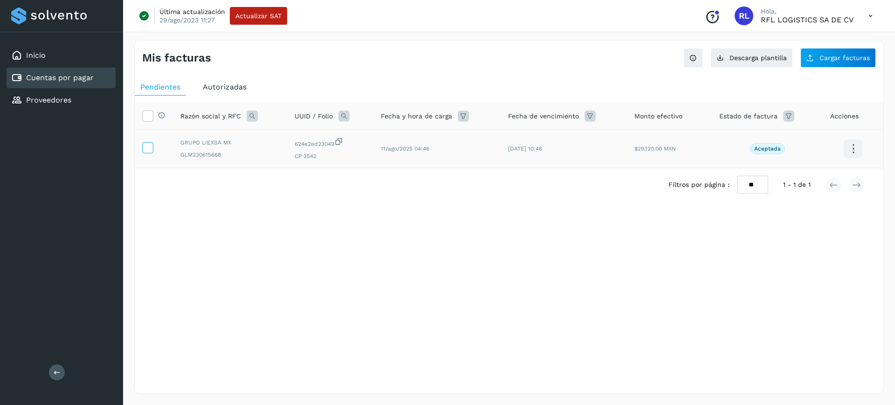
click at [153, 148] on label at bounding box center [147, 147] width 11 height 11
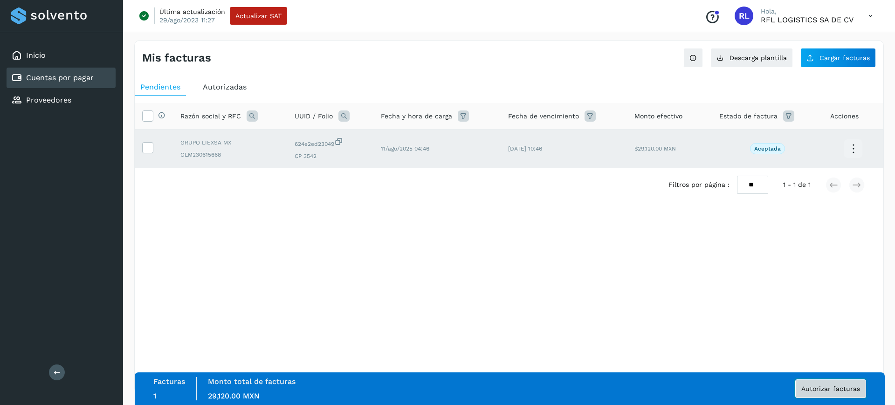
click at [857, 392] on button "Autorizar facturas" at bounding box center [830, 388] width 71 height 19
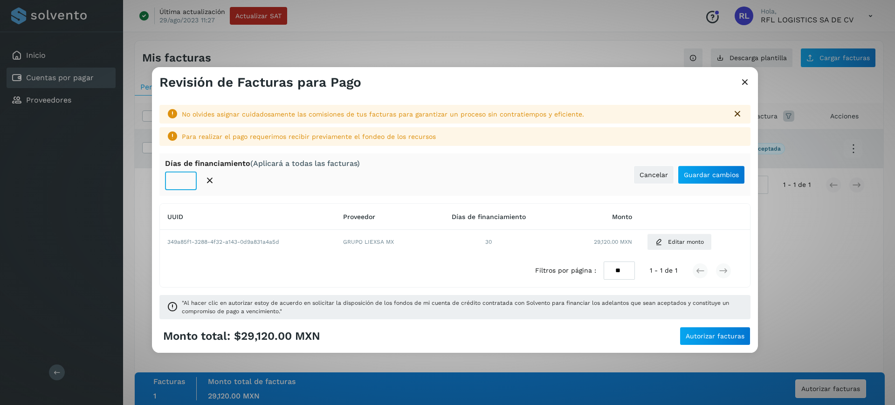
click at [185, 173] on input "*" at bounding box center [181, 181] width 32 height 19
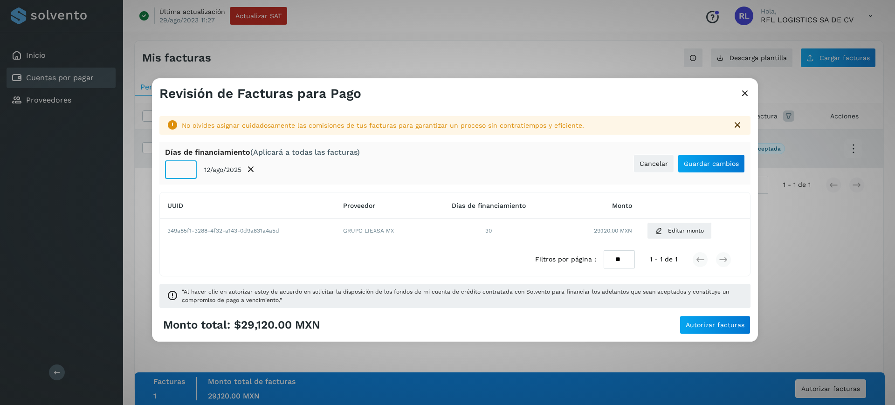
click at [185, 177] on input "*" at bounding box center [181, 169] width 32 height 19
click at [187, 165] on input "*" at bounding box center [181, 169] width 32 height 19
type input "*"
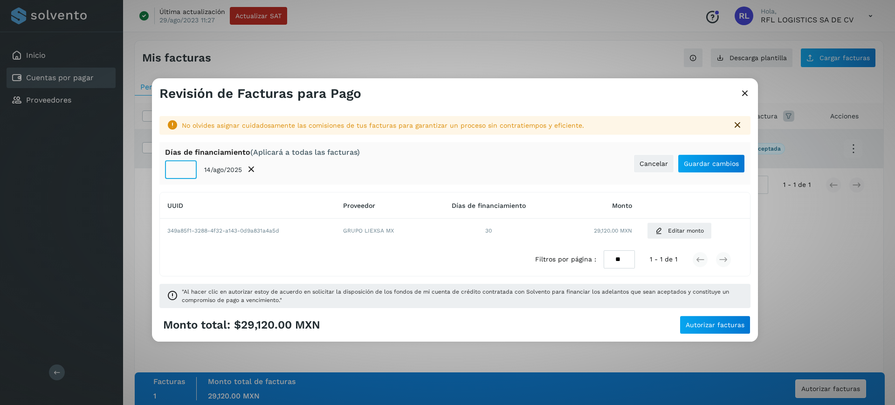
click at [187, 165] on input "*" at bounding box center [181, 169] width 32 height 19
click at [684, 162] on button "Guardar cambios" at bounding box center [711, 163] width 67 height 19
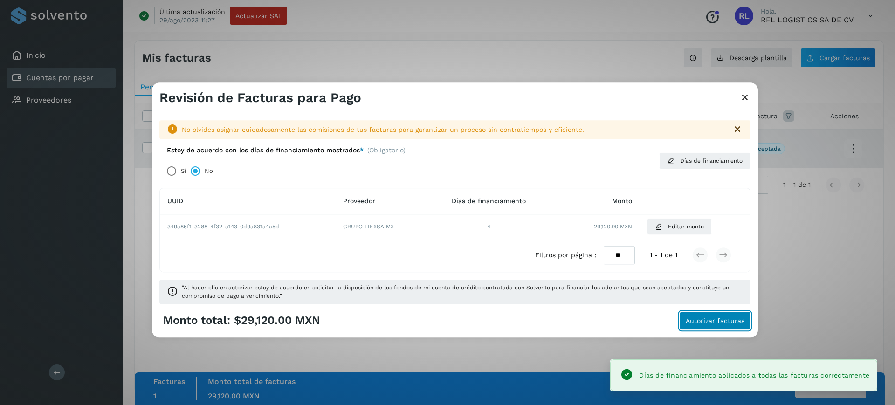
click at [716, 317] on span "Autorizar facturas" at bounding box center [715, 320] width 59 height 7
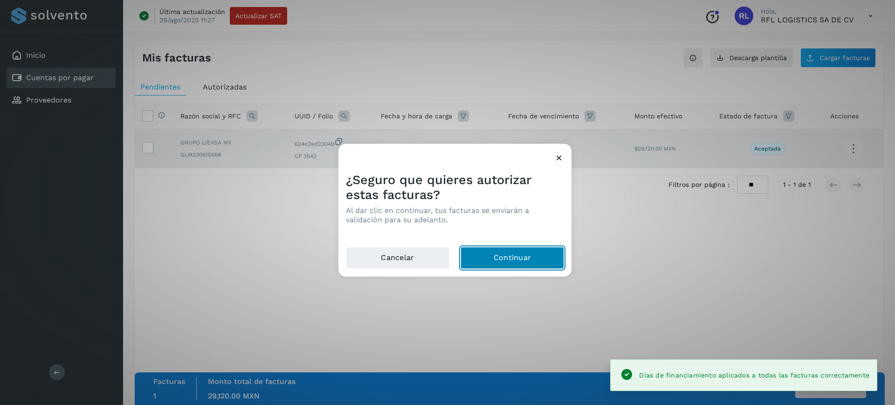
click at [522, 255] on button "Continuar" at bounding box center [511, 258] width 103 height 22
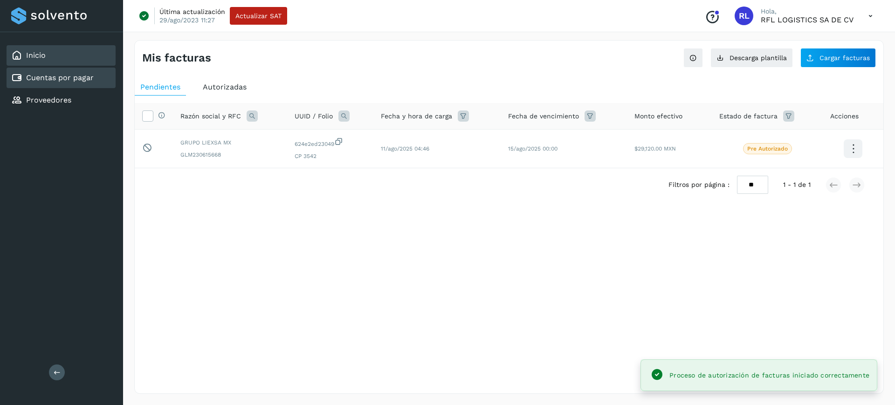
click at [59, 50] on div "Inicio" at bounding box center [61, 55] width 109 height 21
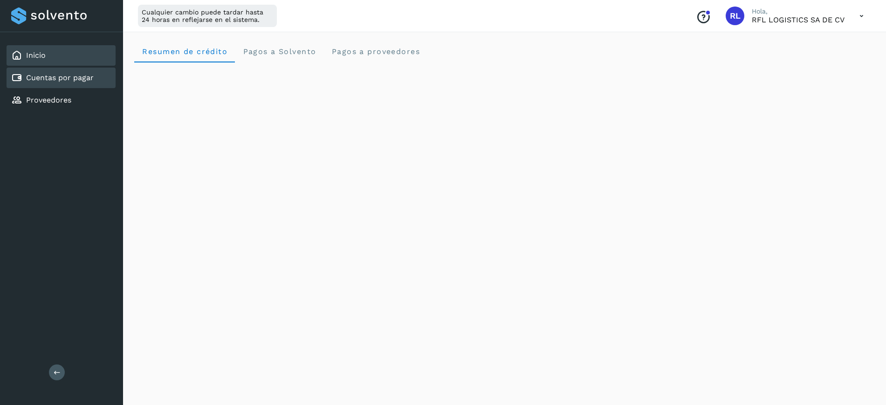
click at [91, 75] on link "Cuentas por pagar" at bounding box center [60, 77] width 68 height 9
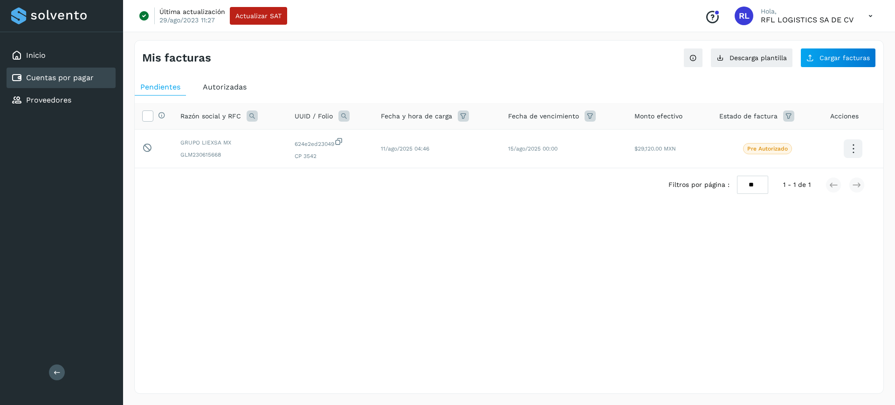
click at [224, 91] on div "Autorizadas" at bounding box center [224, 87] width 55 height 17
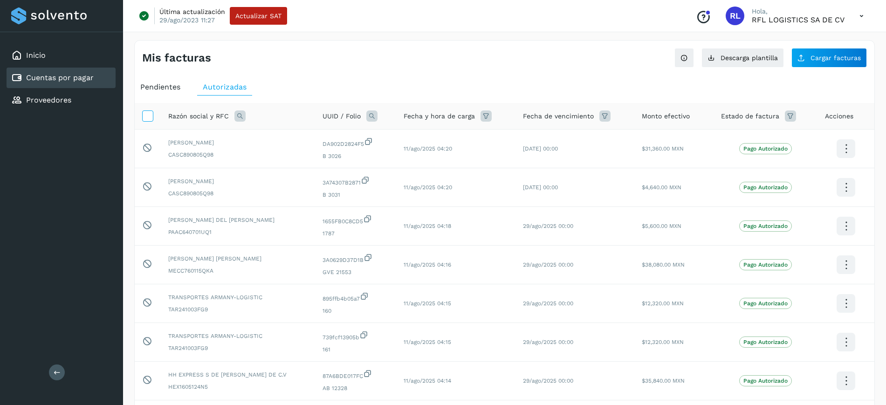
click at [150, 110] on icon at bounding box center [148, 115] width 10 height 10
click at [147, 119] on icon at bounding box center [148, 115] width 10 height 10
click at [236, 110] on icon at bounding box center [239, 115] width 11 height 11
click at [311, 137] on span at bounding box center [312, 137] width 5 height 5
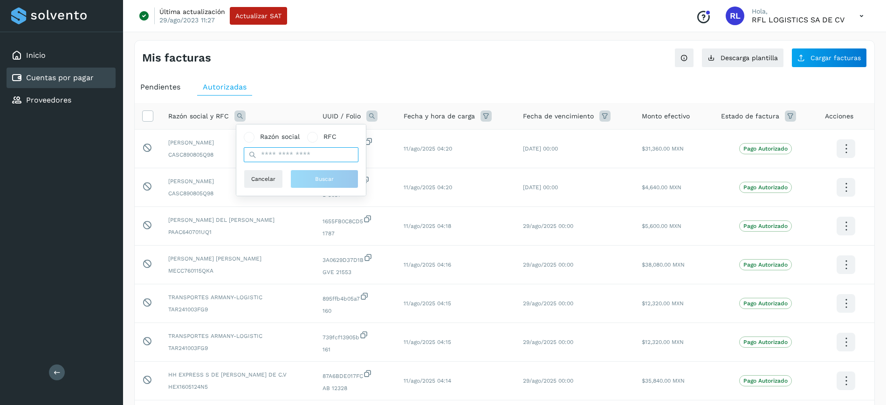
click at [298, 158] on input "text" at bounding box center [301, 154] width 115 height 15
type input "***"
drag, startPoint x: 247, startPoint y: 135, endPoint x: 266, endPoint y: 157, distance: 29.1
click at [247, 136] on span at bounding box center [249, 137] width 5 height 5
click at [271, 151] on input "text" at bounding box center [301, 154] width 115 height 15
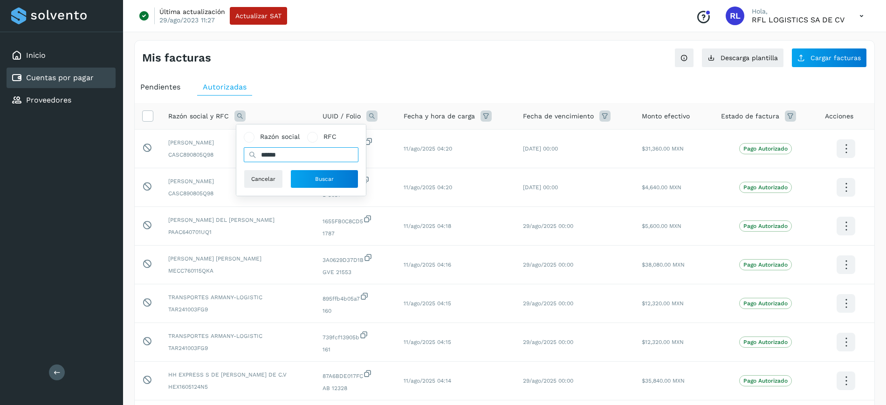
type input "******"
click at [305, 167] on div "Razón social RFC ****** Cancelar Buscar" at bounding box center [301, 160] width 115 height 56
click at [302, 177] on button "Buscar" at bounding box center [324, 179] width 68 height 19
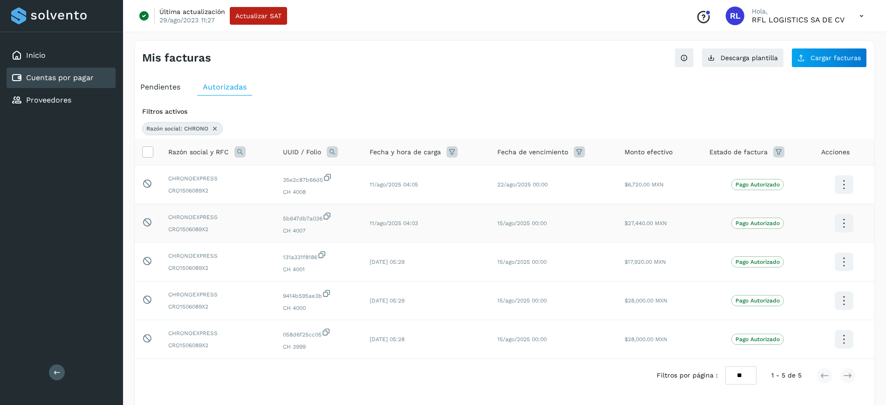
click at [419, 234] on td "11/ago/2025 04:03" at bounding box center [426, 223] width 128 height 39
click at [218, 127] on icon at bounding box center [214, 128] width 7 height 7
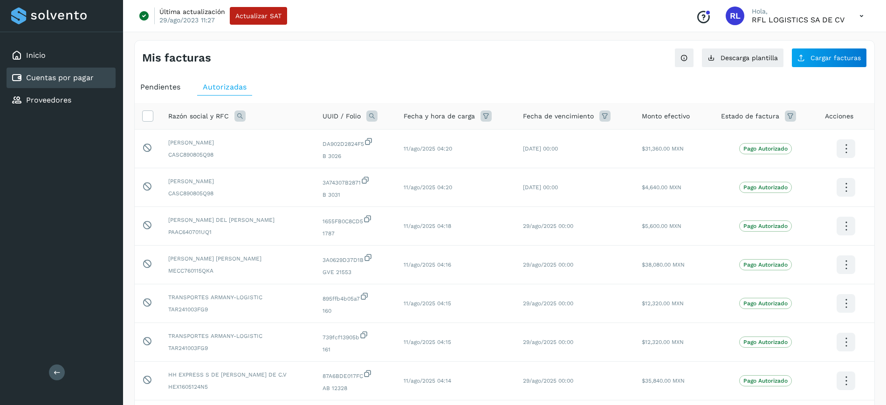
click at [243, 116] on icon at bounding box center [239, 115] width 11 height 11
click at [280, 137] on span "Razón social" at bounding box center [280, 137] width 40 height 10
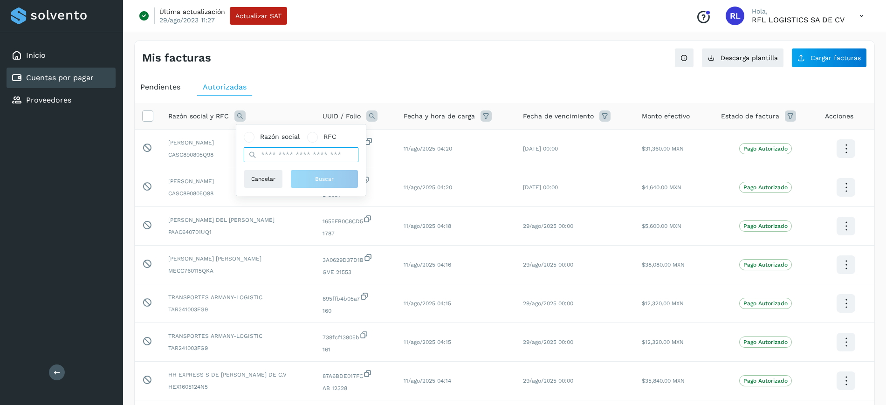
drag, startPoint x: 284, startPoint y: 155, endPoint x: 289, endPoint y: 150, distance: 7.3
click at [284, 155] on input "text" at bounding box center [301, 154] width 115 height 15
type input "**********"
click at [312, 174] on button "Buscar" at bounding box center [324, 179] width 68 height 19
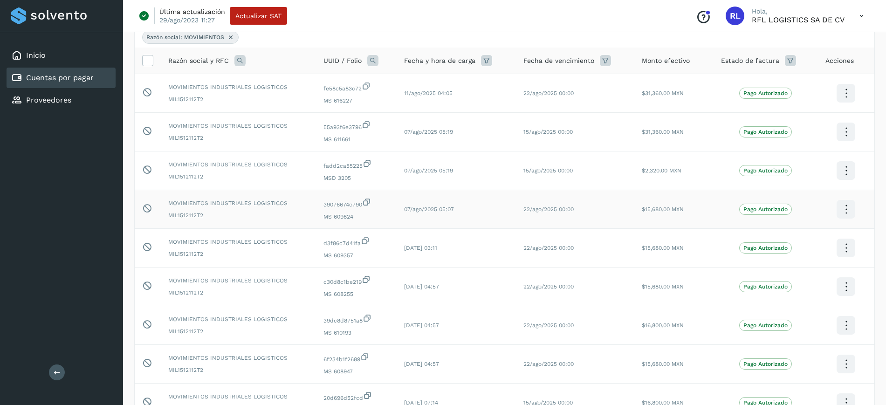
scroll to position [93, 0]
click at [605, 60] on icon at bounding box center [605, 58] width 11 height 11
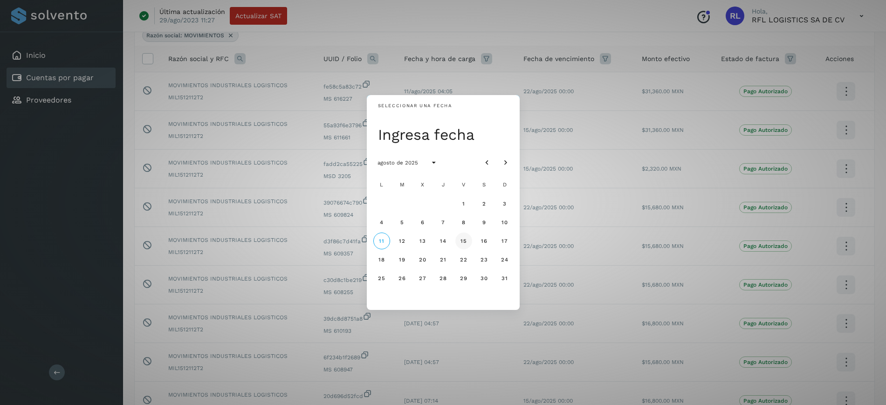
click at [465, 240] on span "15" at bounding box center [463, 241] width 7 height 7
click at [584, 20] on div "Seleccionar una fecha vie, 15 ago agosto de 2025 L M X J V S D 1 2 3 4 5 6 7 8 …" at bounding box center [443, 202] width 886 height 405
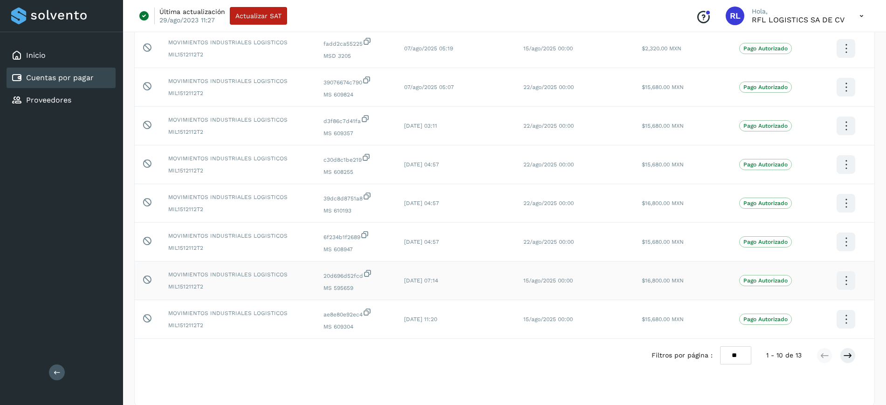
scroll to position [226, 0]
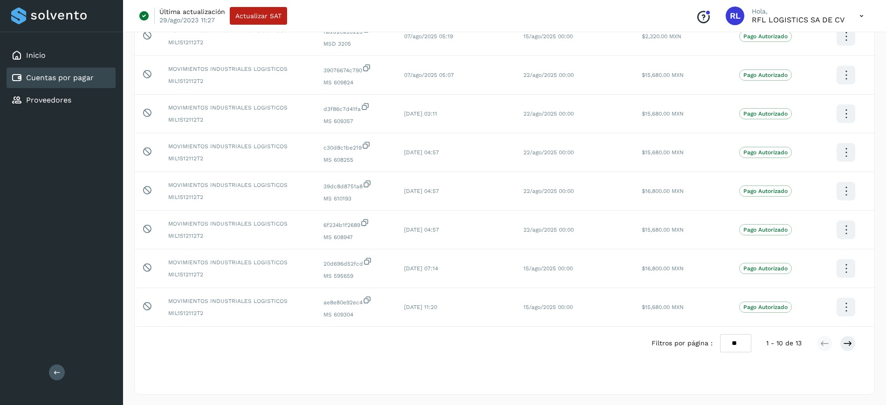
drag, startPoint x: 746, startPoint y: 334, endPoint x: 742, endPoint y: 341, distance: 8.6
click at [746, 334] on select "** ** **" at bounding box center [735, 343] width 31 height 18
select select "**"
click at [720, 334] on select "** ** **" at bounding box center [735, 343] width 31 height 18
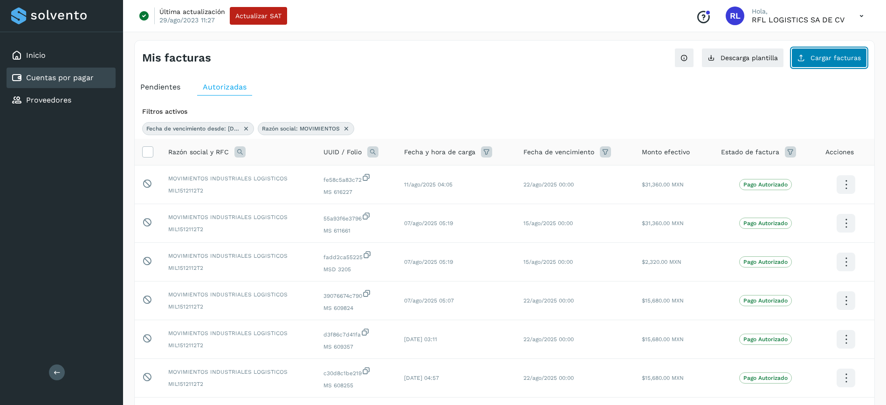
click at [829, 49] on button "Cargar facturas" at bounding box center [829, 58] width 76 height 20
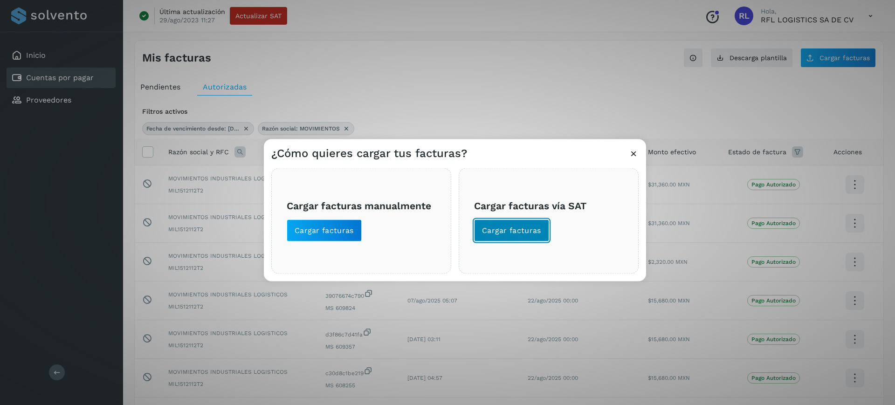
click at [535, 220] on button "Cargar facturas" at bounding box center [511, 230] width 75 height 22
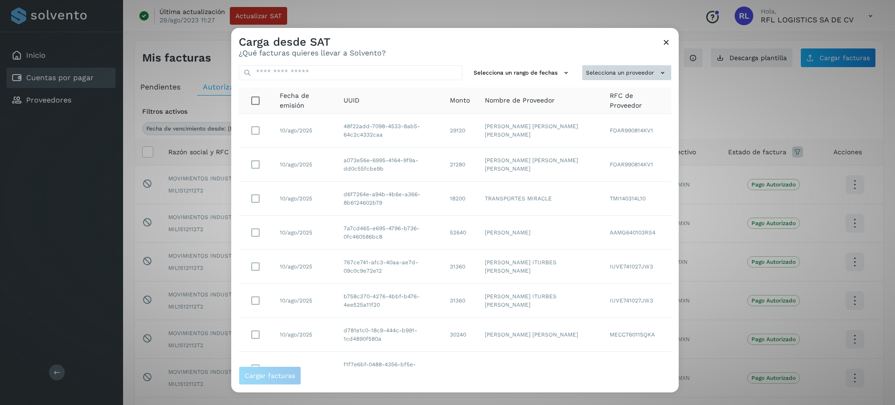
click at [593, 69] on button "Selecciona un proveedor" at bounding box center [626, 72] width 89 height 15
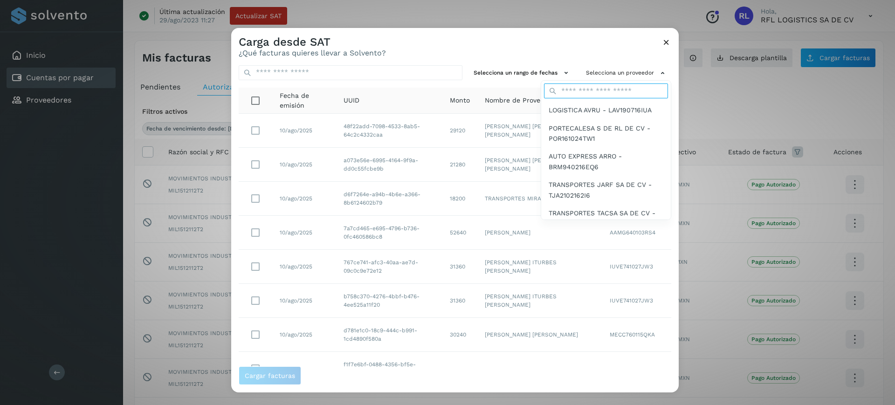
click at [564, 87] on input "text" at bounding box center [606, 90] width 124 height 15
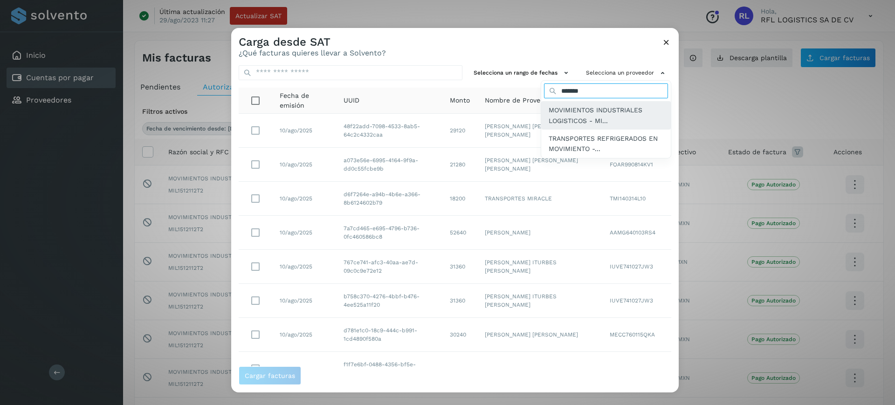
type input "*******"
click at [564, 115] on span "MOVIMIENTOS INDUSTRIALES LOGISTICOS - MI..." at bounding box center [606, 115] width 115 height 21
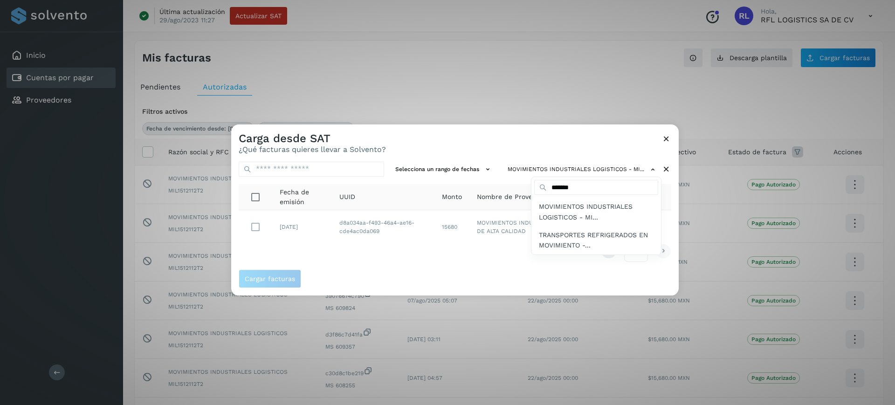
click at [248, 231] on div at bounding box center [678, 326] width 895 height 405
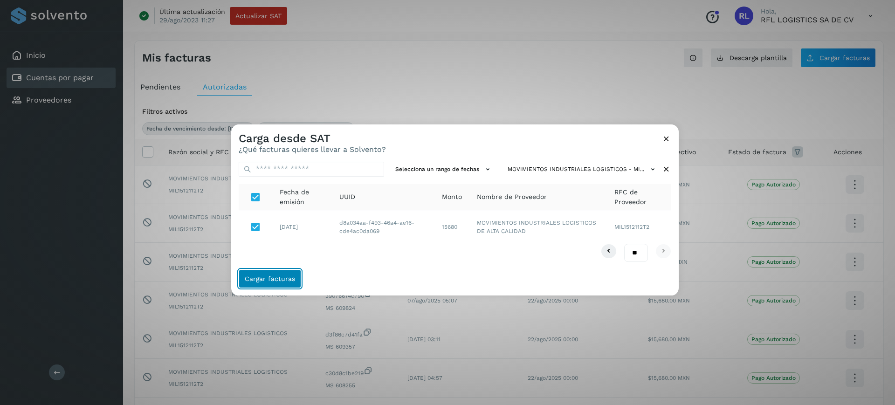
click at [261, 282] on span "Cargar facturas" at bounding box center [270, 278] width 50 height 7
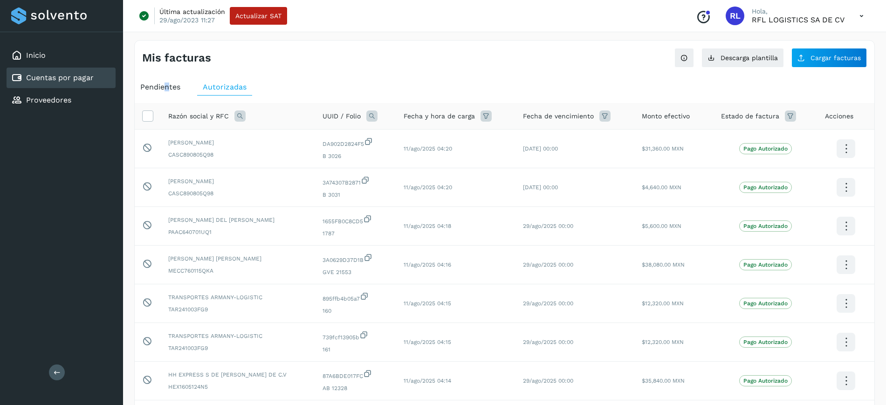
drag, startPoint x: 166, startPoint y: 77, endPoint x: 171, endPoint y: 86, distance: 10.2
click at [171, 86] on div "Pendientes Autorizadas Razón social y RFC UUID / Folio Fecha y hora de carga Fe…" at bounding box center [505, 329] width 740 height 509
click at [171, 86] on span "Pendientes" at bounding box center [160, 86] width 40 height 9
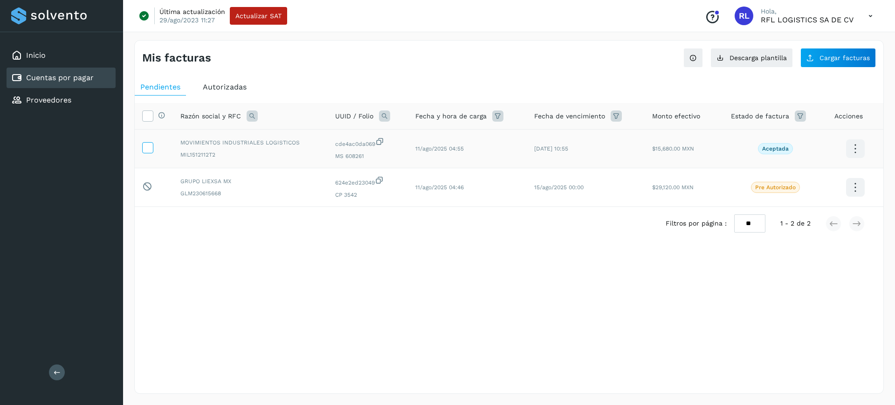
click at [144, 147] on icon at bounding box center [148, 147] width 10 height 10
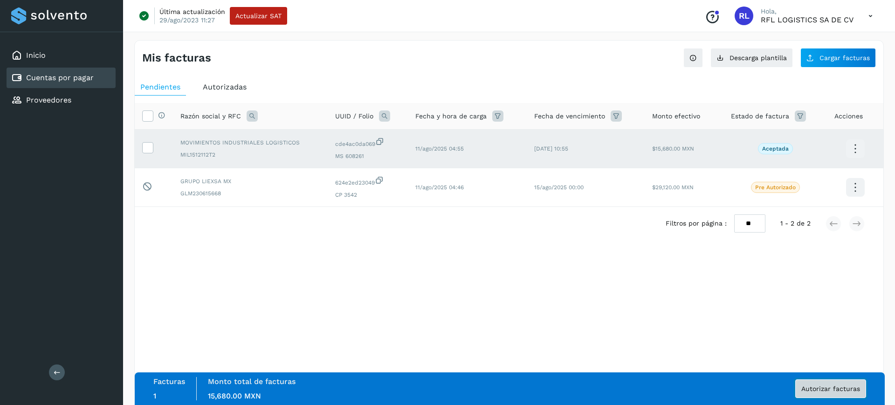
click at [829, 390] on span "Autorizar facturas" at bounding box center [830, 388] width 59 height 7
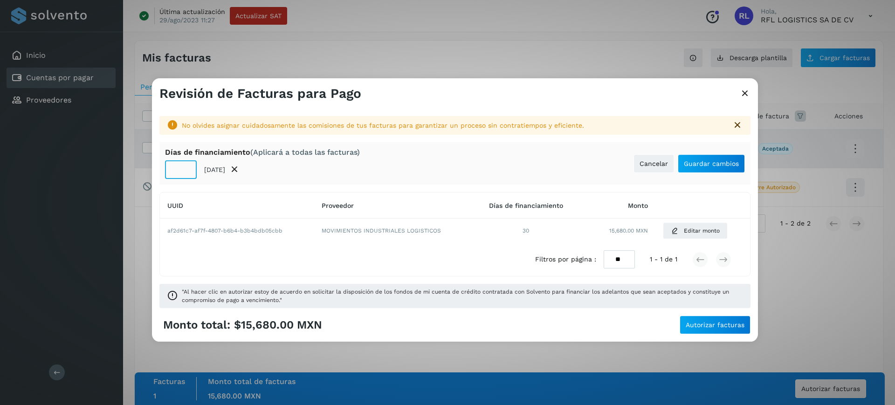
click at [186, 175] on input "**" at bounding box center [181, 169] width 32 height 19
type input "*"
click at [715, 160] on span "Guardar cambios" at bounding box center [711, 163] width 55 height 7
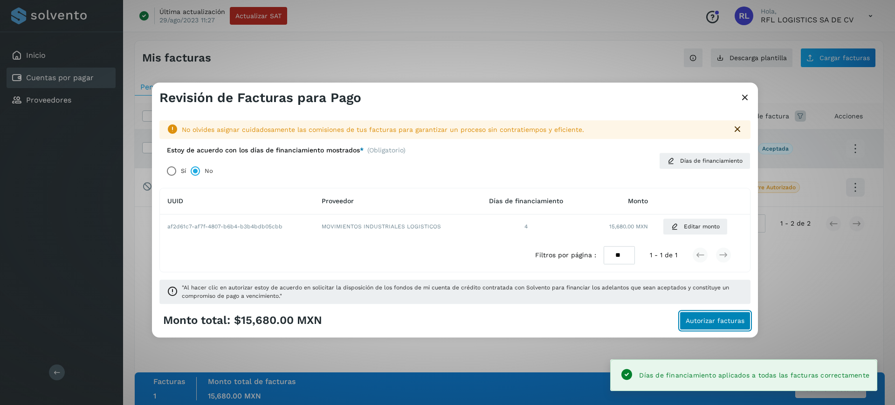
click at [714, 319] on span "Autorizar facturas" at bounding box center [715, 320] width 59 height 7
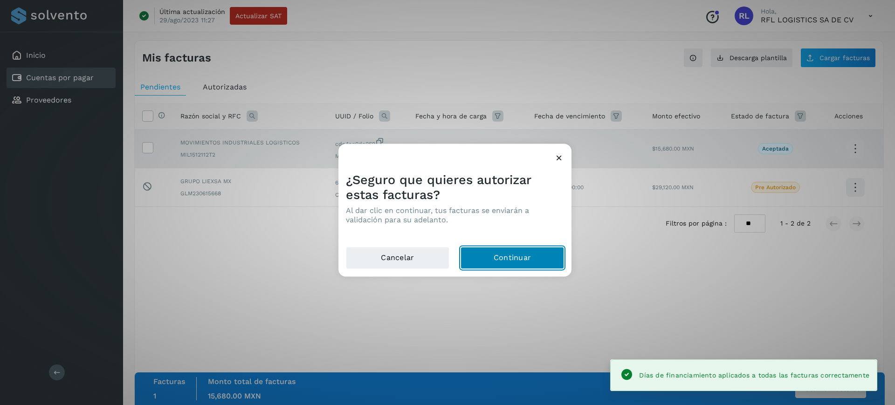
click at [488, 260] on button "Continuar" at bounding box center [511, 258] width 103 height 22
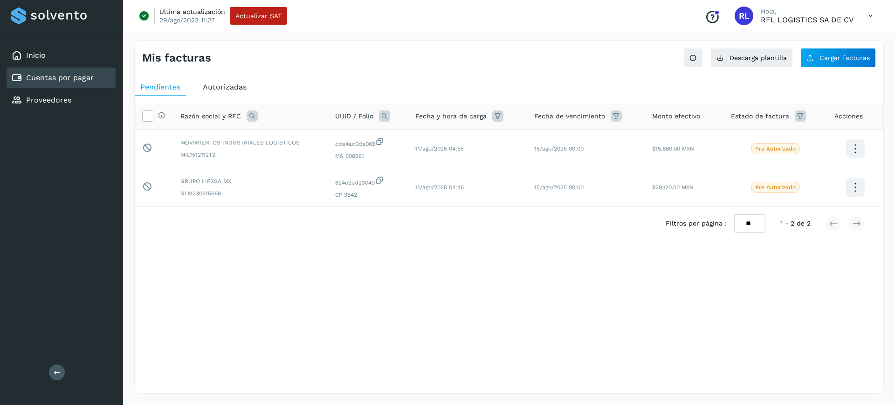
click at [206, 89] on span "Autorizadas" at bounding box center [225, 86] width 44 height 9
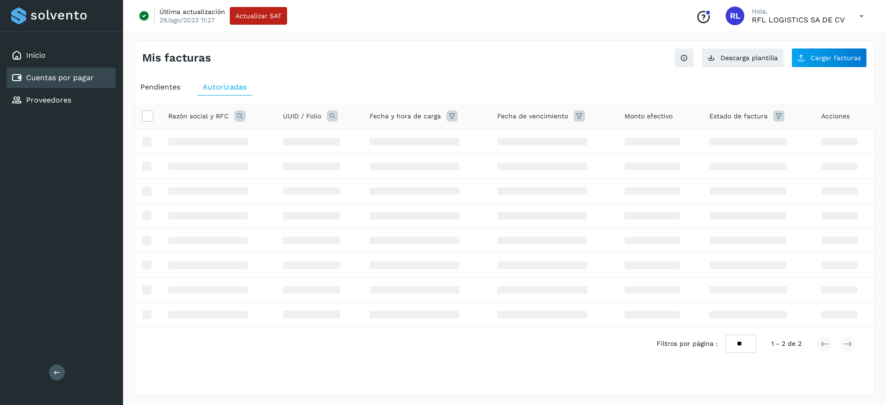
drag, startPoint x: 240, startPoint y: 112, endPoint x: 243, endPoint y: 118, distance: 7.1
click at [240, 112] on icon at bounding box center [239, 115] width 11 height 11
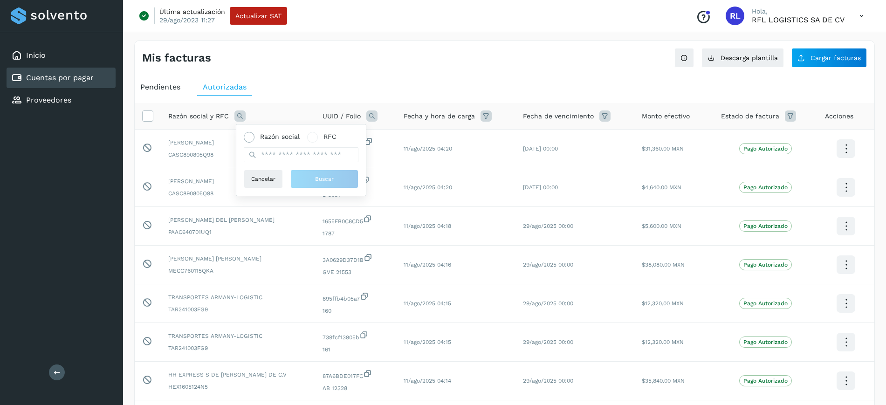
click at [282, 135] on span "Razón social" at bounding box center [280, 137] width 40 height 10
click at [280, 153] on input "text" at bounding box center [301, 154] width 115 height 15
type input "**********"
click at [307, 175] on button "Buscar" at bounding box center [324, 179] width 68 height 19
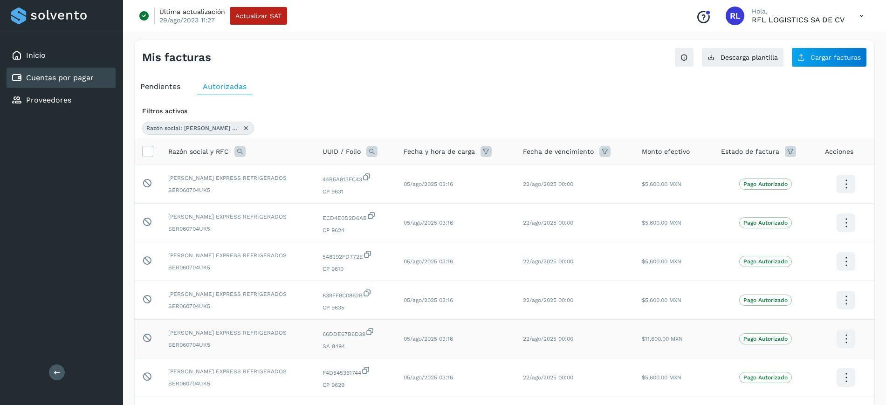
scroll to position [227, 0]
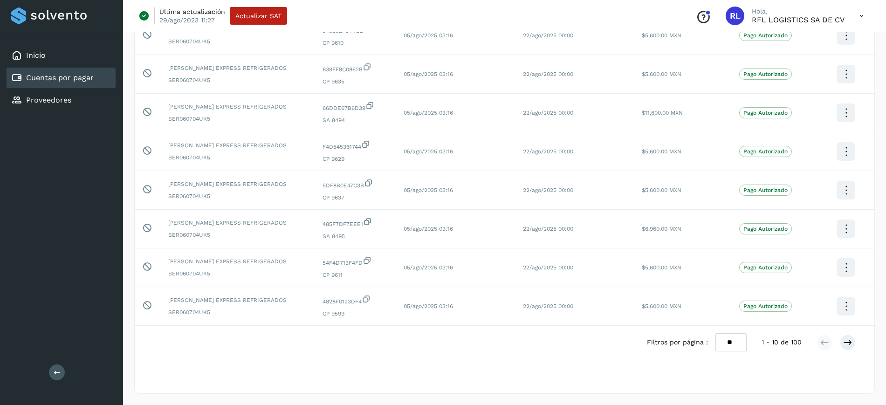
drag, startPoint x: 730, startPoint y: 342, endPoint x: 727, endPoint y: 350, distance: 8.8
click at [730, 342] on select "** ** **" at bounding box center [730, 342] width 31 height 18
click at [715, 333] on select "** ** **" at bounding box center [730, 342] width 31 height 18
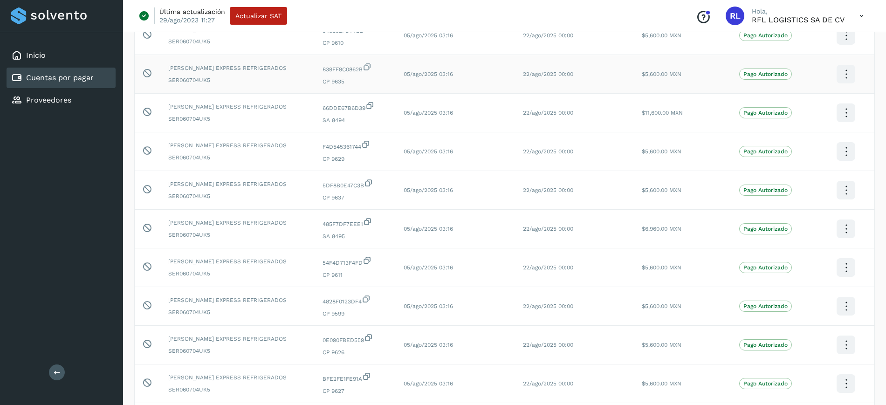
scroll to position [0, 0]
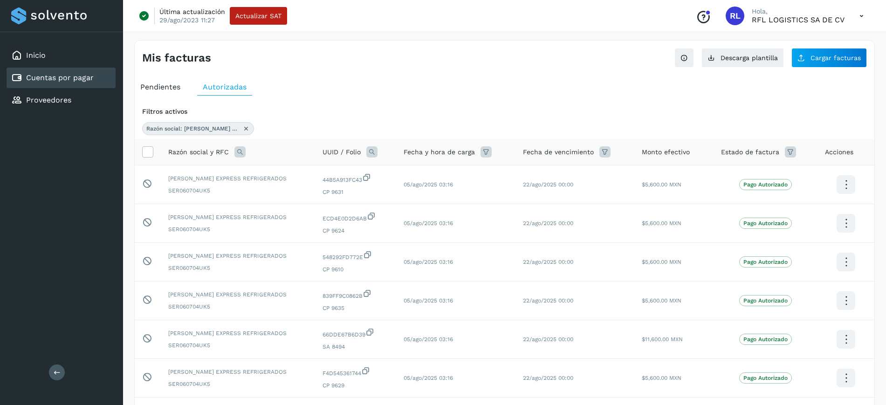
click at [599, 154] on icon at bounding box center [604, 151] width 11 height 11
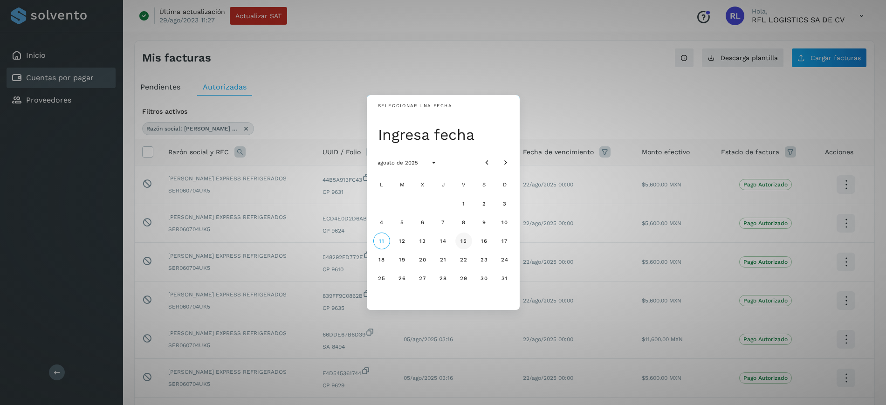
click at [470, 239] on button "15" at bounding box center [463, 241] width 17 height 17
select select "**"
click at [375, 236] on button "11" at bounding box center [381, 241] width 17 height 17
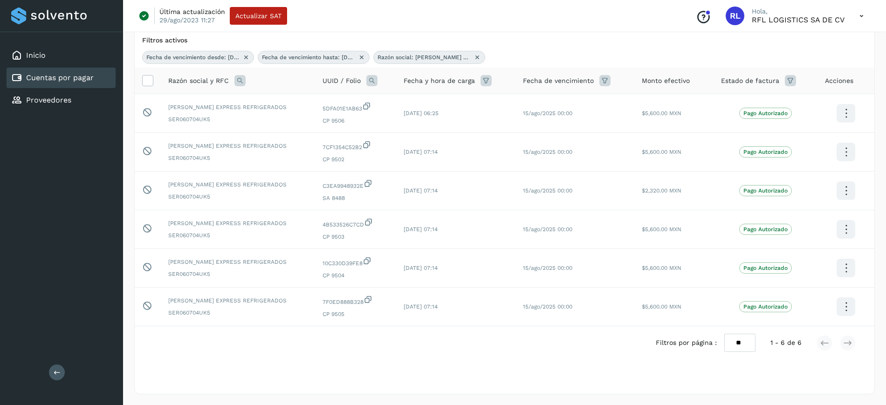
scroll to position [72, 0]
click at [532, 165] on td "15/ago/2025 00:00" at bounding box center [574, 151] width 119 height 39
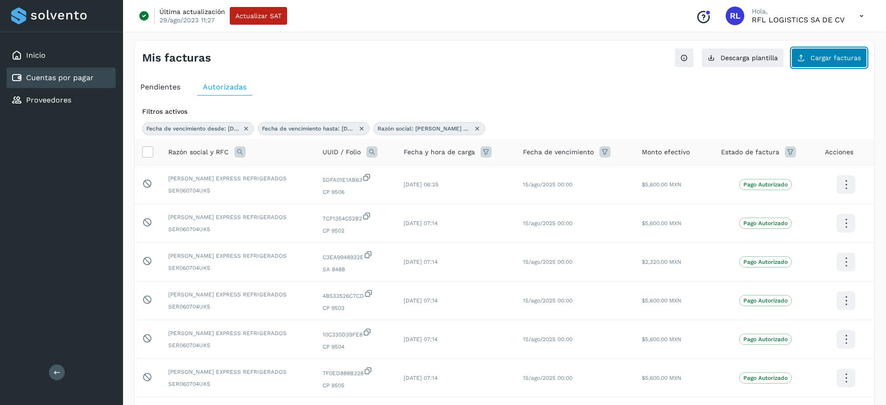
click at [830, 49] on button "Cargar facturas" at bounding box center [829, 58] width 76 height 20
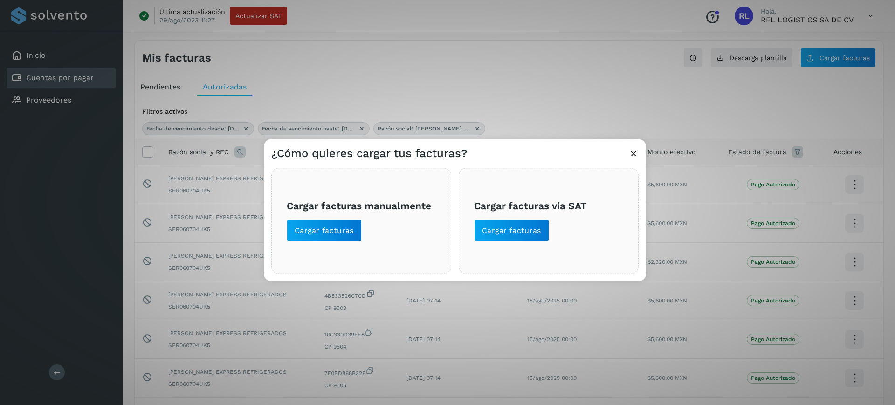
click at [511, 245] on div "Cargar facturas vía SAT Cargar facturas" at bounding box center [549, 221] width 180 height 106
click at [508, 233] on span "Cargar facturas" at bounding box center [511, 230] width 59 height 10
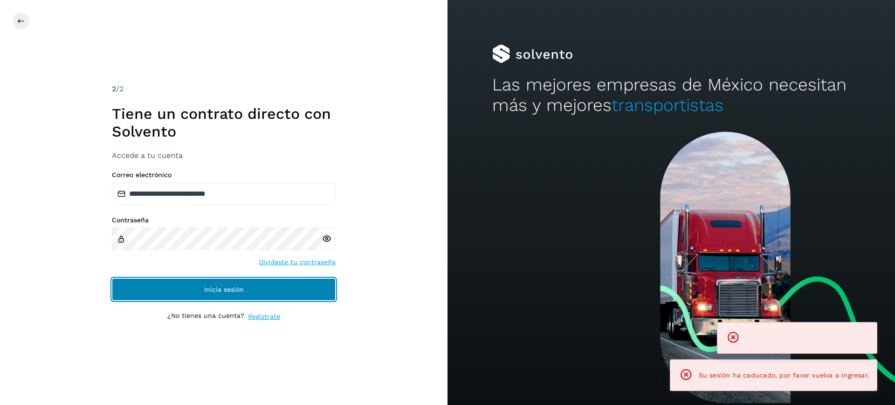
drag, startPoint x: 287, startPoint y: 299, endPoint x: 289, endPoint y: 295, distance: 5.4
click at [287, 299] on button "Inicia sesión" at bounding box center [224, 289] width 224 height 22
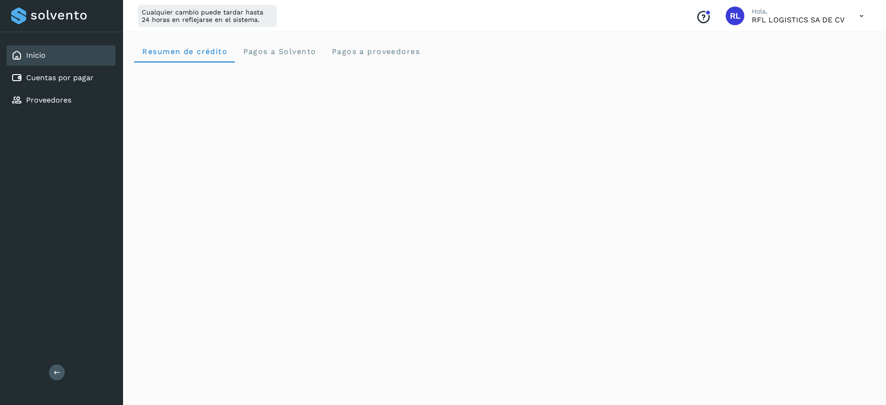
drag, startPoint x: 69, startPoint y: 76, endPoint x: 99, endPoint y: 66, distance: 31.7
click at [69, 76] on link "Cuentas por pagar" at bounding box center [60, 77] width 68 height 9
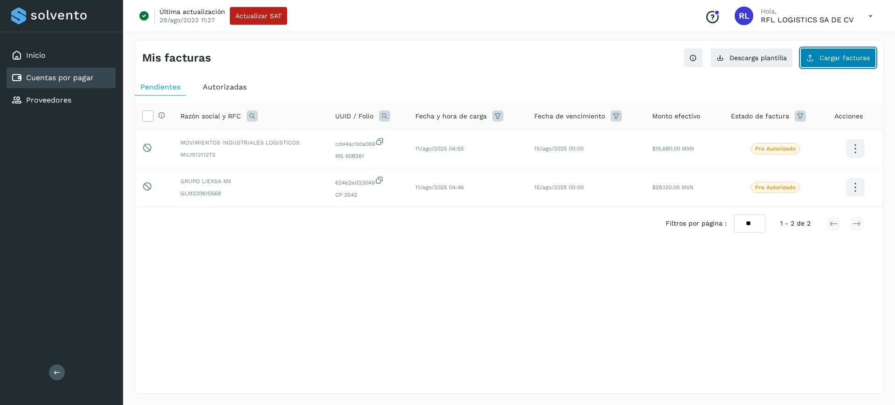
click at [823, 59] on span "Cargar facturas" at bounding box center [844, 58] width 50 height 7
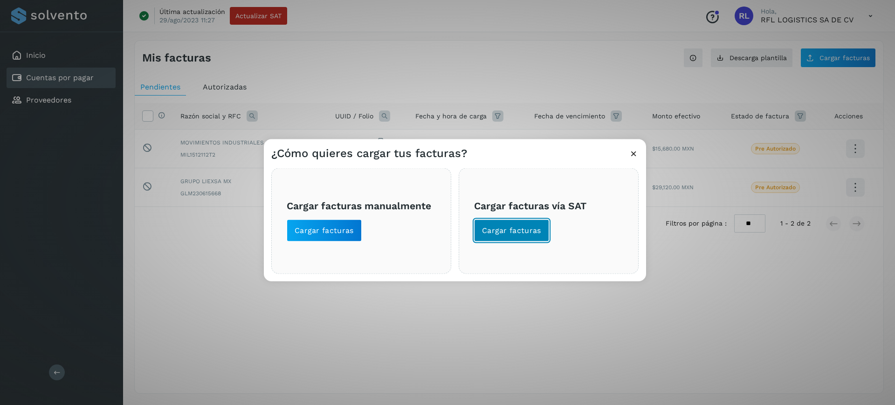
click at [540, 240] on button "Cargar facturas" at bounding box center [511, 230] width 75 height 22
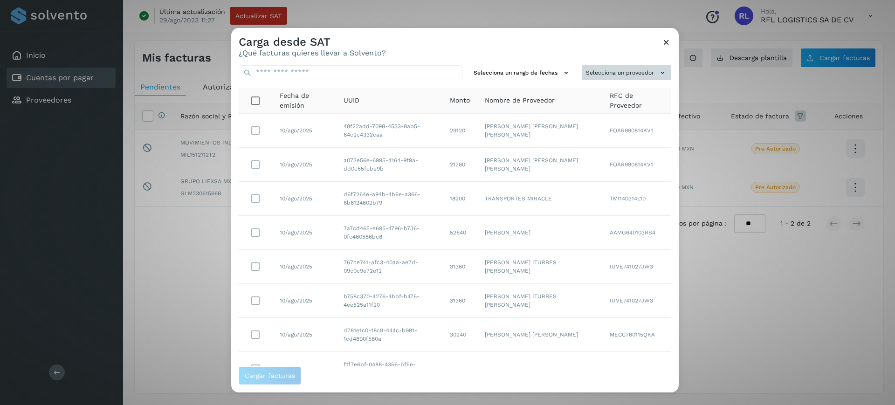
click at [609, 76] on button "Selecciona un proveedor" at bounding box center [626, 72] width 89 height 15
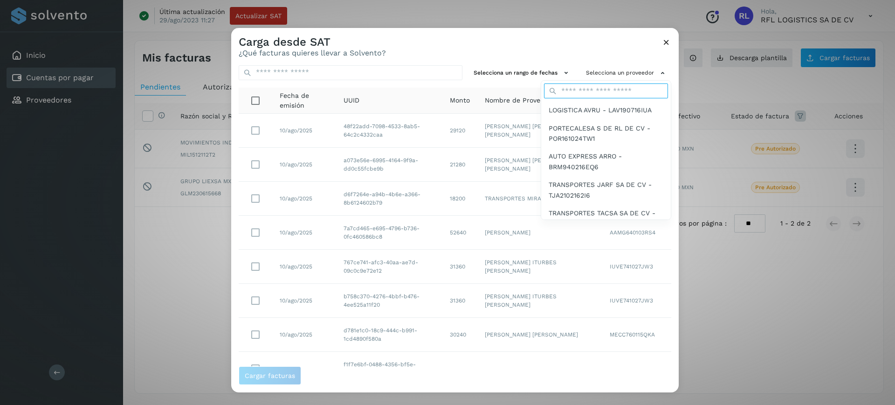
click at [597, 95] on input "text" at bounding box center [606, 90] width 124 height 15
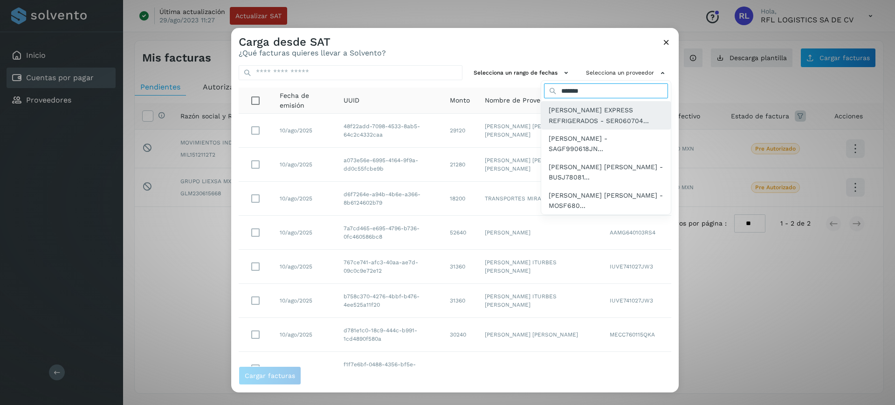
type input "*******"
click at [555, 106] on span "[PERSON_NAME] EXPRESS REFRIGERADOS - SER060704..." at bounding box center [606, 115] width 115 height 21
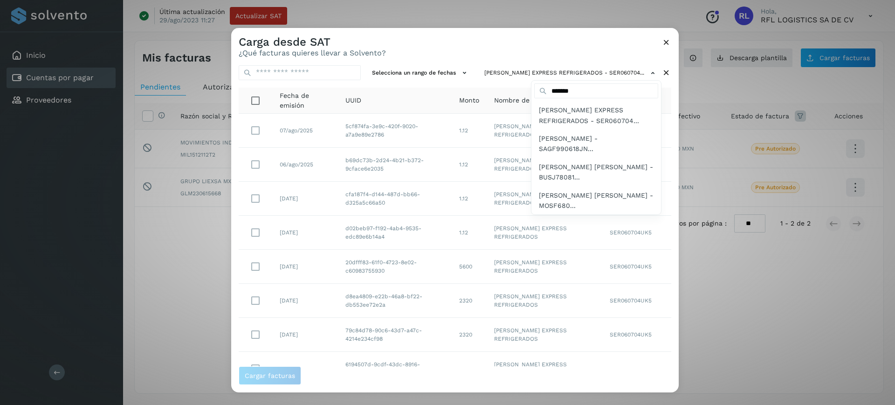
click at [256, 263] on div at bounding box center [678, 229] width 895 height 405
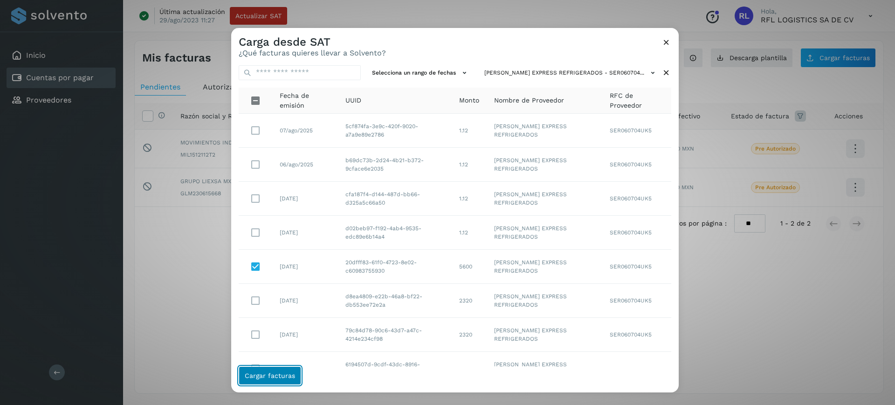
click at [273, 376] on span "Cargar facturas" at bounding box center [270, 375] width 50 height 7
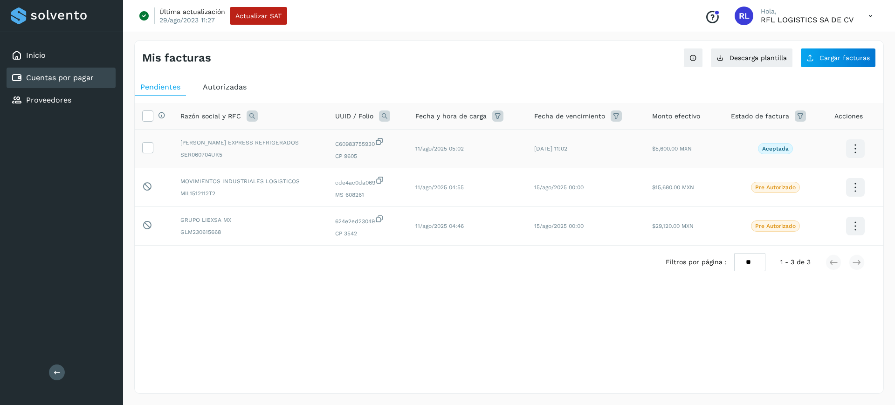
click at [142, 151] on td at bounding box center [154, 149] width 38 height 39
click at [146, 150] on icon at bounding box center [148, 147] width 10 height 10
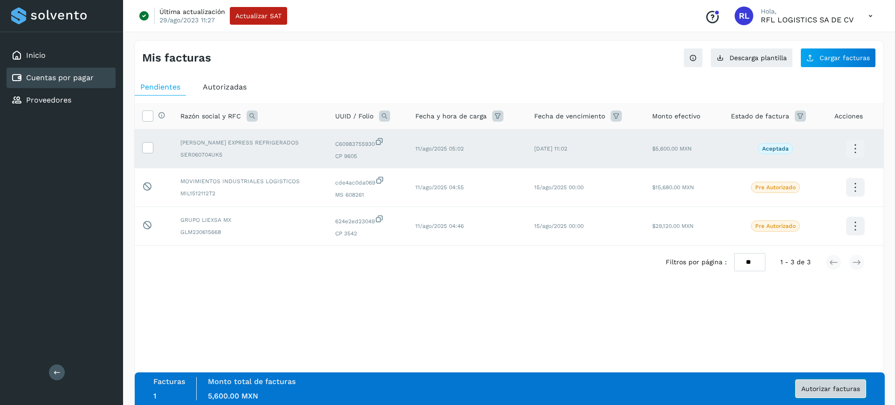
click at [822, 396] on button "Autorizar facturas" at bounding box center [830, 388] width 71 height 19
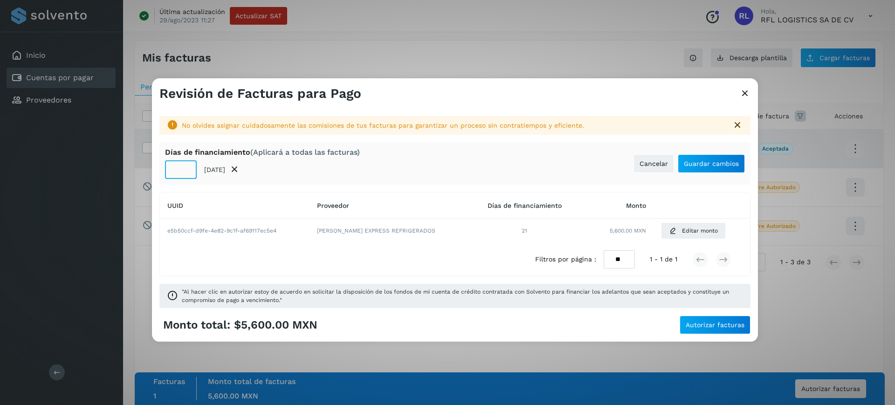
click at [181, 168] on input "**" at bounding box center [181, 169] width 32 height 19
type input "*"
click at [722, 171] on button "Guardar cambios" at bounding box center [711, 163] width 67 height 19
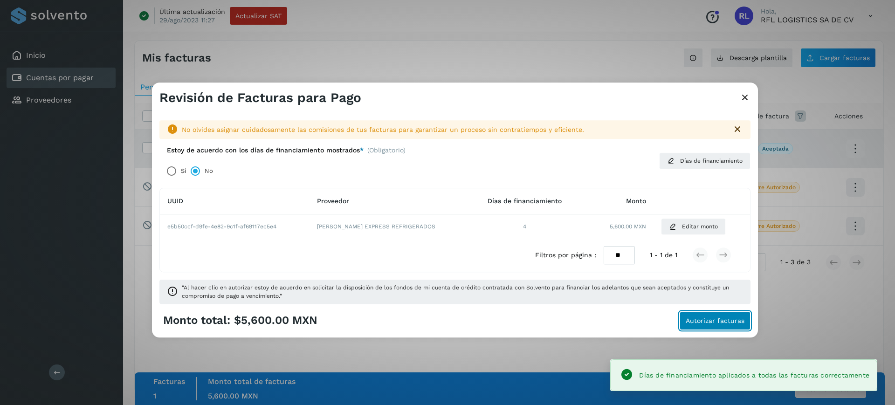
click at [695, 317] on span "Autorizar facturas" at bounding box center [715, 320] width 59 height 7
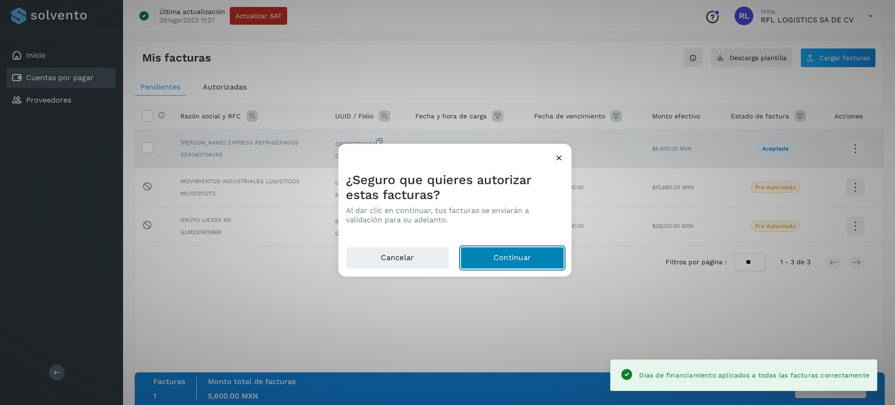
click at [514, 255] on button "Continuar" at bounding box center [511, 258] width 103 height 22
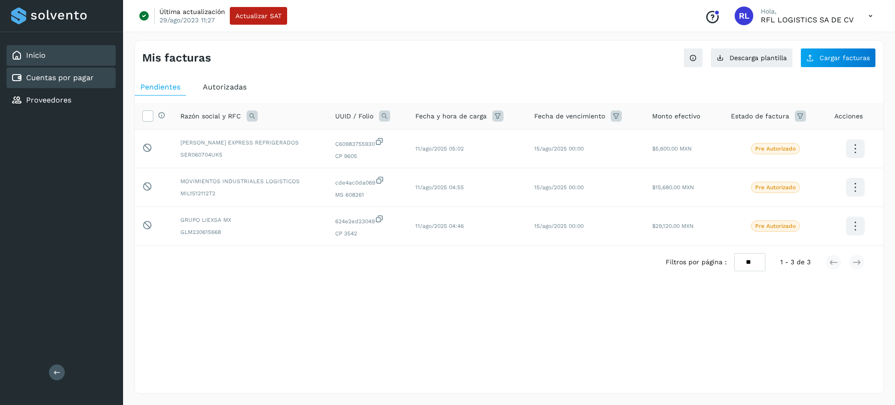
click at [73, 55] on div "Inicio" at bounding box center [61, 55] width 109 height 21
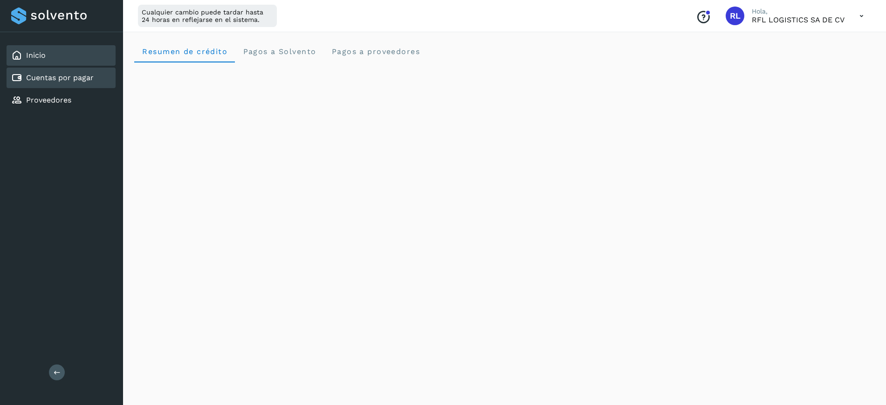
click at [53, 79] on link "Cuentas por pagar" at bounding box center [60, 77] width 68 height 9
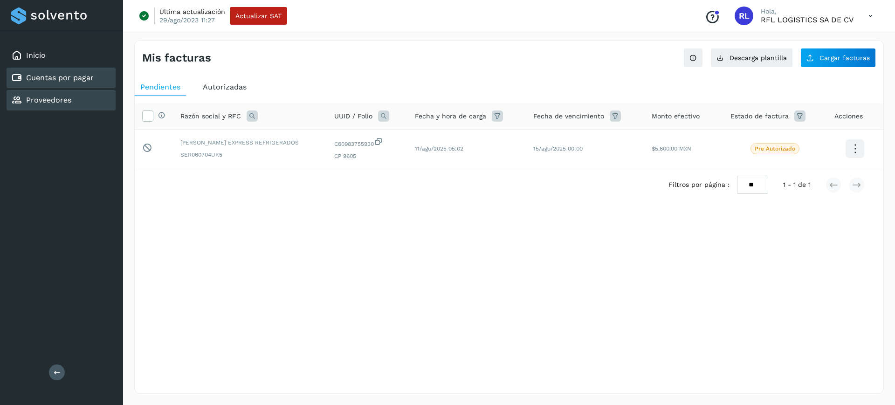
click at [81, 97] on div "Proveedores" at bounding box center [61, 100] width 109 height 21
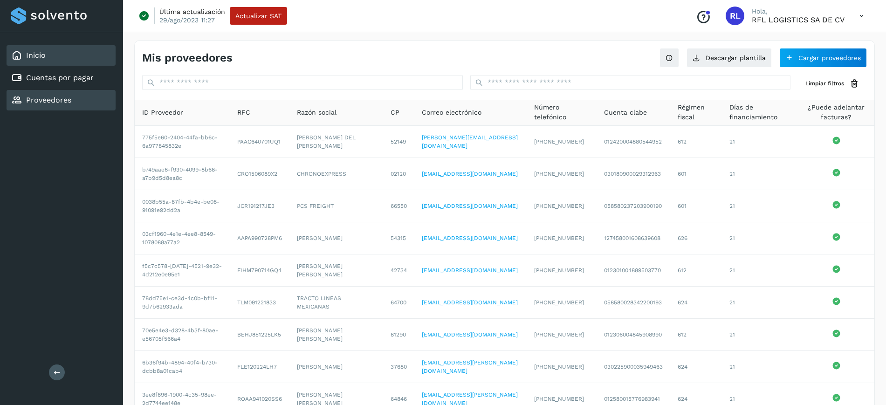
click at [40, 49] on div "Inicio" at bounding box center [61, 55] width 109 height 21
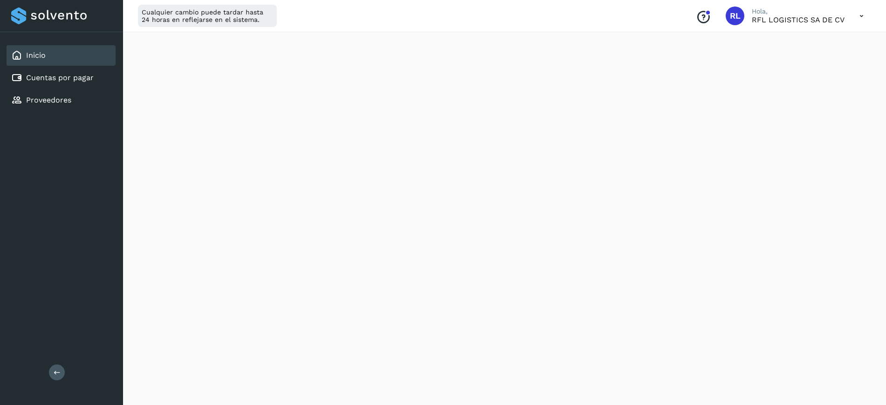
scroll to position [471, 0]
click at [42, 74] on link "Cuentas por pagar" at bounding box center [60, 77] width 68 height 9
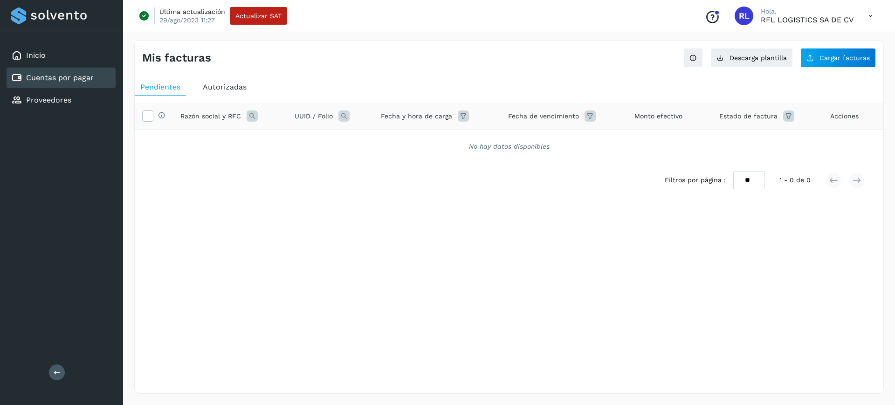
click at [224, 90] on span "Autorizadas" at bounding box center [225, 86] width 44 height 9
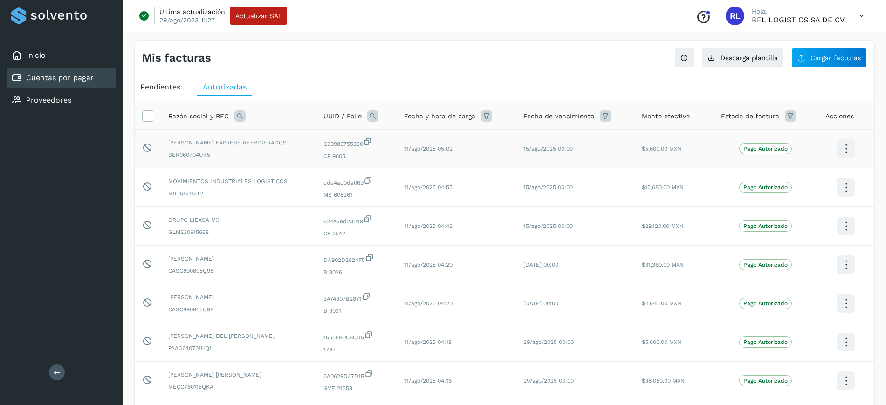
drag, startPoint x: 374, startPoint y: 111, endPoint x: 363, endPoint y: 134, distance: 25.4
click at [373, 111] on icon at bounding box center [372, 115] width 11 height 11
drag, startPoint x: 423, startPoint y: 140, endPoint x: 422, endPoint y: 147, distance: 7.0
click at [423, 140] on span at bounding box center [420, 137] width 11 height 11
click at [422, 155] on input "text" at bounding box center [433, 154] width 115 height 15
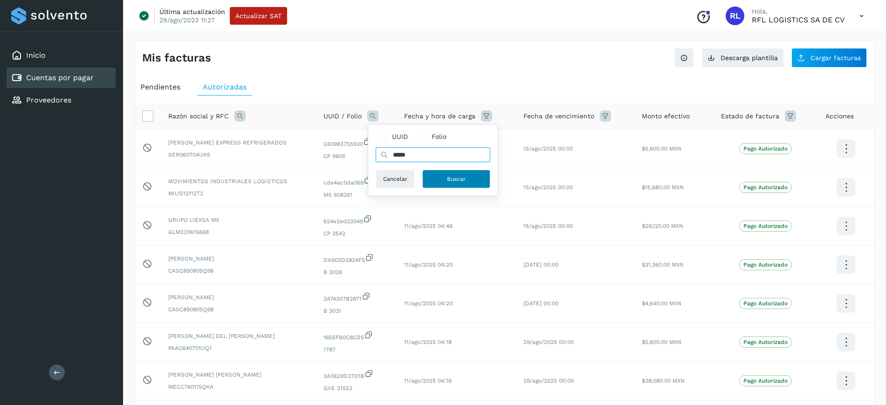
type input "*****"
click at [455, 171] on button "Buscar" at bounding box center [456, 179] width 68 height 19
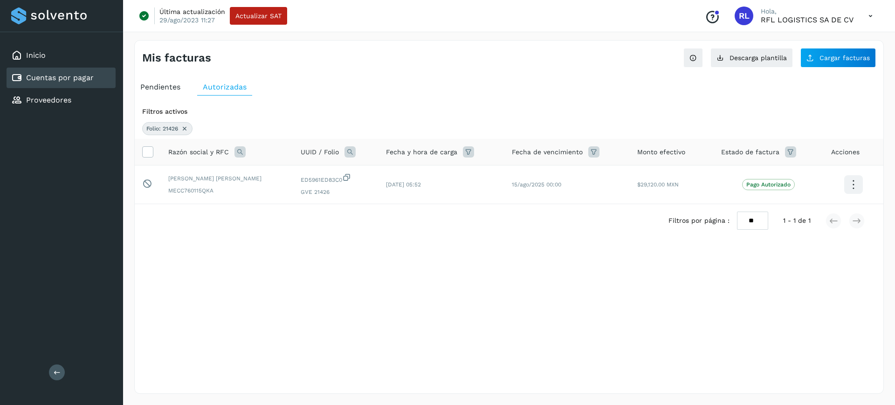
click at [96, 44] on div "Inicio Cuentas por pagar Proveedores" at bounding box center [61, 77] width 123 height 91
click at [91, 49] on div "Inicio" at bounding box center [61, 55] width 109 height 21
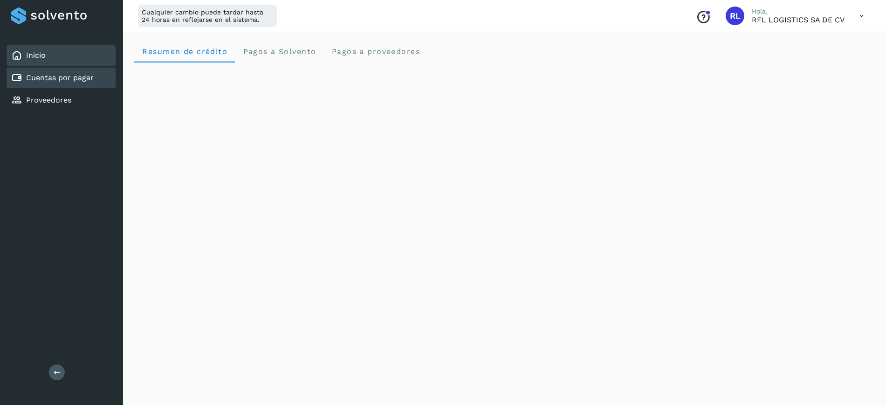
click at [78, 82] on div "Cuentas por pagar" at bounding box center [52, 77] width 82 height 11
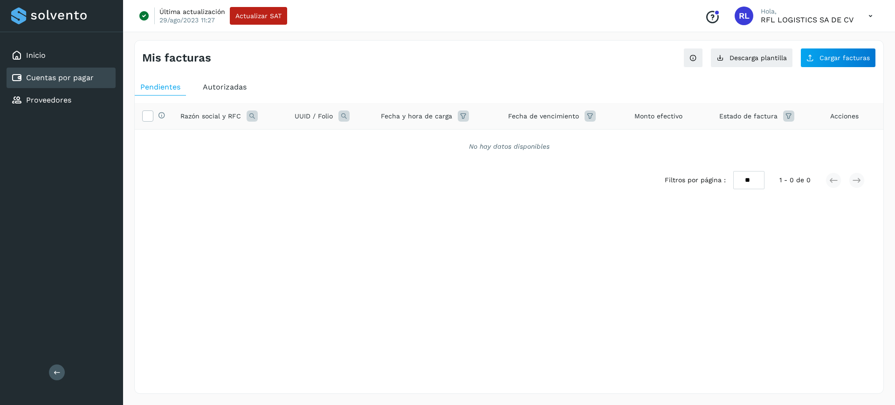
click at [243, 77] on div "Pendientes Autorizadas Selecciona todas las facturas disponibles para autorizac…" at bounding box center [509, 153] width 749 height 156
click at [233, 79] on div "Autorizadas" at bounding box center [224, 87] width 55 height 17
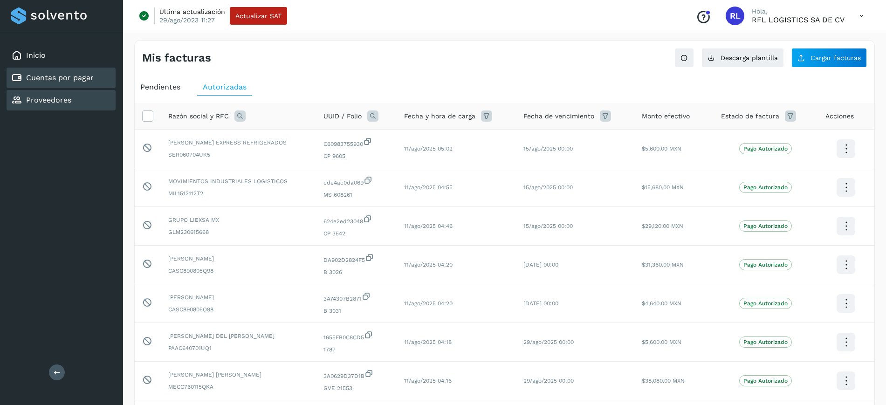
click at [82, 98] on div "Proveedores" at bounding box center [61, 100] width 109 height 21
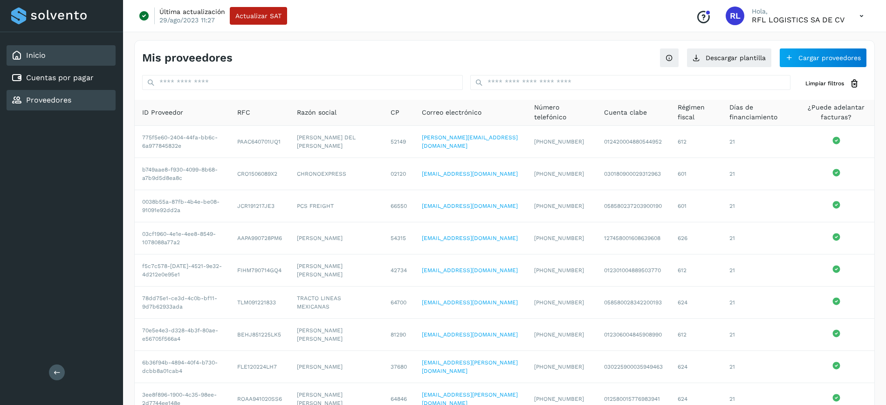
click at [62, 54] on div "Inicio" at bounding box center [61, 55] width 109 height 21
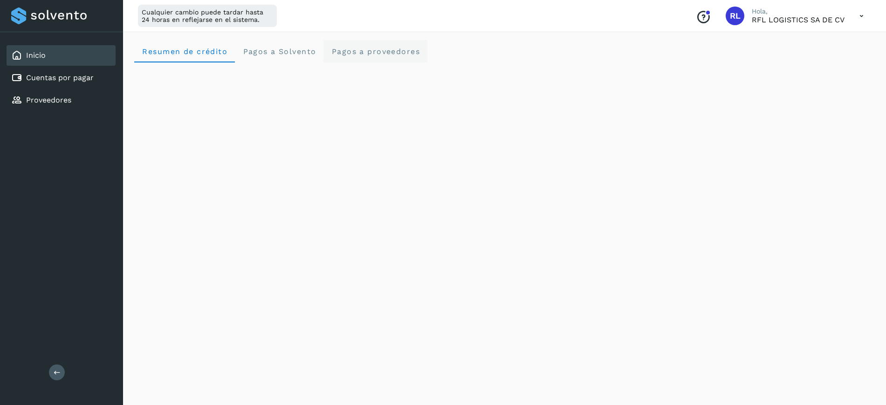
click at [364, 49] on span "Pagos a proveedores" at bounding box center [375, 51] width 89 height 9
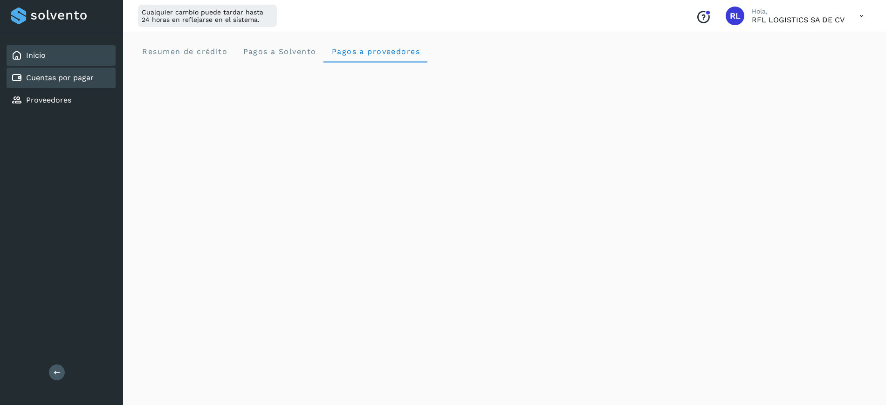
click at [48, 75] on link "Cuentas por pagar" at bounding box center [60, 77] width 68 height 9
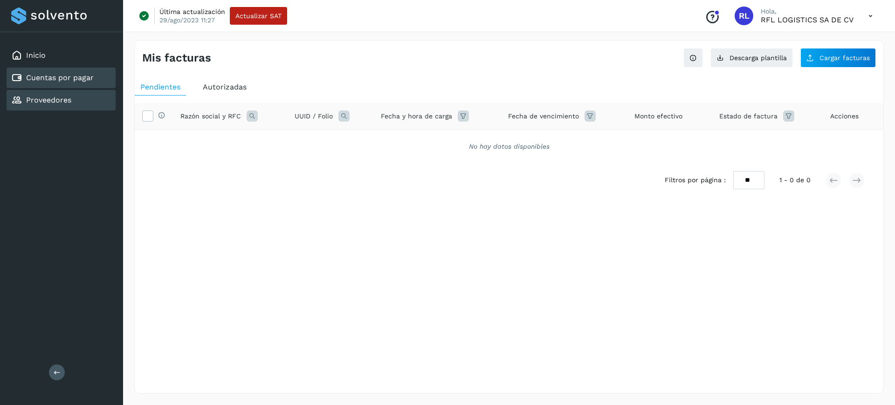
click at [56, 101] on link "Proveedores" at bounding box center [48, 100] width 45 height 9
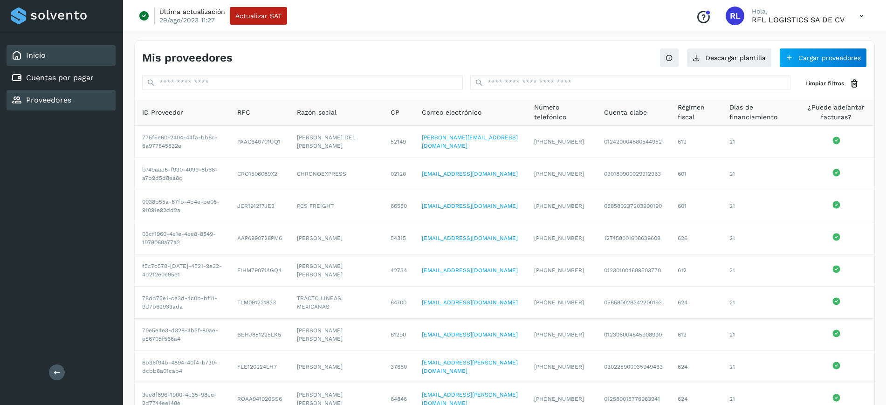
click at [49, 58] on div "Inicio" at bounding box center [61, 55] width 109 height 21
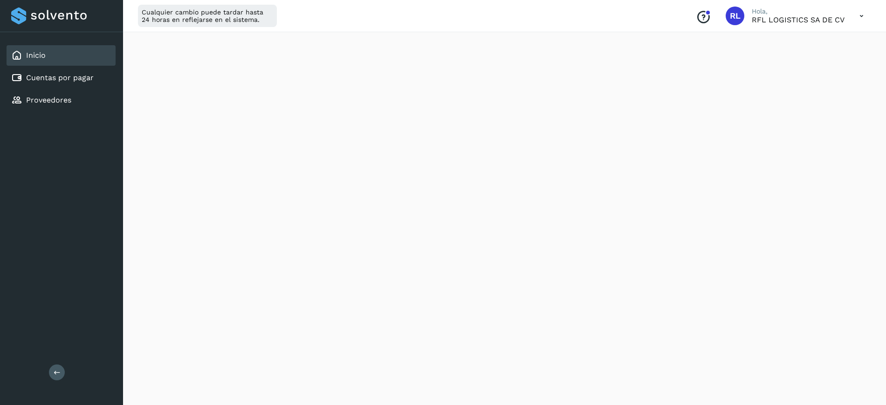
scroll to position [496, 0]
click at [67, 82] on div "Cuentas por pagar" at bounding box center [52, 77] width 82 height 11
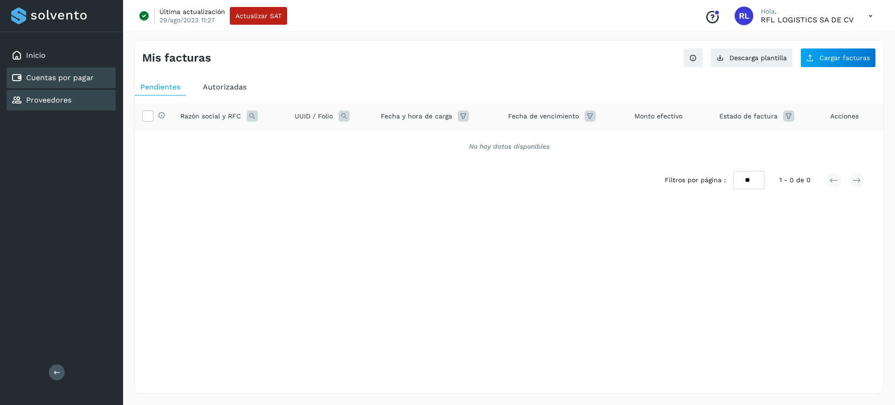
click at [106, 103] on div "Proveedores" at bounding box center [61, 100] width 109 height 21
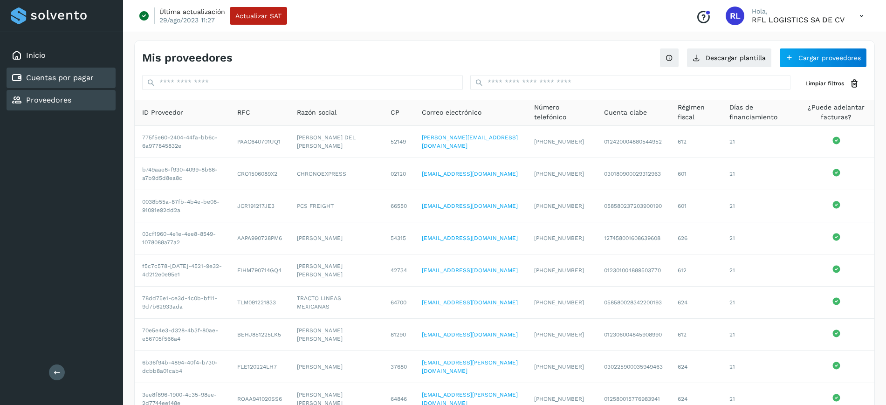
click at [74, 73] on link "Cuentas por pagar" at bounding box center [60, 77] width 68 height 9
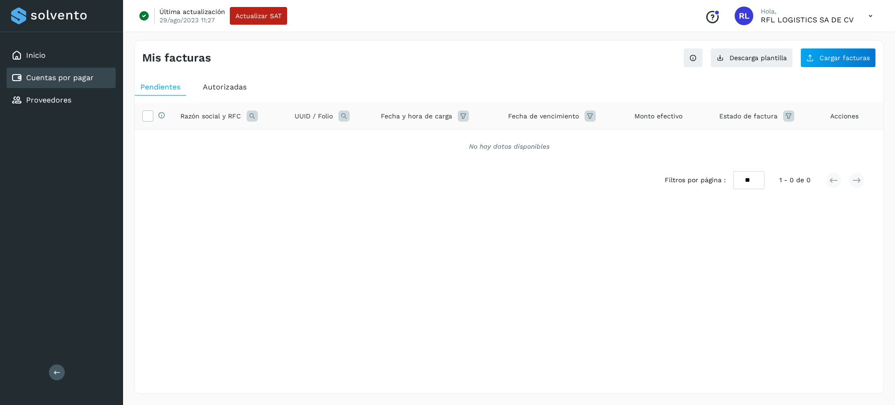
click at [231, 81] on div "Autorizadas" at bounding box center [224, 87] width 55 height 17
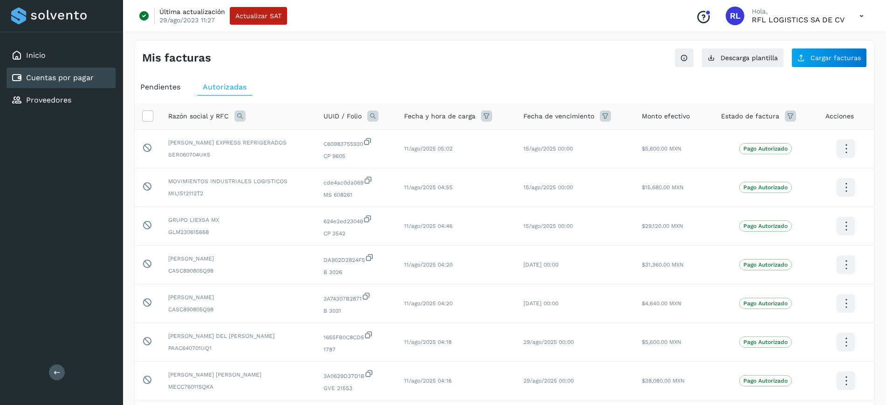
click at [332, 114] on span "UUID / Folio" at bounding box center [342, 116] width 38 height 10
click at [368, 118] on icon at bounding box center [372, 115] width 11 height 11
click at [418, 140] on span at bounding box center [420, 137] width 11 height 11
click at [419, 150] on input "text" at bounding box center [433, 154] width 115 height 15
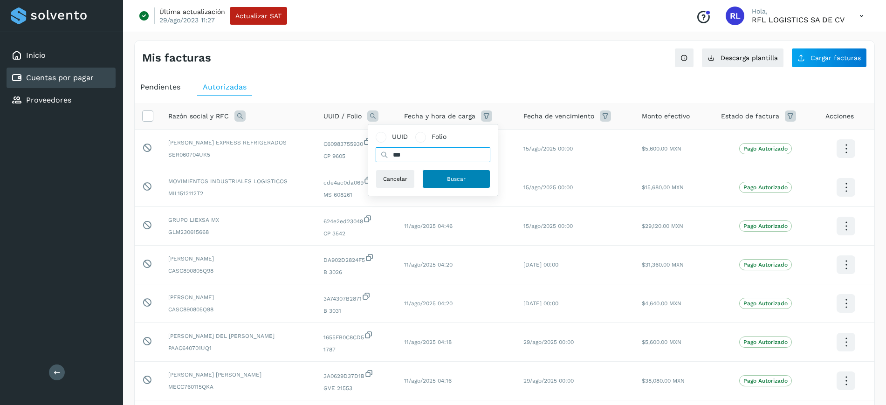
type input "***"
click at [465, 172] on button "Buscar" at bounding box center [456, 179] width 68 height 19
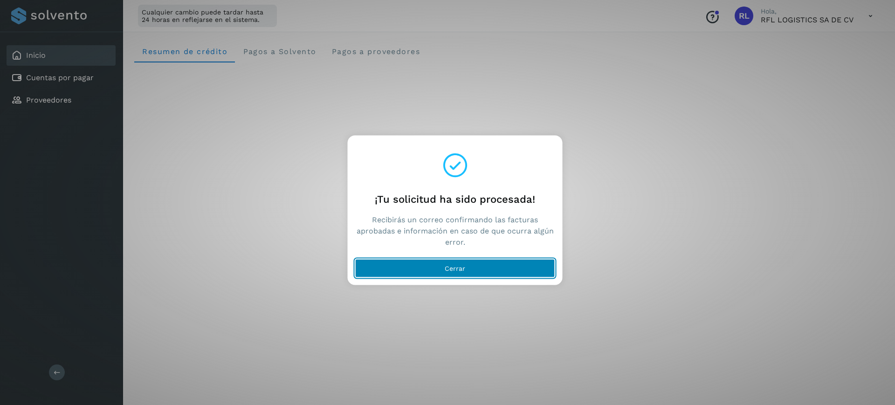
click at [457, 263] on button "Cerrar" at bounding box center [455, 268] width 200 height 19
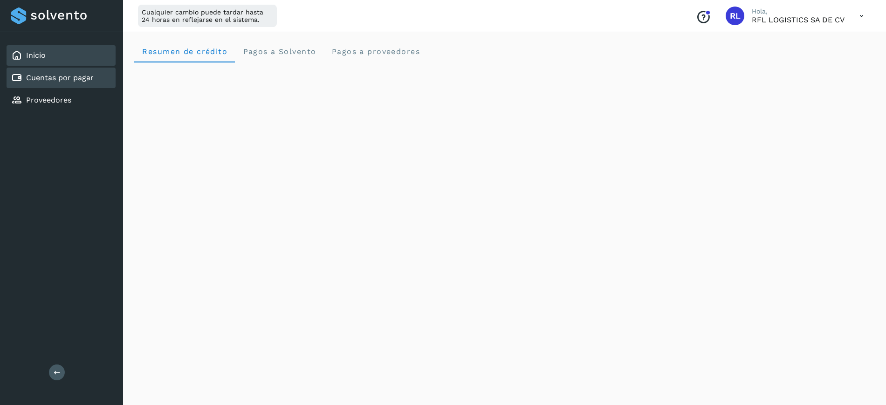
click at [100, 76] on div "Cuentas por pagar" at bounding box center [61, 78] width 109 height 21
click at [105, 73] on div "Cuentas por pagar" at bounding box center [61, 78] width 109 height 21
click at [66, 105] on div "Proveedores" at bounding box center [41, 100] width 60 height 11
click at [41, 80] on link "Cuentas por pagar" at bounding box center [60, 77] width 68 height 9
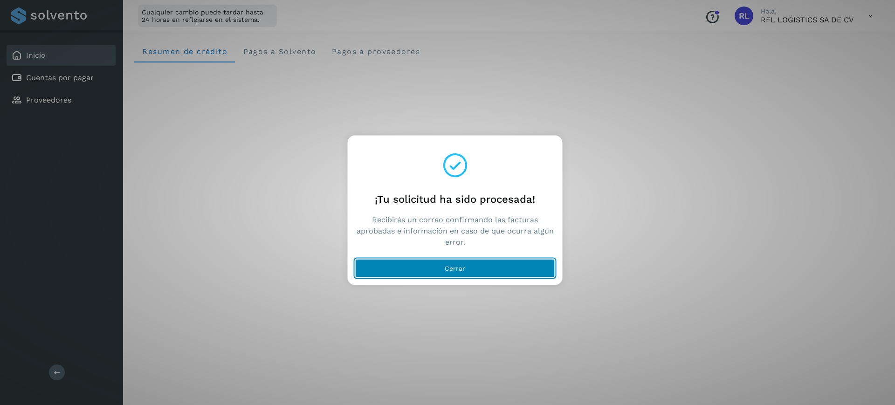
click at [457, 270] on span "Cerrar" at bounding box center [455, 268] width 21 height 7
click at [400, 266] on button "Cerrar" at bounding box center [455, 268] width 200 height 19
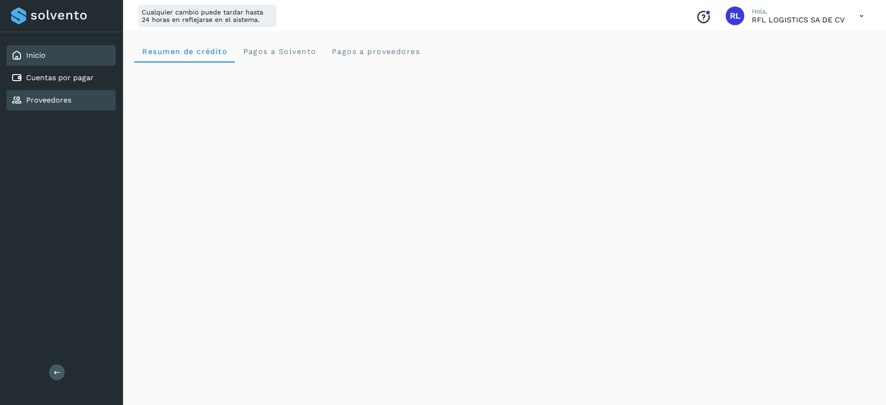
click at [58, 106] on div "Proveedores" at bounding box center [61, 100] width 109 height 21
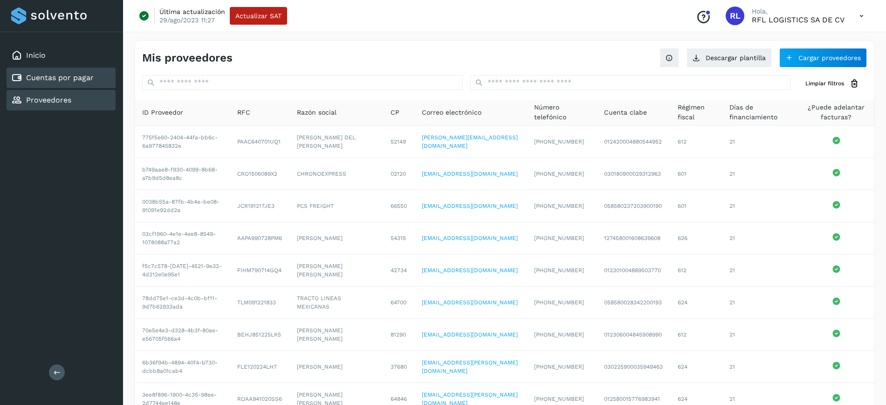
click at [86, 71] on div "Cuentas por pagar" at bounding box center [61, 78] width 109 height 21
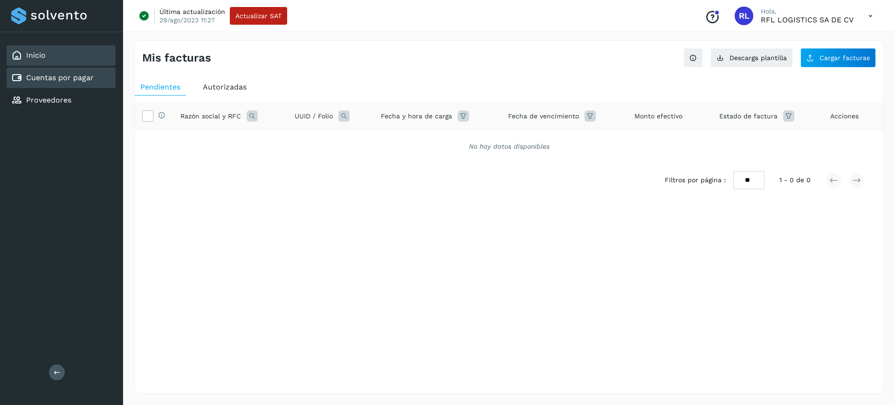
click at [88, 51] on div "Inicio" at bounding box center [61, 55] width 109 height 21
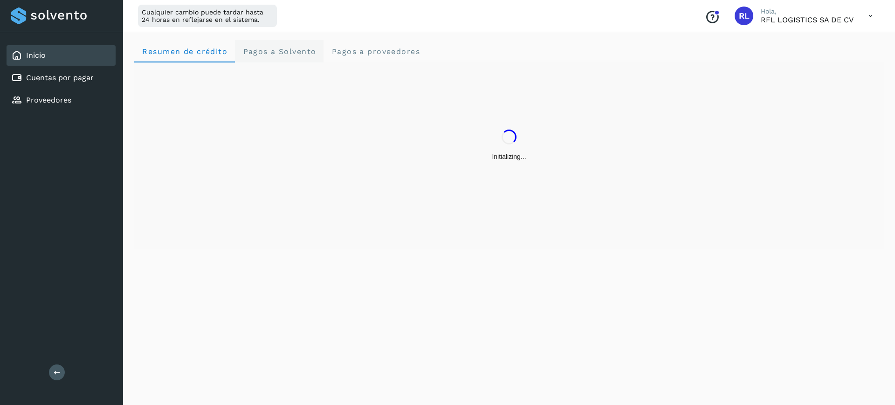
click at [285, 50] on span "Pagos a Solvento" at bounding box center [279, 51] width 74 height 9
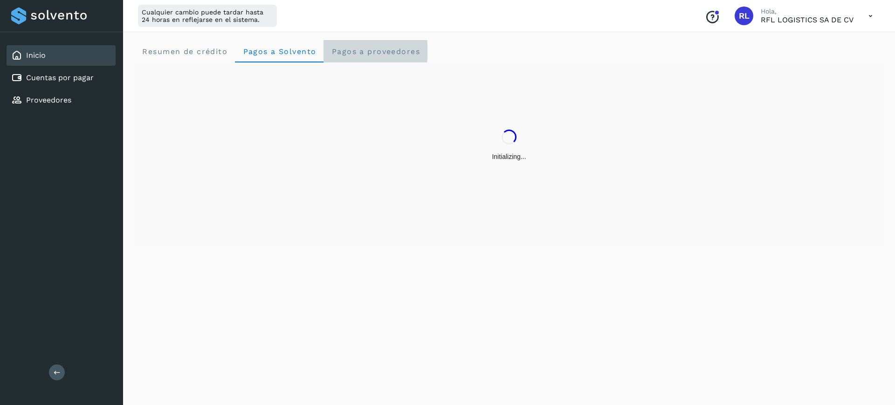
click at [344, 50] on span "Pagos a proveedores" at bounding box center [375, 51] width 89 height 9
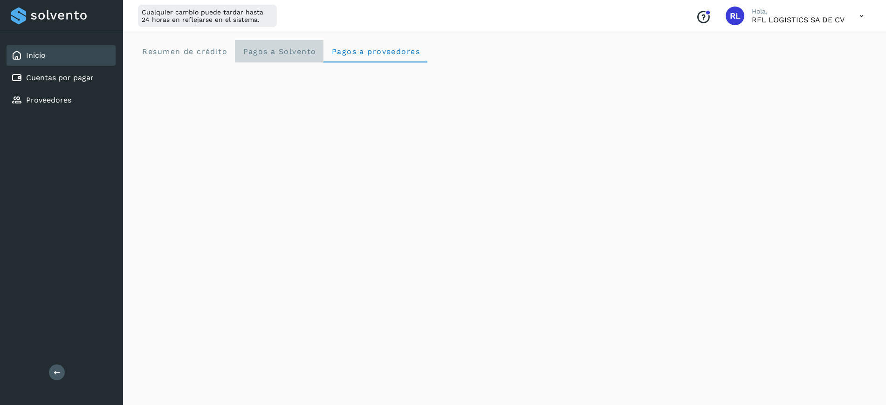
click at [282, 42] on Solvento "Pagos a Solvento" at bounding box center [279, 51] width 89 height 22
click at [216, 51] on span "Resumen de crédito" at bounding box center [185, 51] width 86 height 9
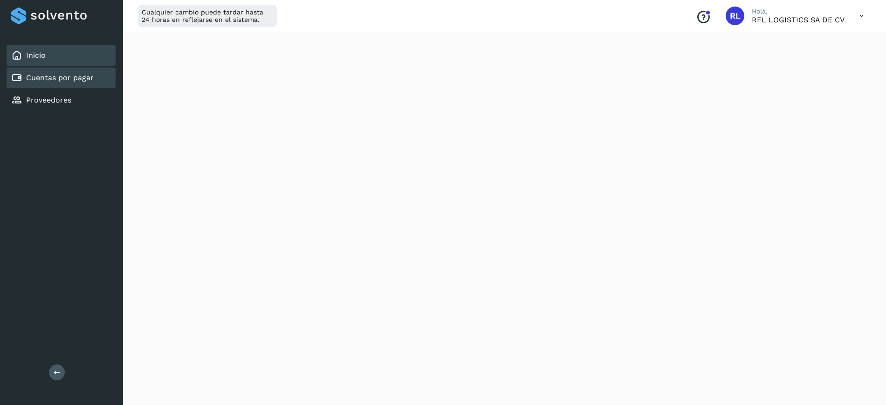
click at [98, 81] on div "Cuentas por pagar" at bounding box center [61, 78] width 109 height 21
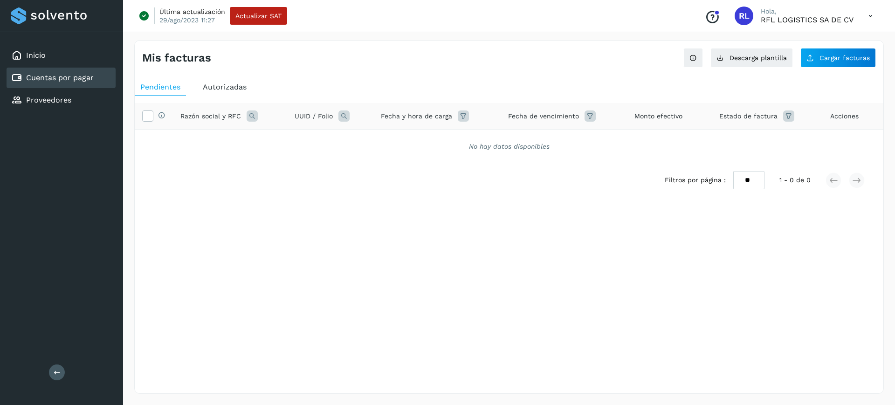
click at [213, 98] on div "Selecciona todas las facturas disponibles para autorización Razón social y RFC …" at bounding box center [509, 162] width 749 height 132
click at [219, 93] on div "Autorizadas" at bounding box center [224, 87] width 55 height 17
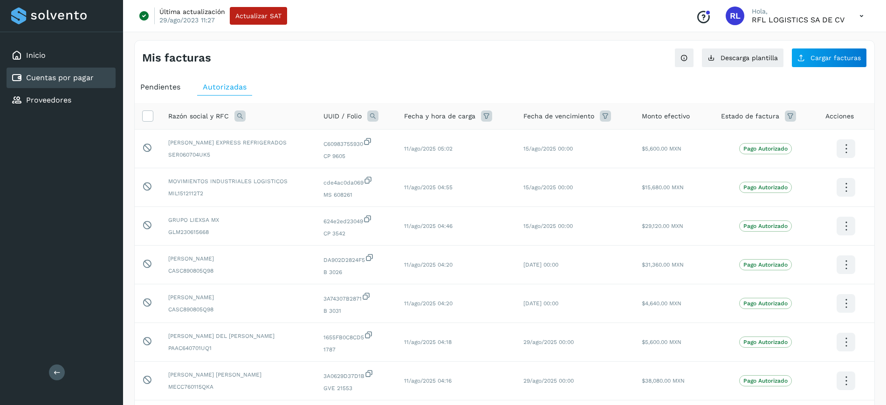
click at [241, 112] on icon at bounding box center [239, 115] width 11 height 11
click at [291, 158] on input "text" at bounding box center [301, 154] width 115 height 15
click at [265, 141] on div "Razón social RFC ****" at bounding box center [301, 147] width 115 height 30
click at [265, 140] on span "Razón social" at bounding box center [280, 137] width 40 height 10
click at [288, 152] on input "****" at bounding box center [301, 154] width 115 height 15
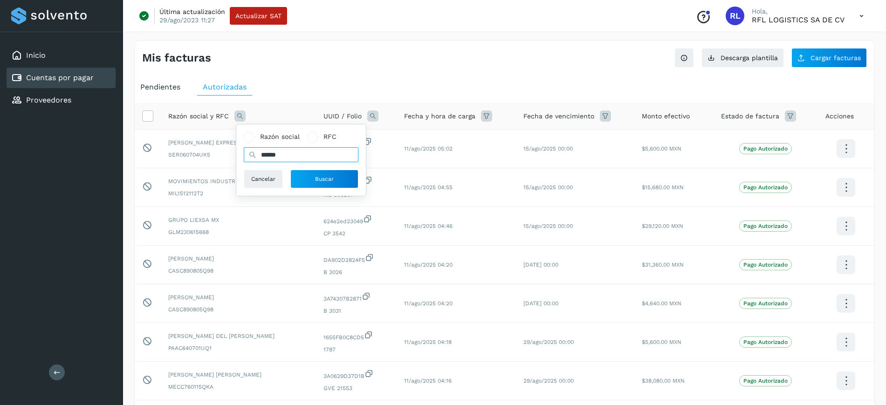
type input "**********"
click at [323, 170] on button "Buscar" at bounding box center [324, 179] width 68 height 19
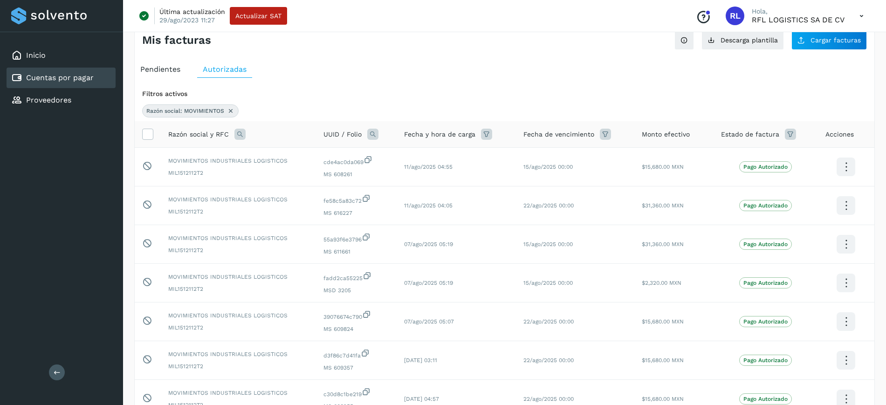
scroll to position [20, 0]
click at [600, 127] on icon at bounding box center [605, 131] width 11 height 11
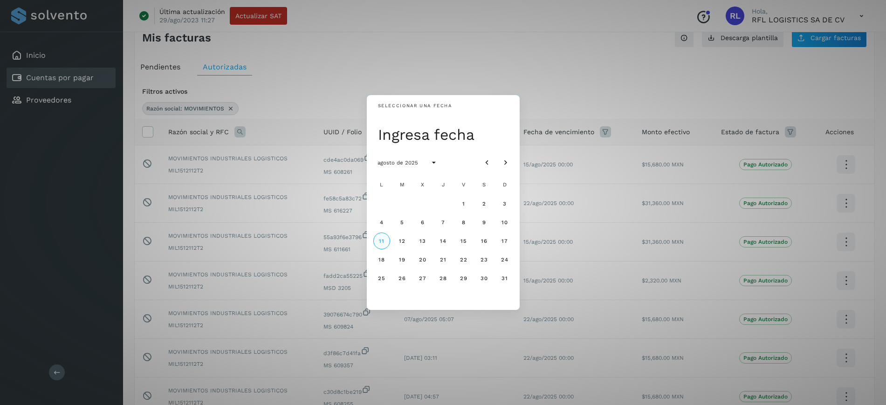
click at [385, 239] on button "11" at bounding box center [381, 241] width 17 height 17
click at [465, 239] on span "15" at bounding box center [463, 241] width 7 height 7
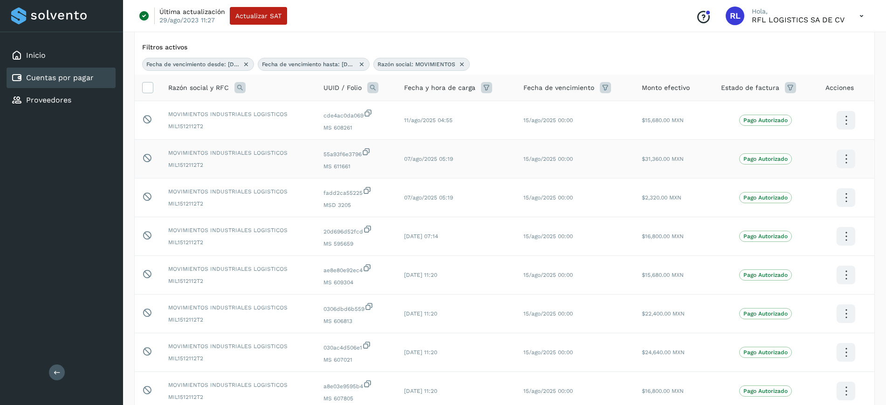
scroll to position [65, 0]
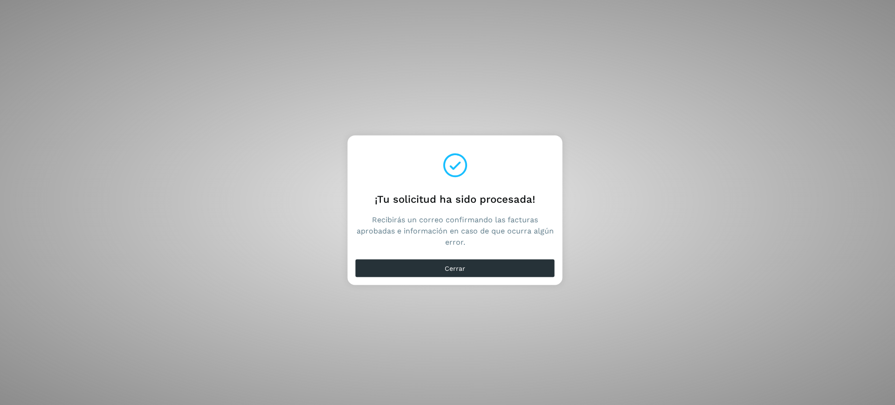
click at [464, 257] on div "Cerrar" at bounding box center [455, 270] width 215 height 30
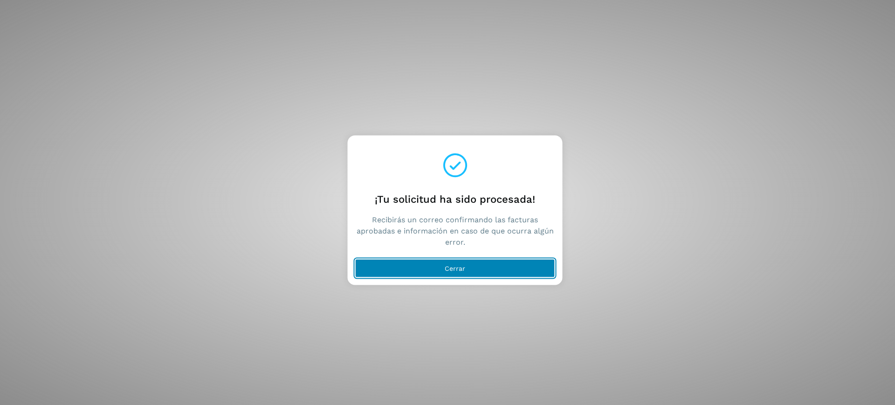
click at [465, 265] on span "Cerrar" at bounding box center [455, 268] width 21 height 7
